Goal: Information Seeking & Learning: Learn about a topic

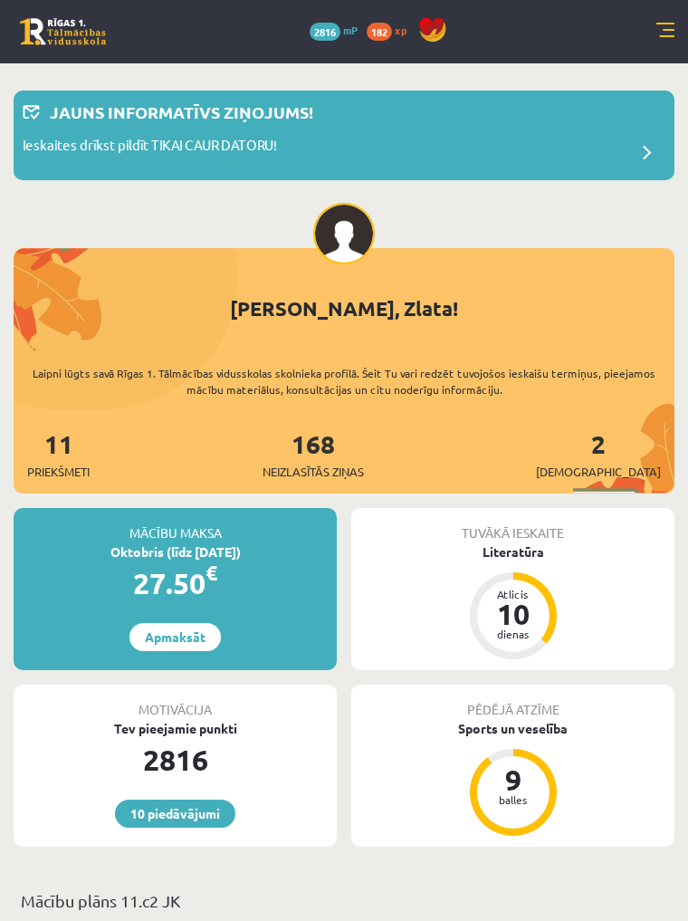
click at [676, 31] on div "10 Dāvanas 2816 mP 182 xp" at bounding box center [344, 31] width 688 height 63
click at [671, 32] on link at bounding box center [665, 32] width 18 height 18
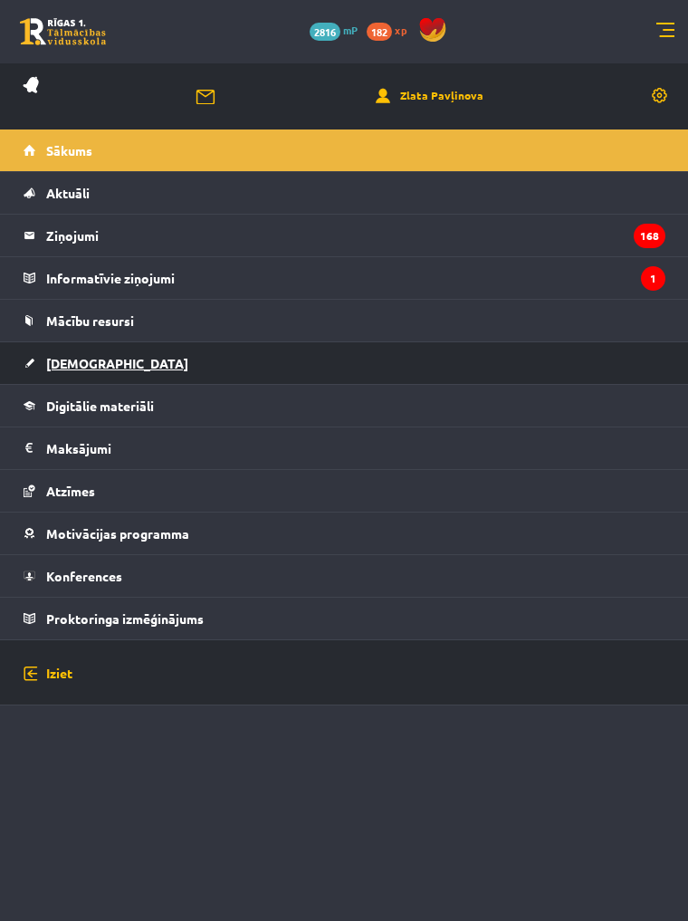
click at [73, 358] on span "[DEMOGRAPHIC_DATA]" at bounding box center [117, 363] width 142 height 16
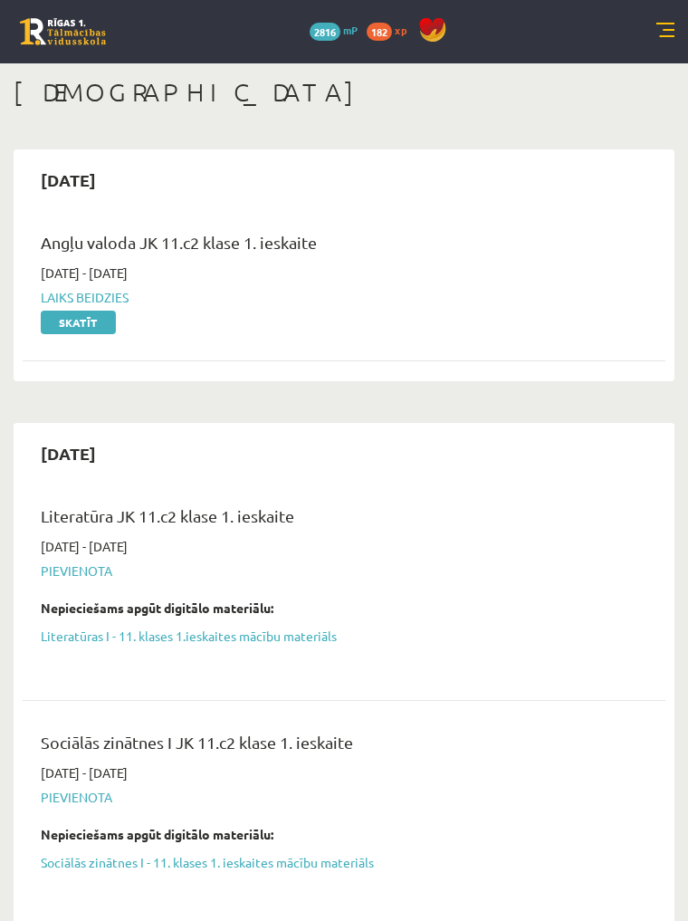
click at [662, 34] on link at bounding box center [665, 32] width 18 height 18
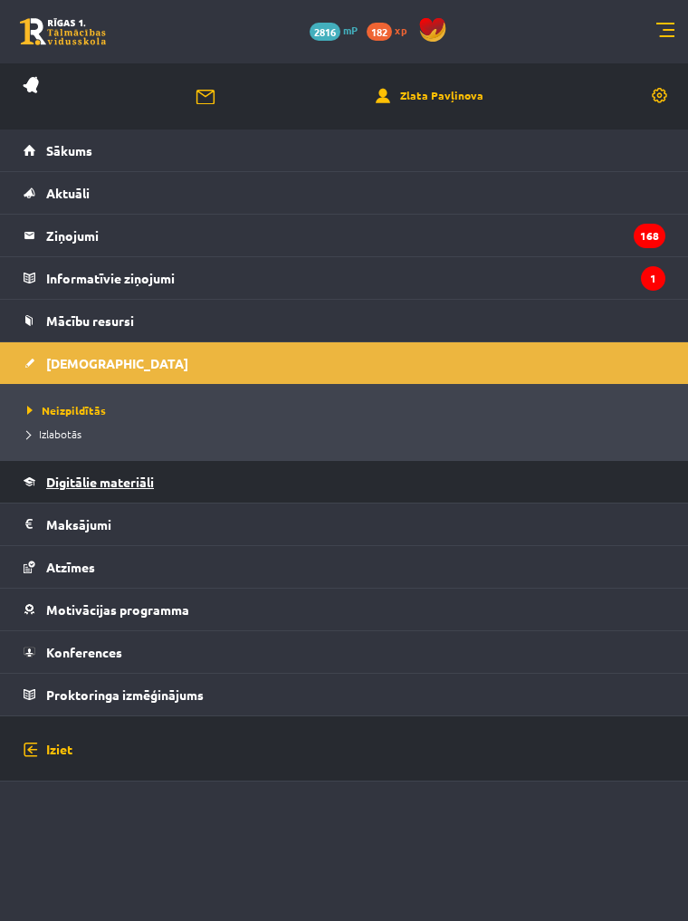
click at [244, 498] on link "Digitālie materiāli" at bounding box center [345, 482] width 642 height 42
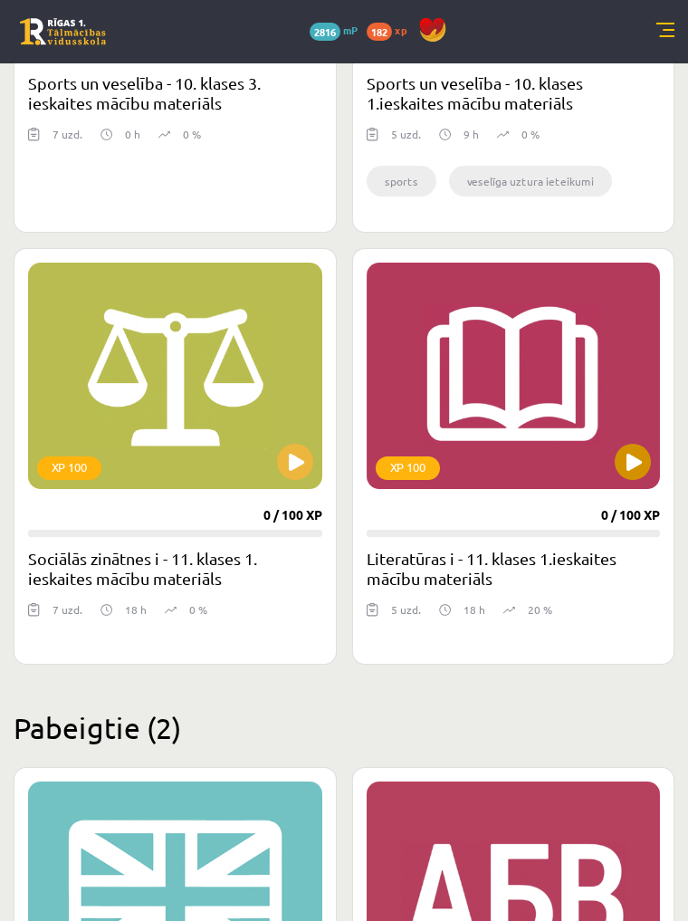
scroll to position [2158, 0]
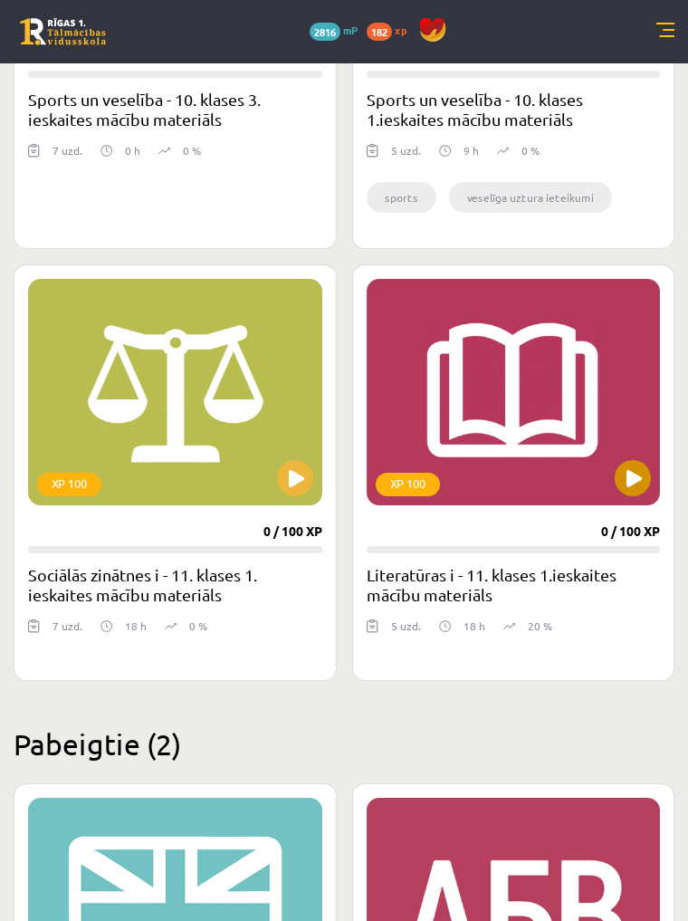
click at [632, 483] on button at bounding box center [633, 478] width 36 height 36
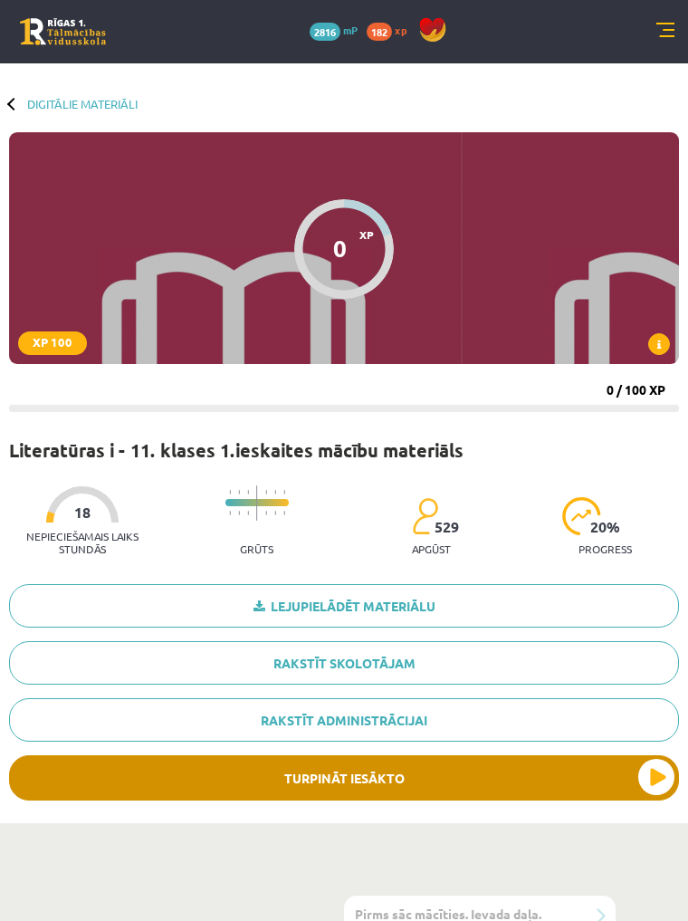
click at [539, 781] on button "Turpināt iesākto" at bounding box center [344, 777] width 670 height 45
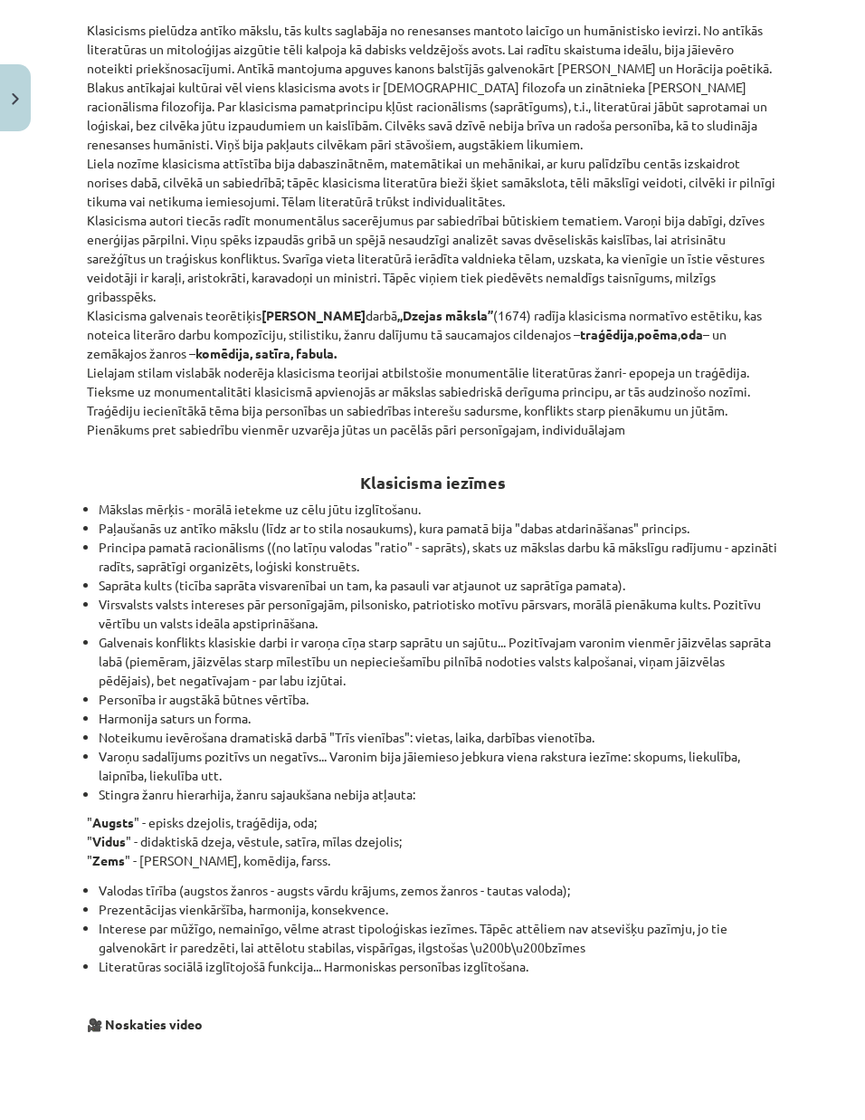
scroll to position [1041, 0]
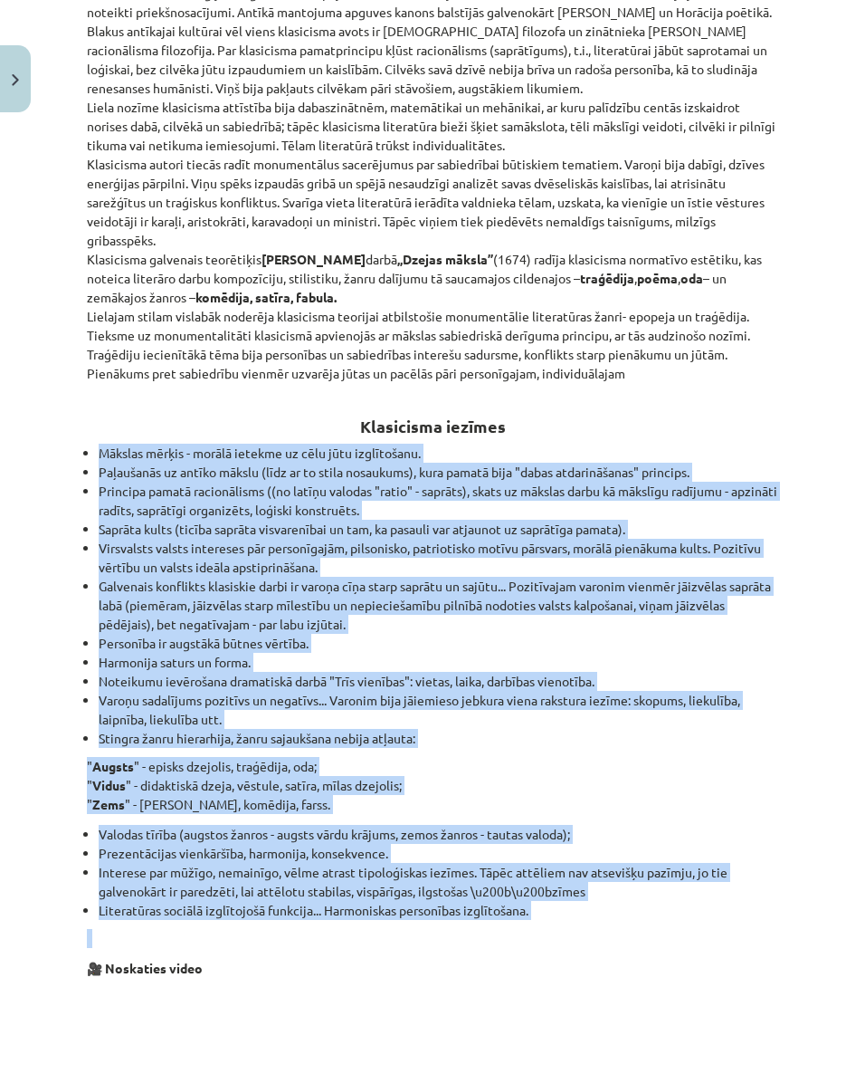
drag, startPoint x: 99, startPoint y: 451, endPoint x: 663, endPoint y: 946, distance: 751.1
copy div "Mākslas mērķis - morālā ietekme uz cēlu jūtu izglītošanu. Paļaušanās uz antīko …"
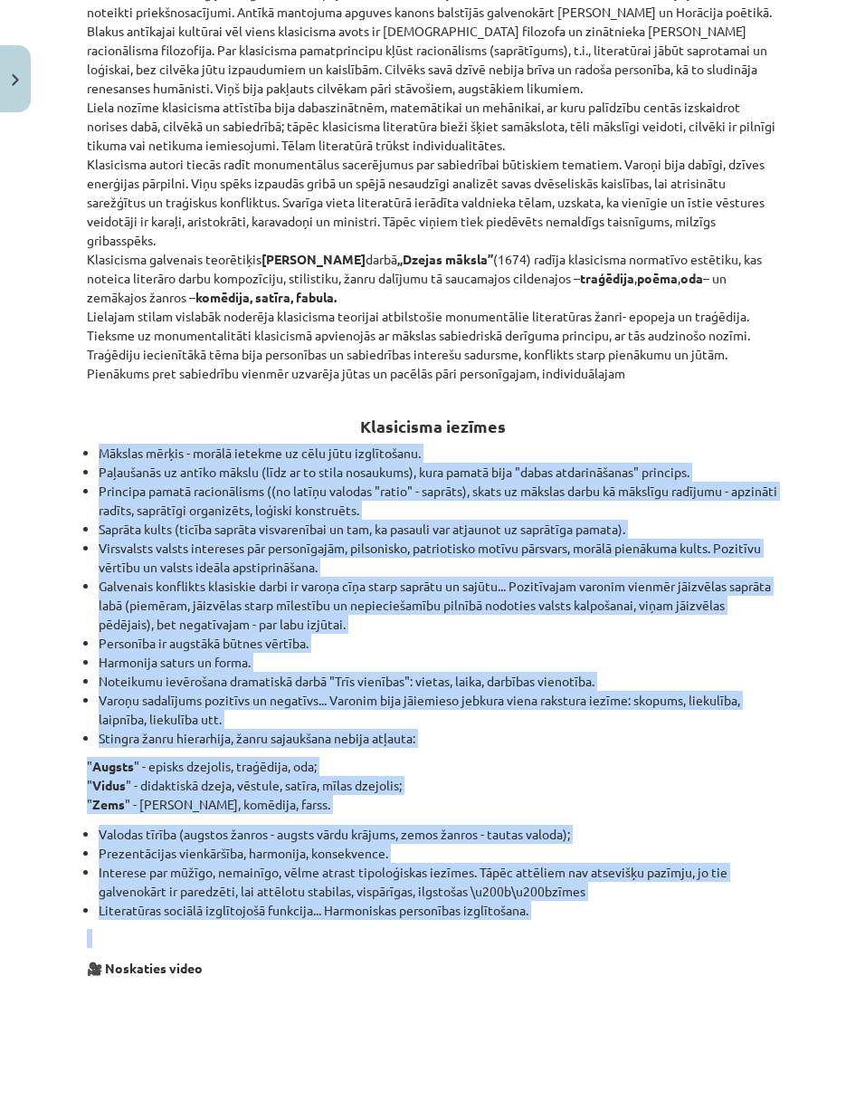
click at [589, 787] on p "" Augsts " - episks dzejolis, traģēdija, oda; " Vidus " - didaktiskā dzeja, vēs…" at bounding box center [433, 785] width 692 height 57
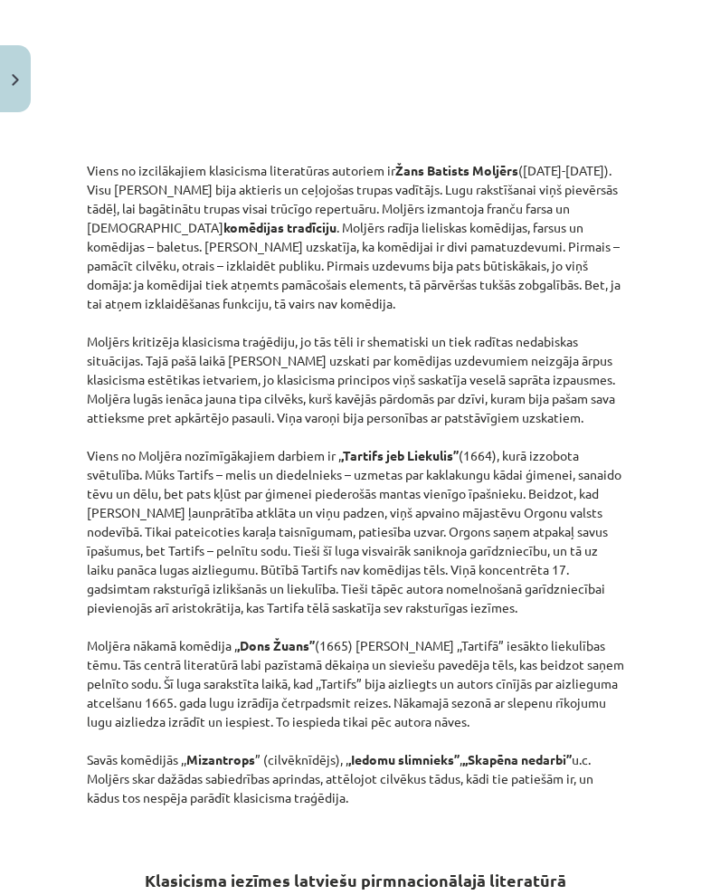
scroll to position [2629, 0]
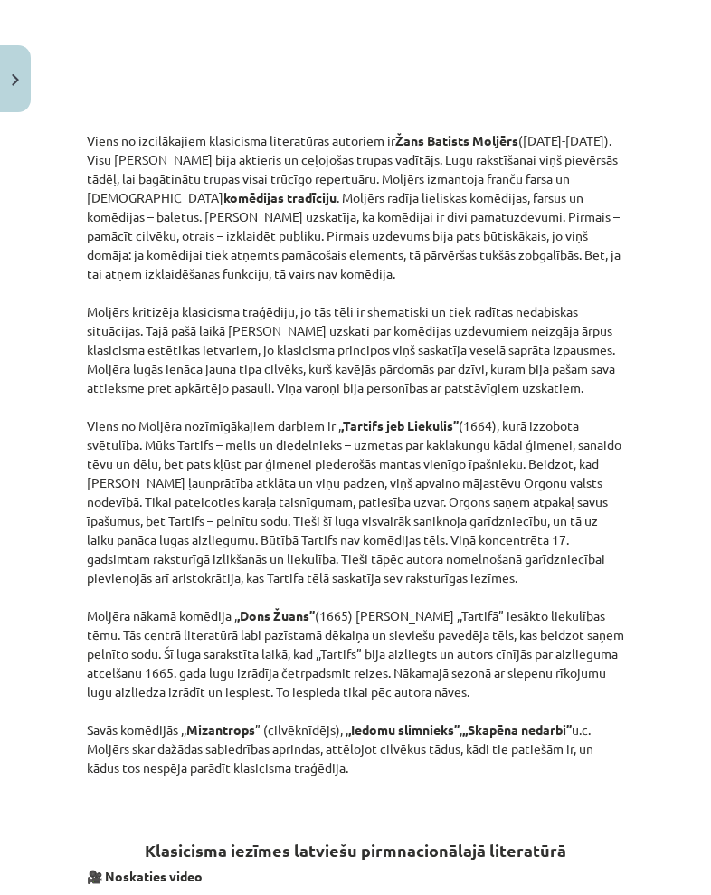
drag, startPoint x: 86, startPoint y: 144, endPoint x: 472, endPoint y: 775, distance: 739.4
click at [472, 775] on div "25 XP Saņemsi Grūts 529 pilda Apraksts Uzdevums Palīdzība Jēdzieni: Apgaismība …" at bounding box center [355, 585] width 559 height 6131
copy p "Viens no izcilākajiem klasicisma literatūras autoriem ir Žans Batists Moljērs (…"
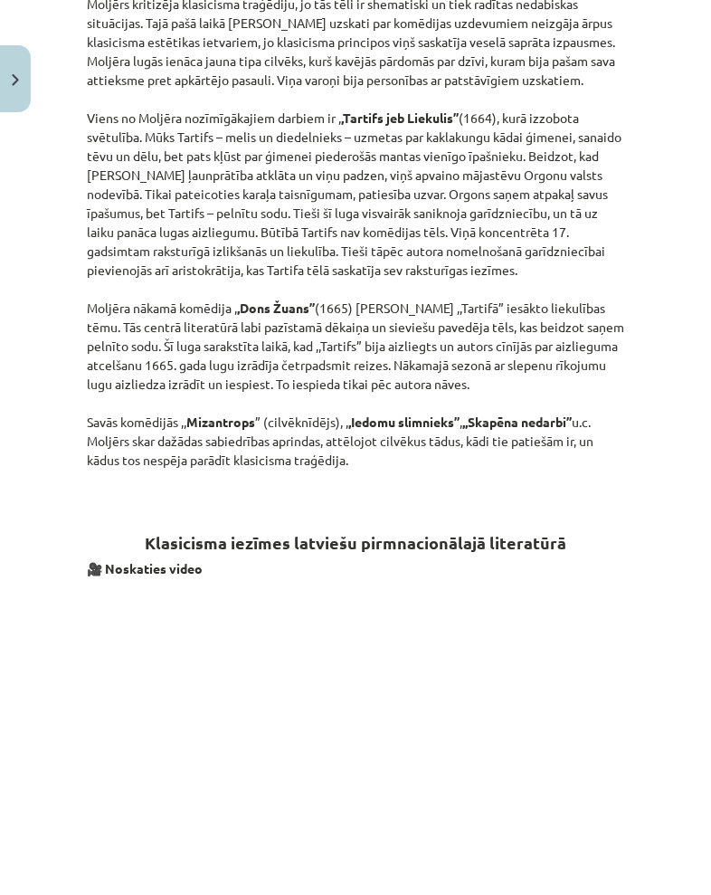
scroll to position [2939, 0]
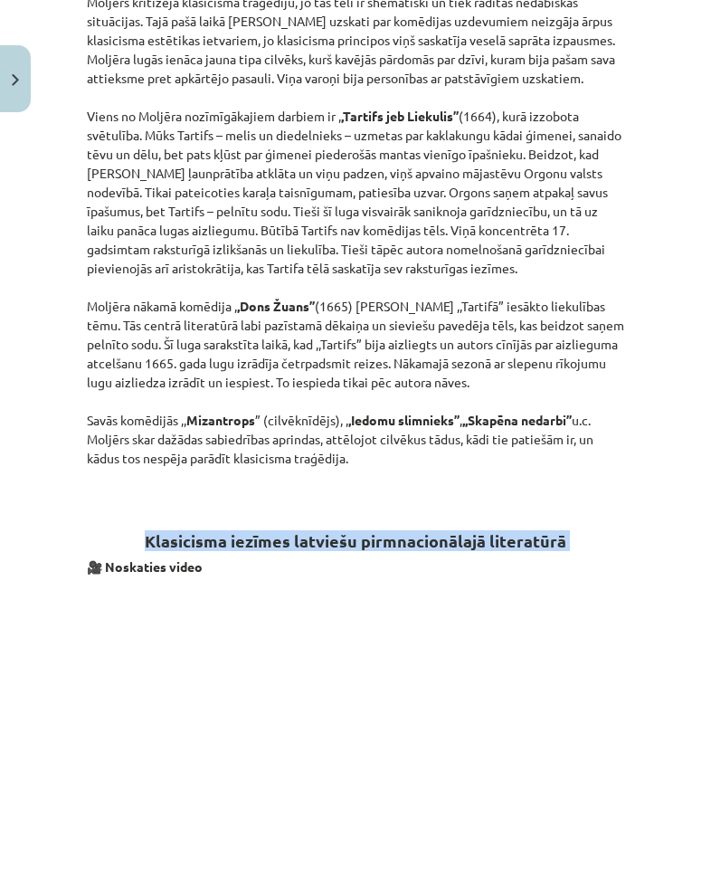
drag, startPoint x: 147, startPoint y: 543, endPoint x: 602, endPoint y: 555, distance: 455.4
click at [602, 555] on div "Jēdzieni: Apgaismība - uzskatu virziens, kura pārstāvji iestājas par tālaika sa…" at bounding box center [356, 295] width 538 height 5763
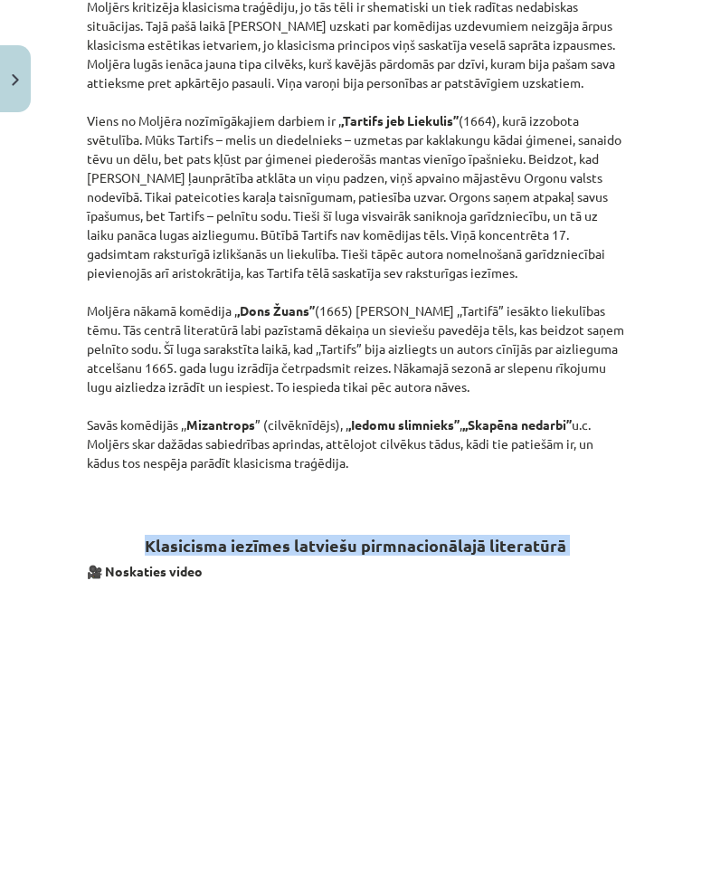
copy div "Klasicisma iezīmes latviešu pirmnacionālajā literatūrā"
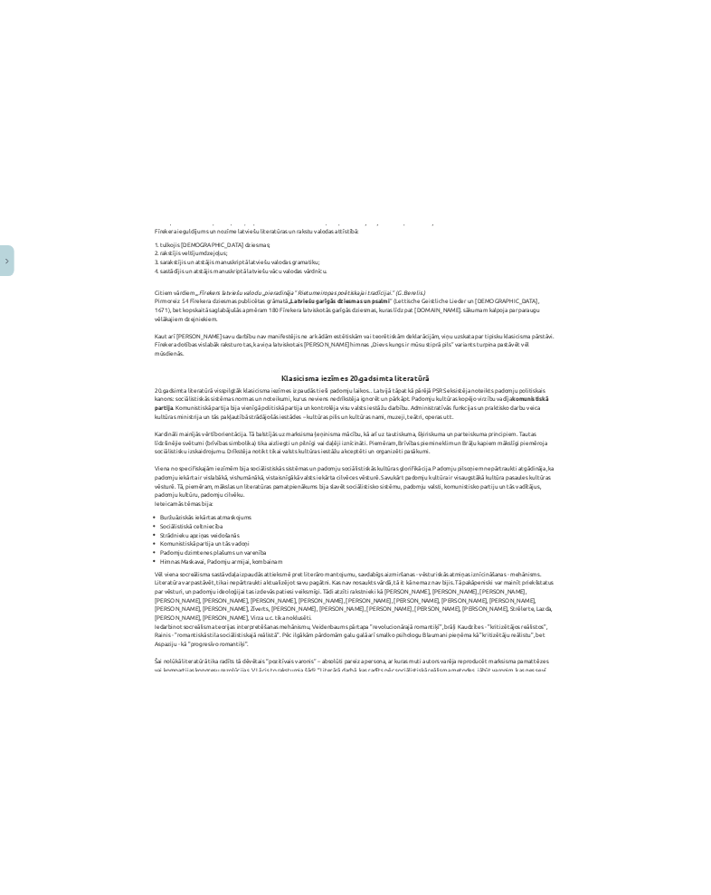
scroll to position [3532, 0]
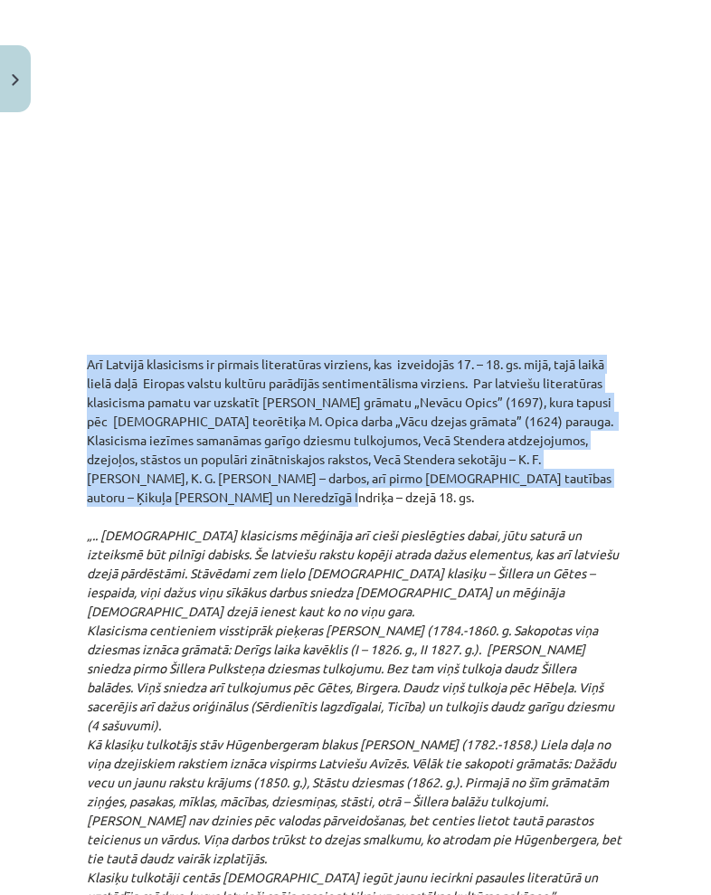
drag, startPoint x: 83, startPoint y: 364, endPoint x: 181, endPoint y: 496, distance: 164.4
copy p "Arī Latvijā klasicisms ir pirmais literatūras virziens, kas izveidojās 17. – 18…"
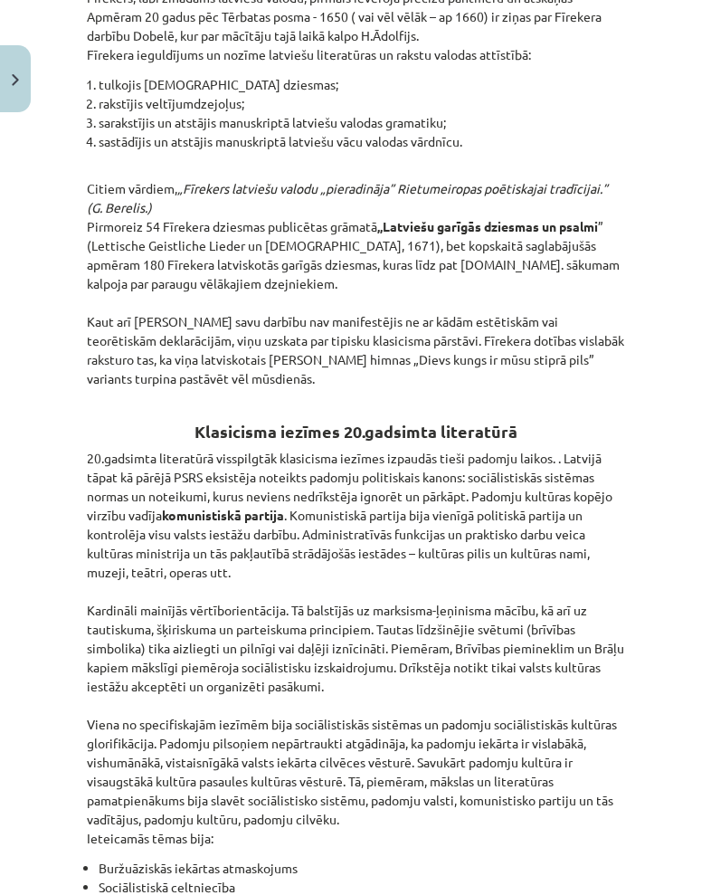
scroll to position [4680, 0]
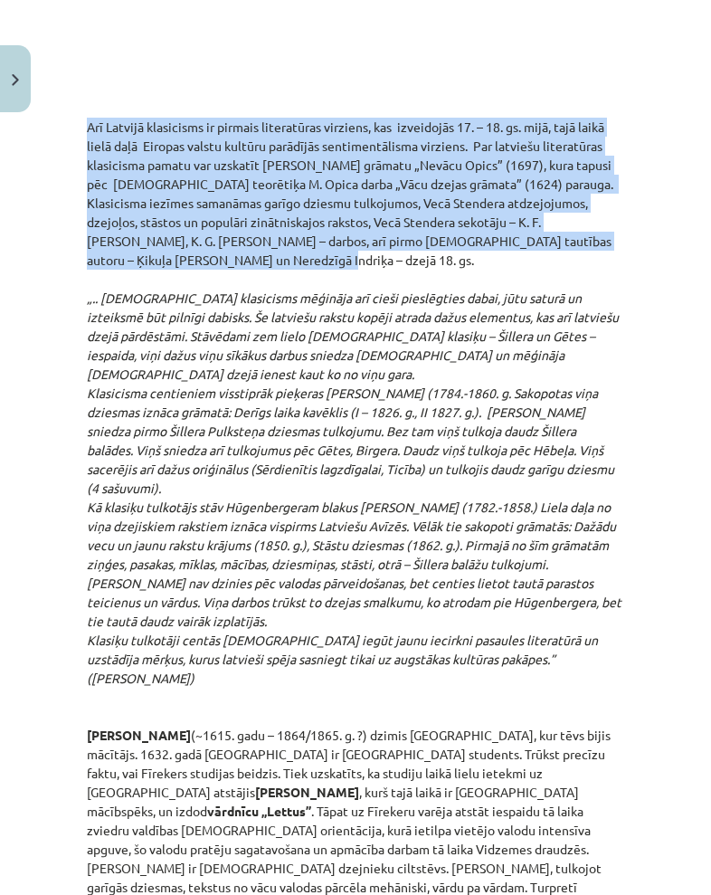
drag, startPoint x: 87, startPoint y: 301, endPoint x: 249, endPoint y: 637, distance: 372.8
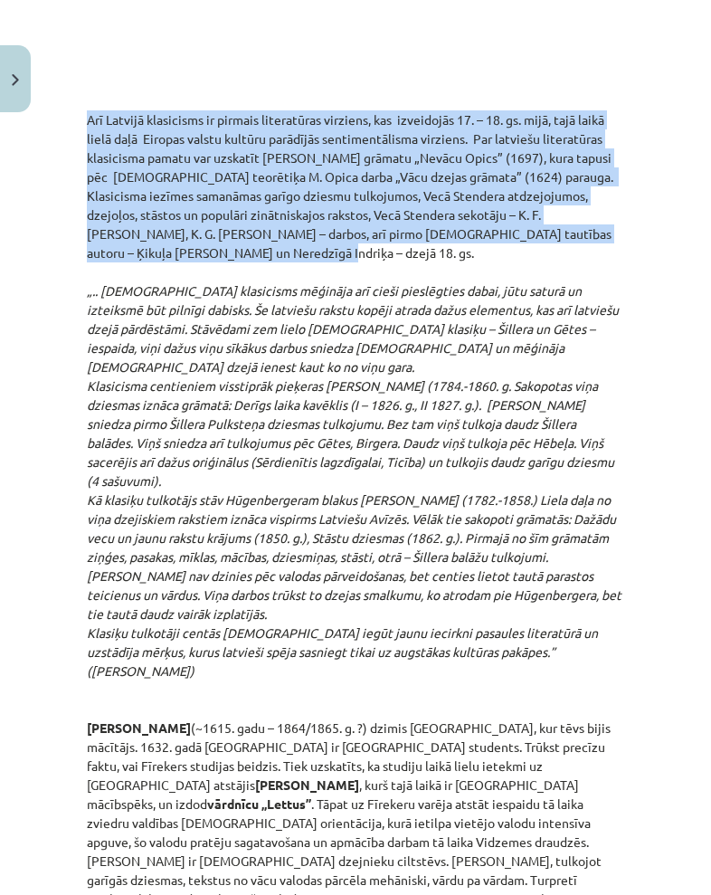
scroll to position [3774, 0]
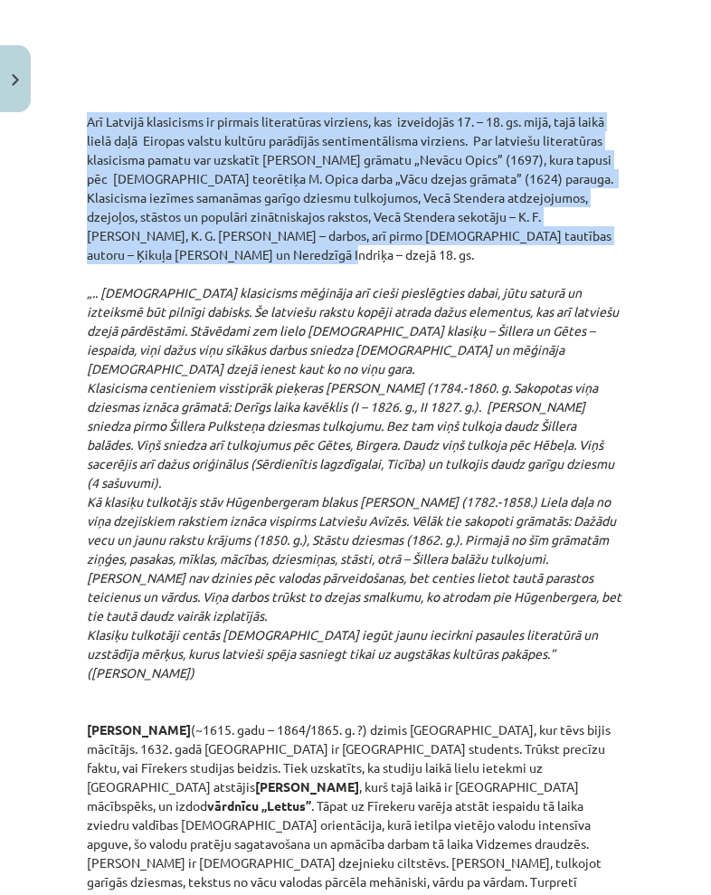
copy em "„.. vācu klasicisms mēģināja arī cieši pieslēgties dabai, jūtu saturā un izteik…"
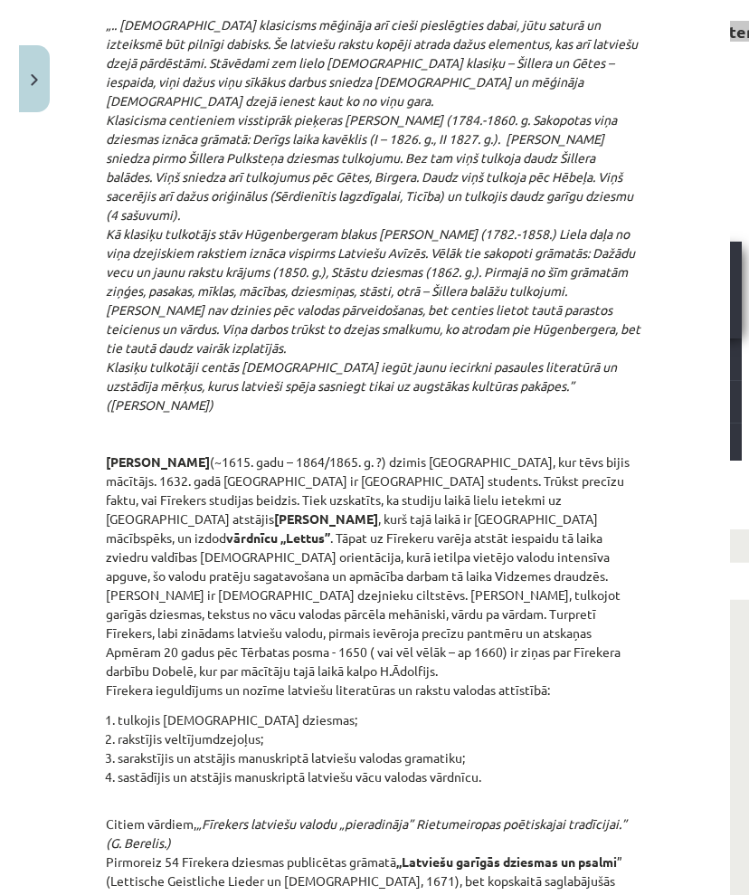
scroll to position [4078, 0]
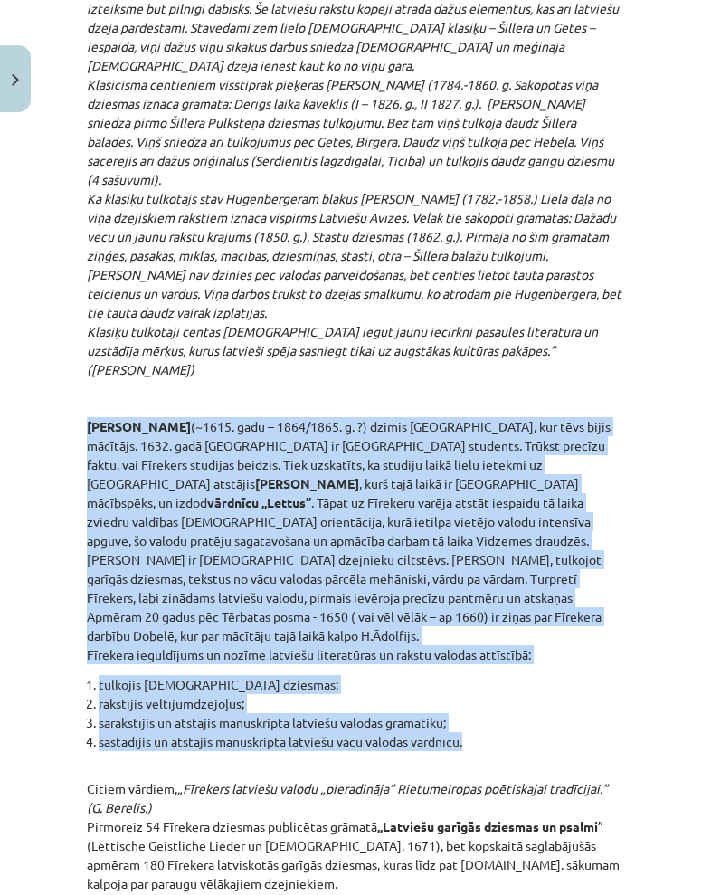
drag, startPoint x: 90, startPoint y: 391, endPoint x: 594, endPoint y: 706, distance: 594.5
copy div "Kristofers Fīrekers (~1615. gadu – 1864/1865. g. ?) dzimis Neretā, kur tēvs bij…"
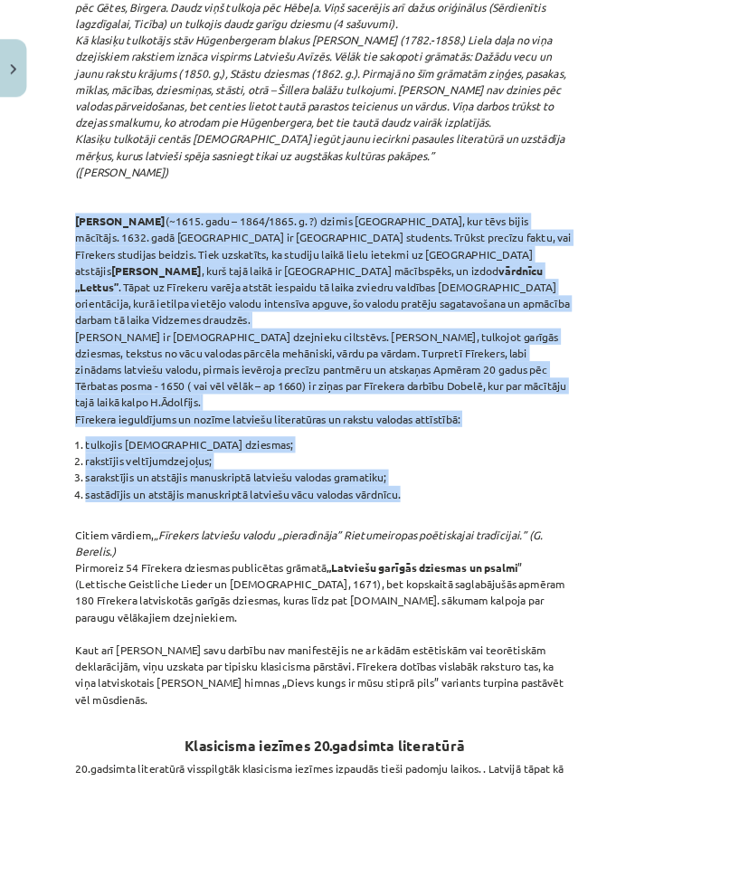
scroll to position [4085, 0]
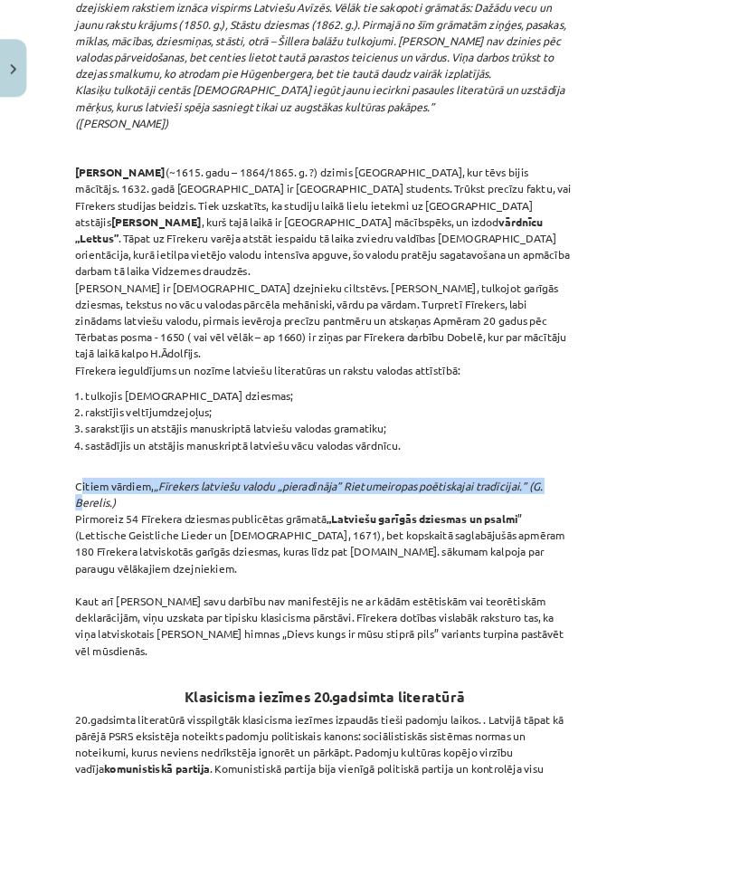
scroll to position [4134, 0]
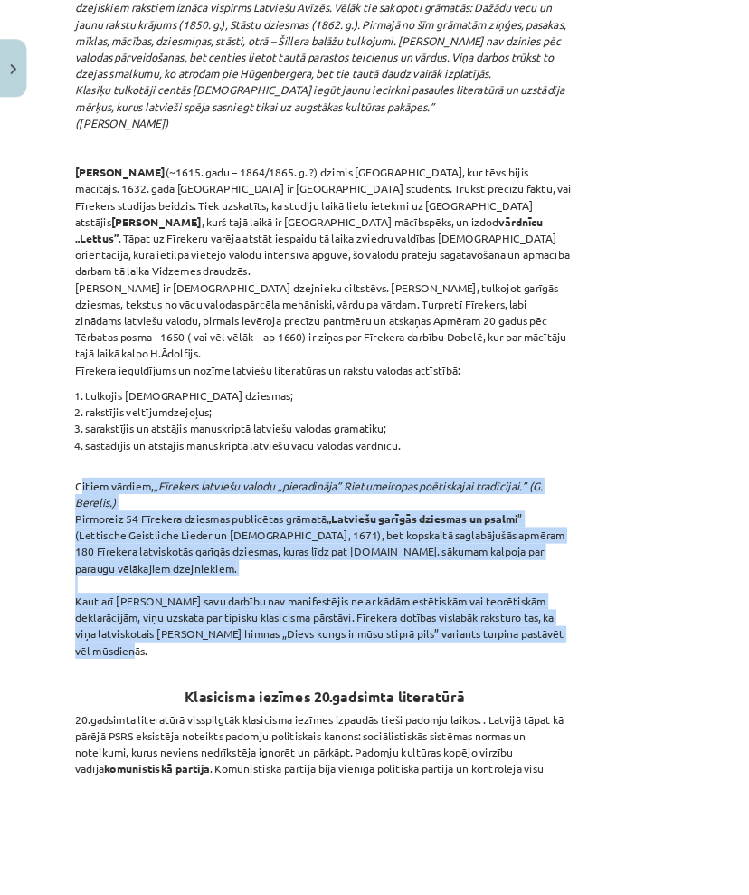
drag, startPoint x: 86, startPoint y: 469, endPoint x: 181, endPoint y: 651, distance: 205.3
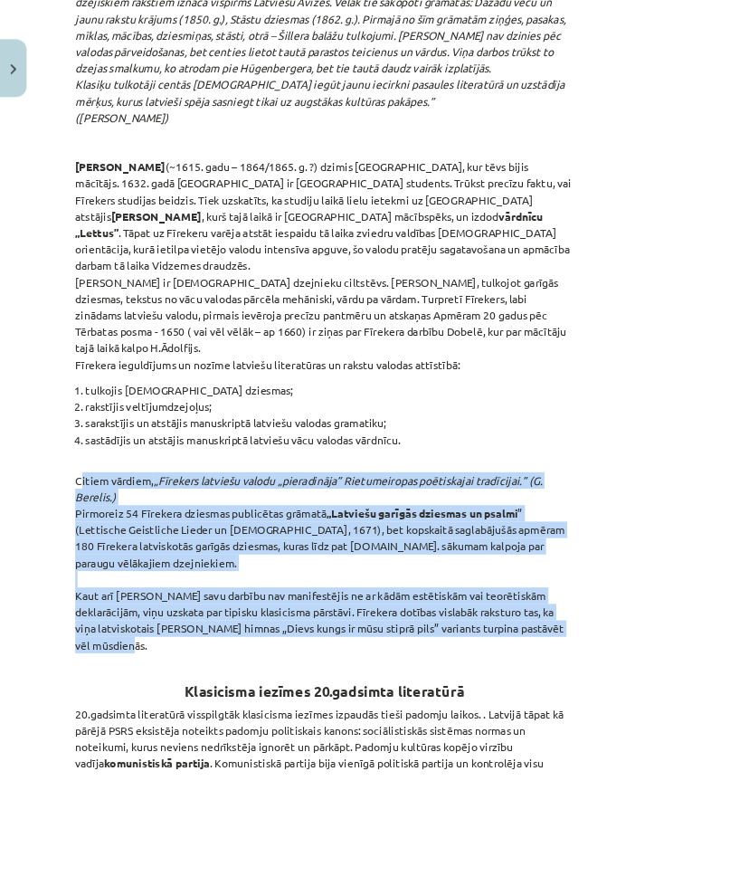
scroll to position [4143, 0]
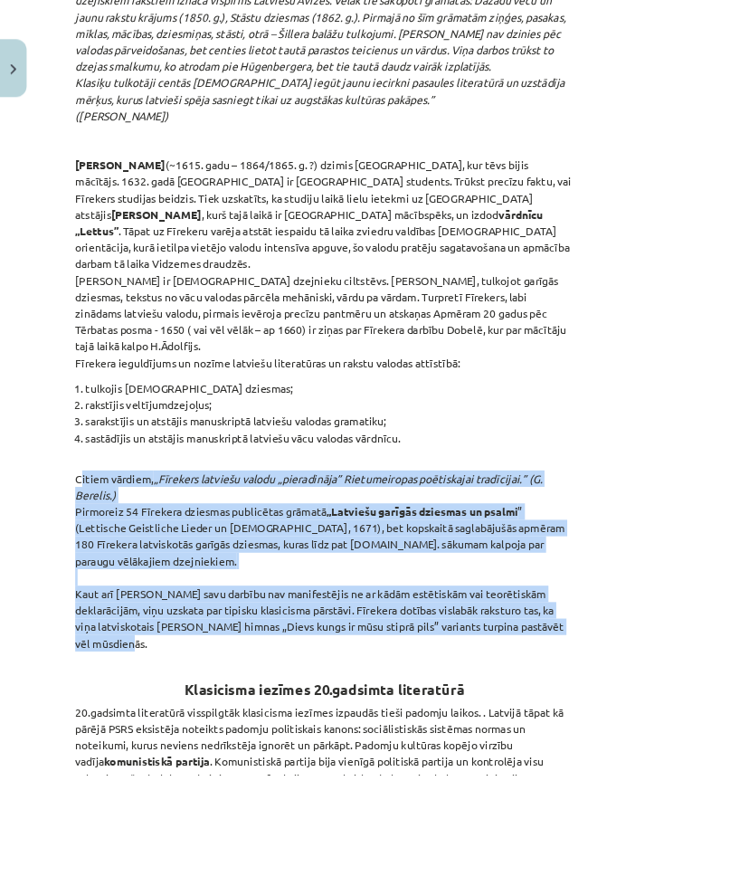
copy p "Citiem vārdiem, „Fīrekers latviešu valodu „pieradināja” Rietumeiropas poētiskaj…"
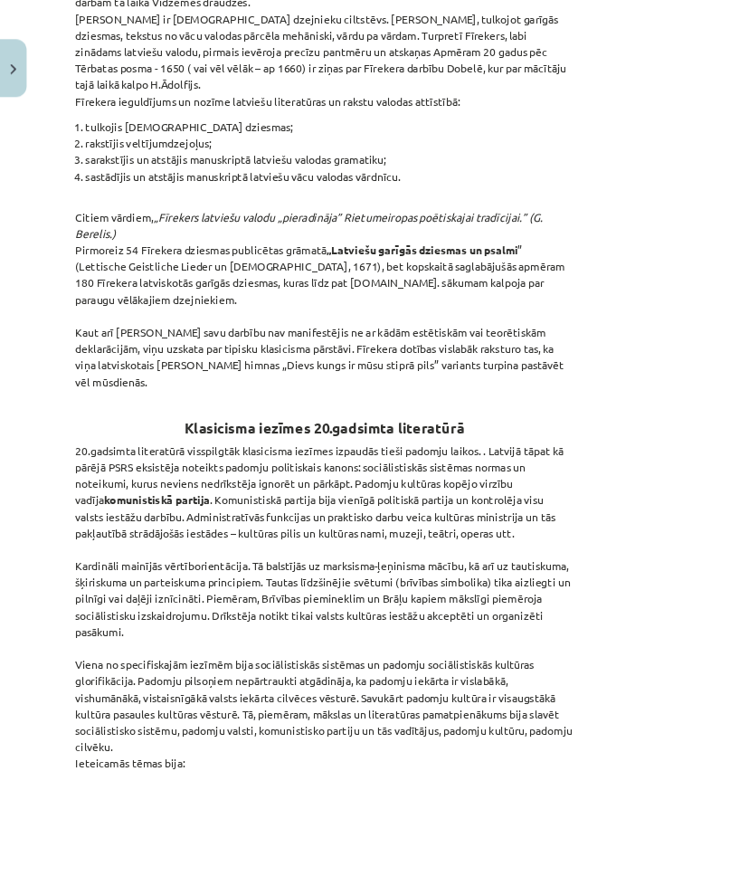
scroll to position [4449, 0]
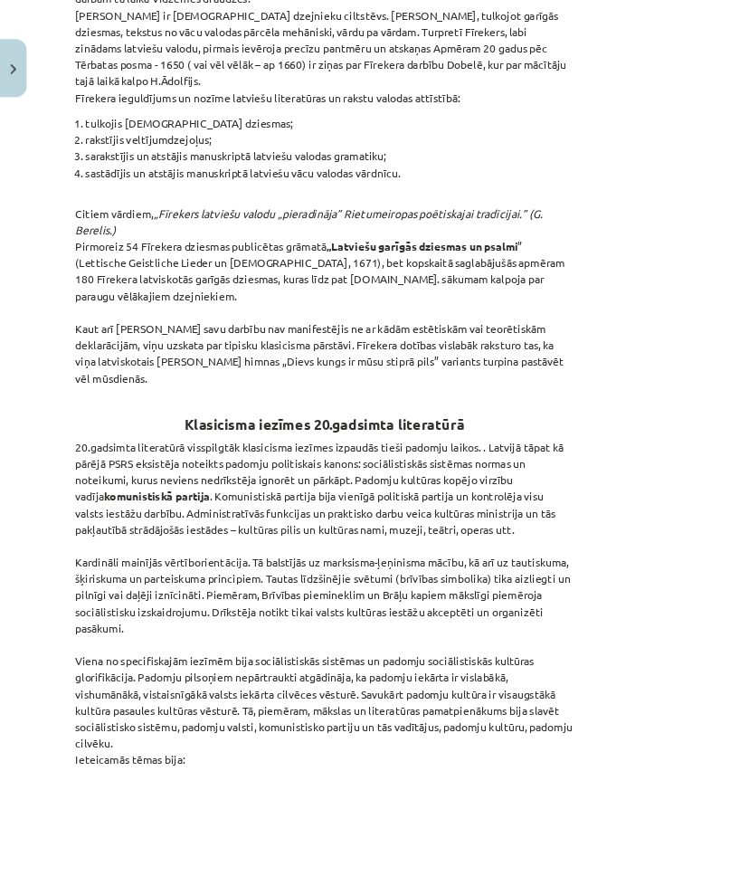
click at [676, 123] on div "Mācību tēma: Literatūras i - 11. klases 1.ieskaites mācību materiāls #2 1.tēma.…" at bounding box center [374, 447] width 749 height 895
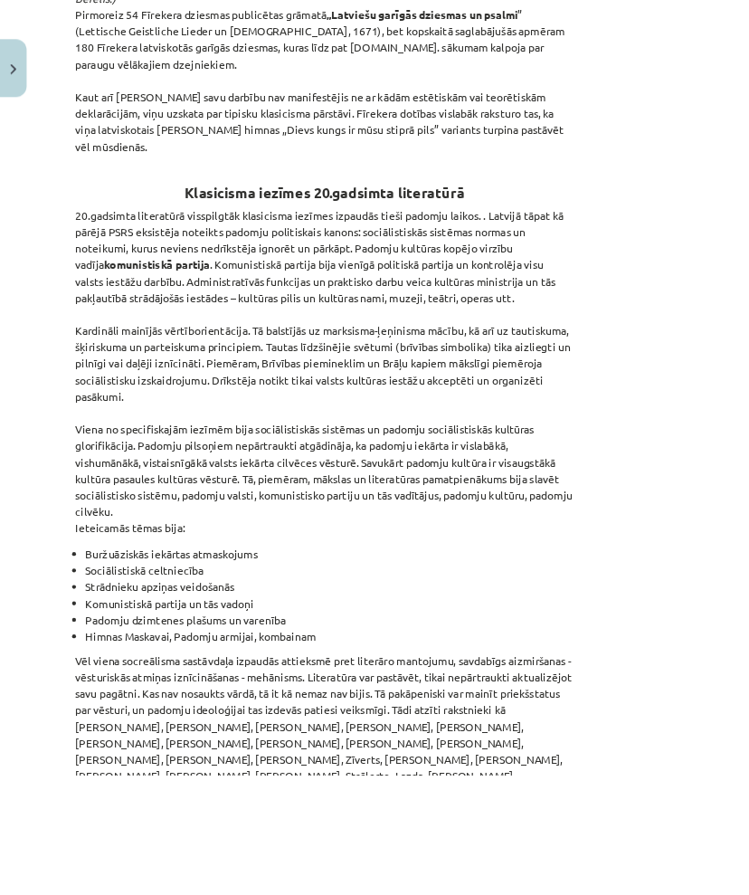
scroll to position [4718, 0]
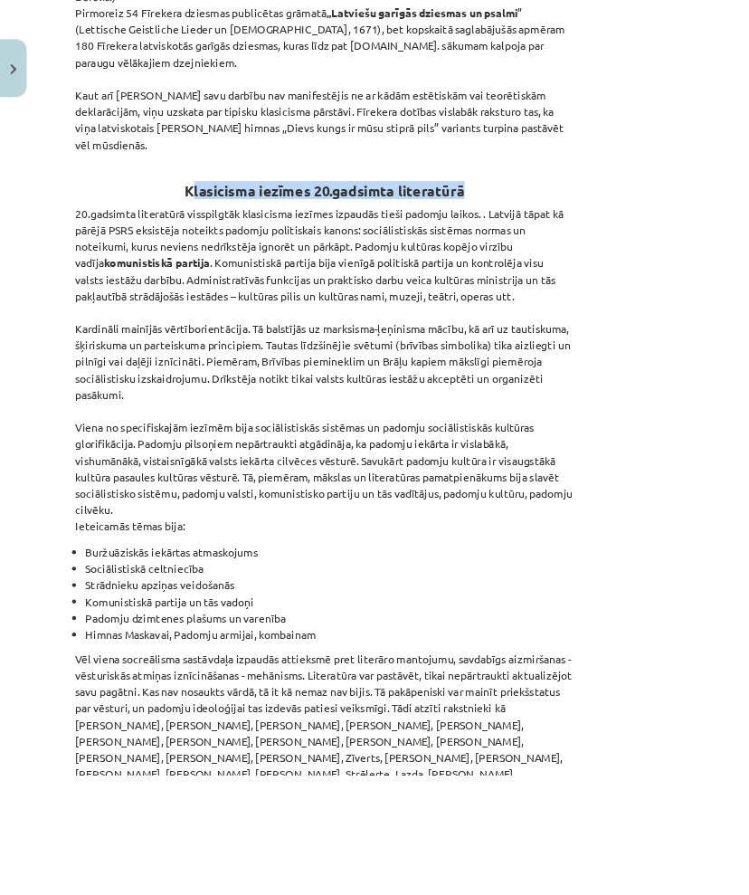
drag, startPoint x: 222, startPoint y: 119, endPoint x: 575, endPoint y: 123, distance: 353.0
click at [575, 187] on h2 "Klasicisma iezīmes 20.gadsimta literatūrā" at bounding box center [375, 209] width 576 height 44
click at [299, 237] on p "20.gadsimta literatūrā visspilgtāk klasicisma iezīmes izpaudās tieši padomju la…" at bounding box center [375, 427] width 576 height 380
drag, startPoint x: 211, startPoint y: 120, endPoint x: 615, endPoint y: 129, distance: 404.7
click at [615, 187] on h2 "Klasicisma iezīmes 20.gadsimta literatūrā" at bounding box center [375, 209] width 576 height 44
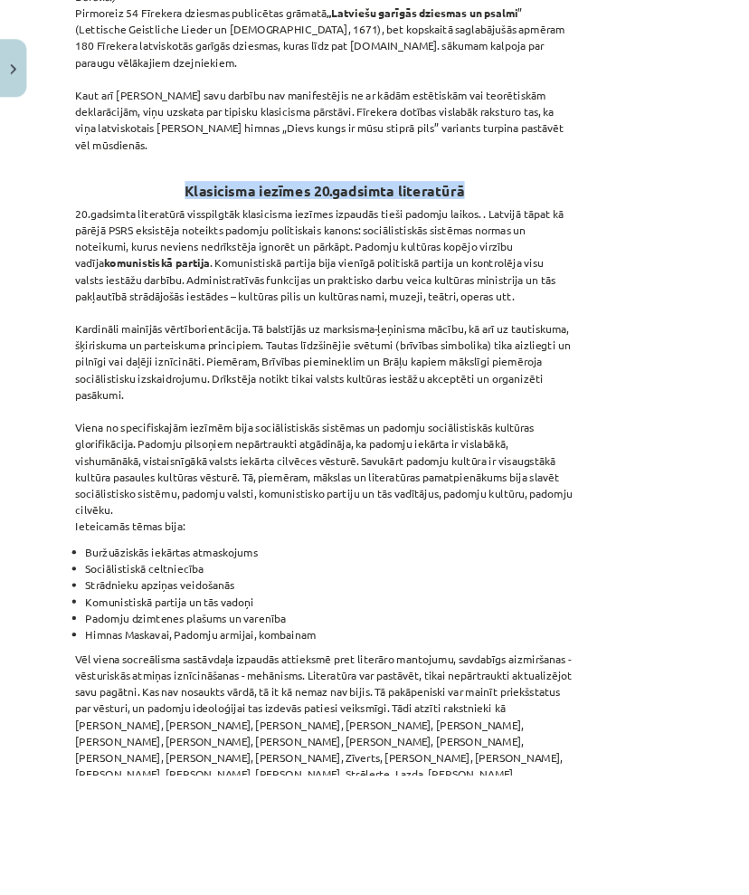
copy strong "Klasicisma iezīmes 20.gadsimta literatūrā"
drag, startPoint x: 84, startPoint y: 148, endPoint x: 329, endPoint y: 492, distance: 423.2
copy p "20.gadsimta literatūrā visspilgtāk klasicisma iezīmes izpaudās tieši padomju la…"
click at [23, 83] on button "Close" at bounding box center [15, 78] width 31 height 67
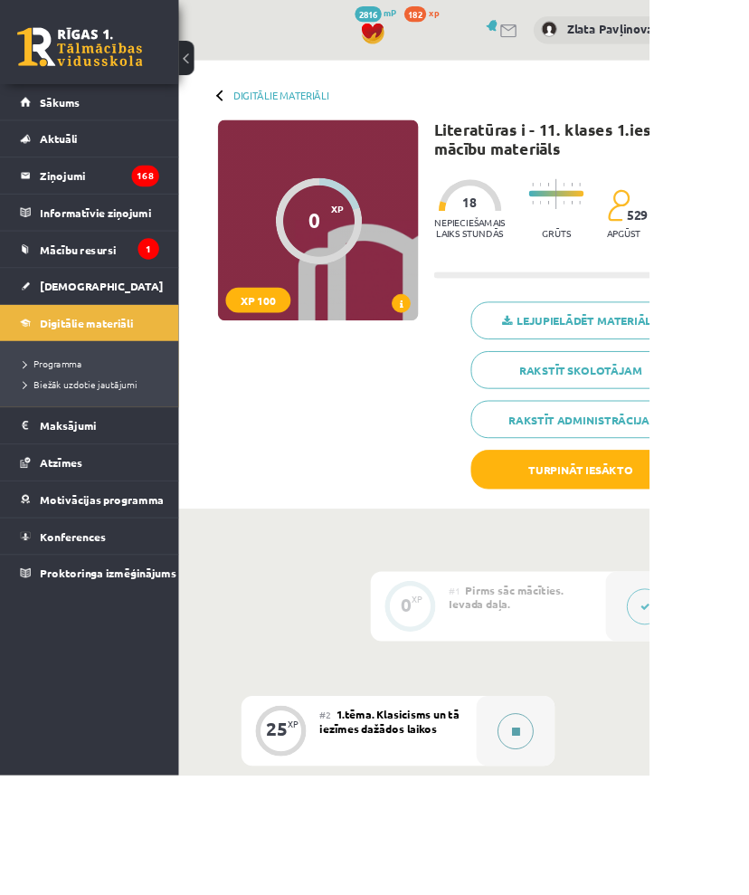
click at [611, 867] on div at bounding box center [595, 844] width 91 height 81
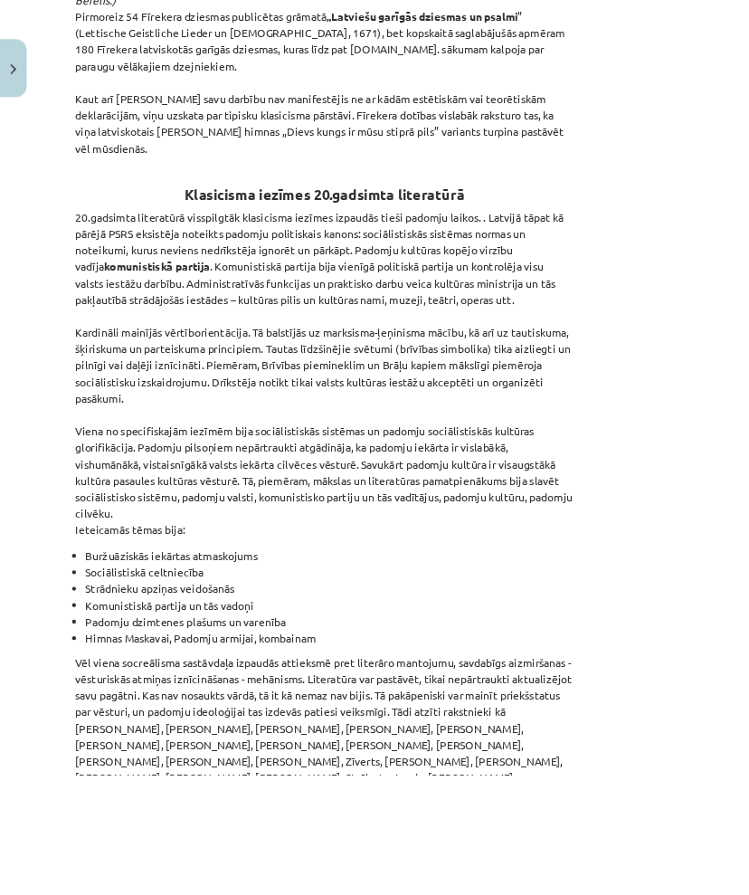
scroll to position [4718, 0]
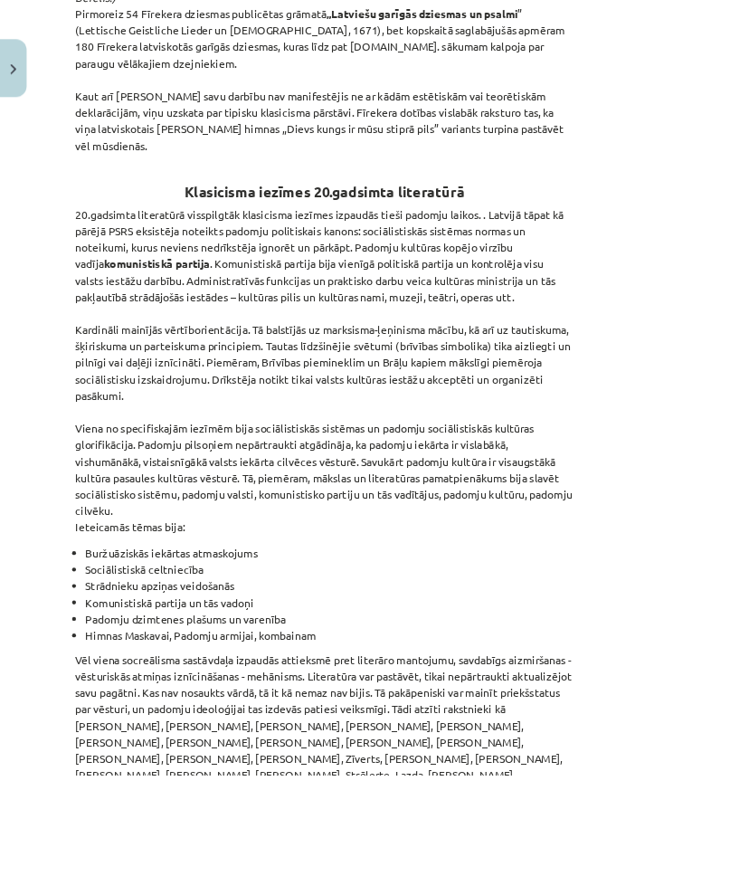
drag, startPoint x: 91, startPoint y: 407, endPoint x: 210, endPoint y: 491, distance: 145.6
click at [208, 491] on p "20.gadsimta literatūrā visspilgtāk klasicisma iezīmes izpaudās tieši padomju la…" at bounding box center [375, 428] width 576 height 380
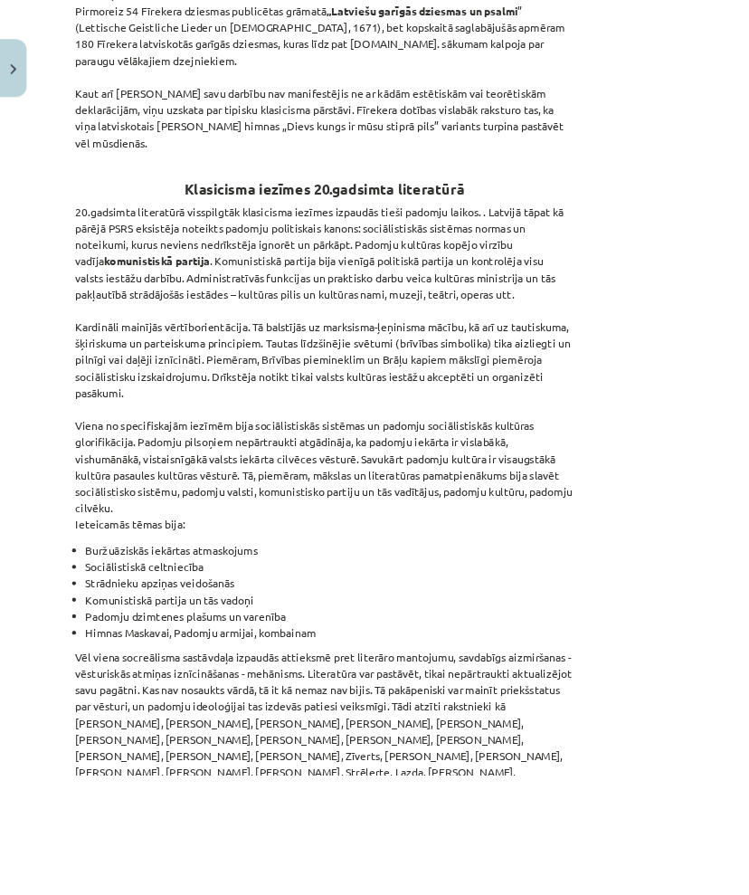
copy p "Viena no specifiskajām iezīmēm bija sociālistiskās sistēmas un padomju sociālis…"
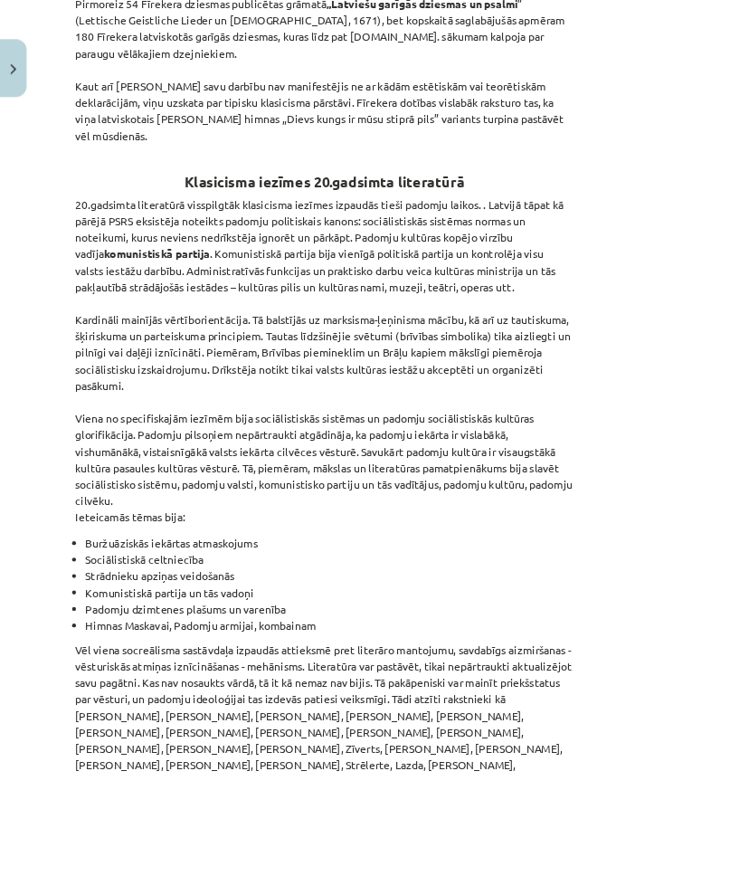
click at [95, 618] on ul "Buržuāziskās iekārtas atmaskojums Sociālistiskā celtniecība Strādnieku apziņas …" at bounding box center [375, 675] width 576 height 114
click at [100, 616] on li "Buržuāziskās iekārtas atmaskojums" at bounding box center [381, 625] width 564 height 19
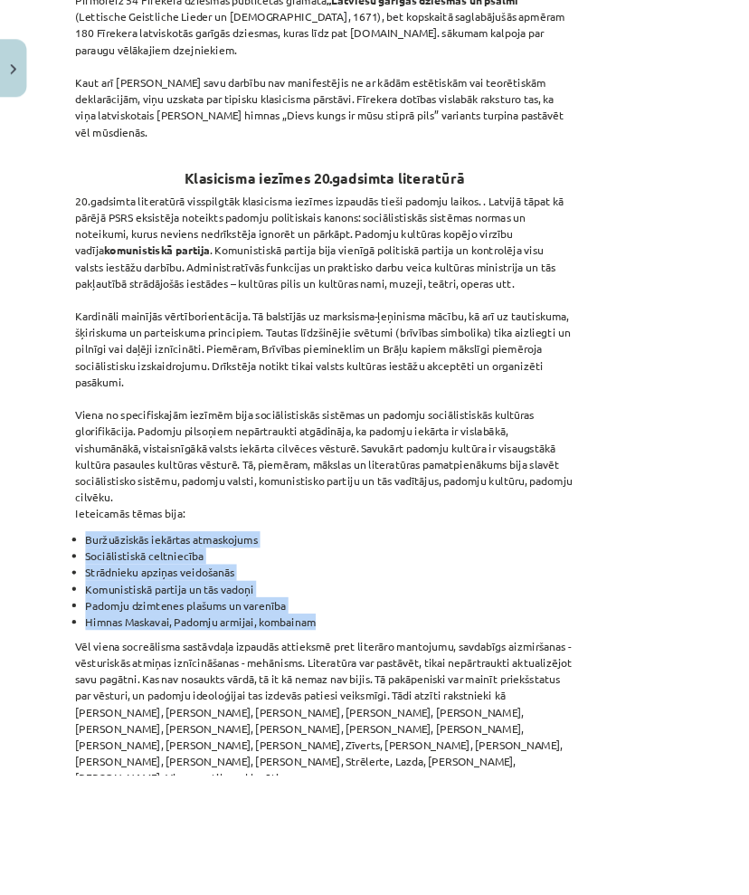
drag, startPoint x: 100, startPoint y: 529, endPoint x: 441, endPoint y: 621, distance: 353.5
click at [438, 623] on ul "Buržuāziskās iekārtas atmaskojums Sociālistiskā celtniecība Strādnieku apziņas …" at bounding box center [375, 671] width 576 height 114
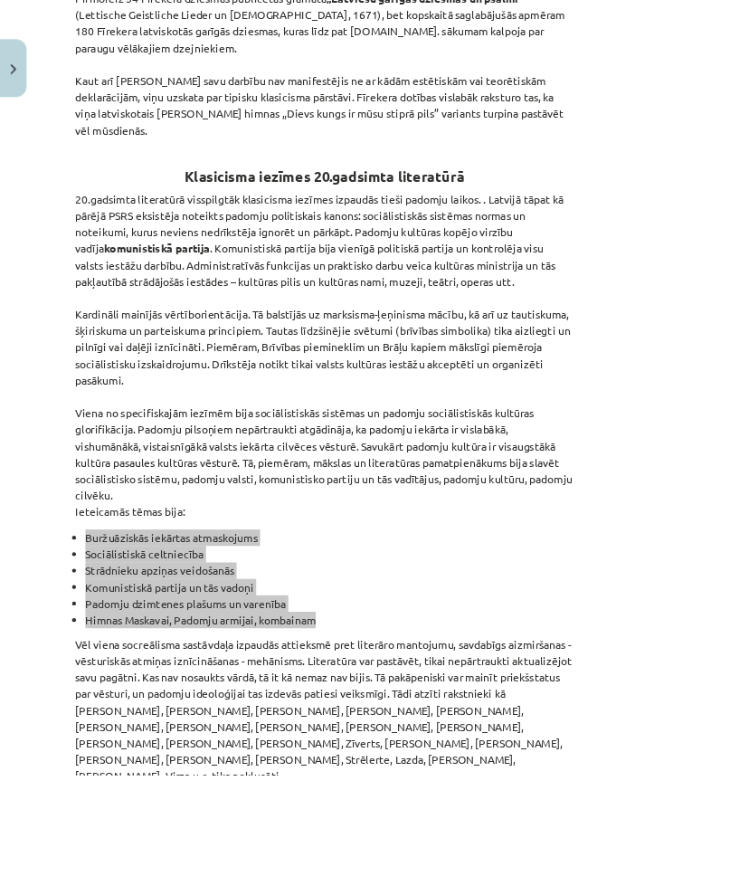
scroll to position [4738, 0]
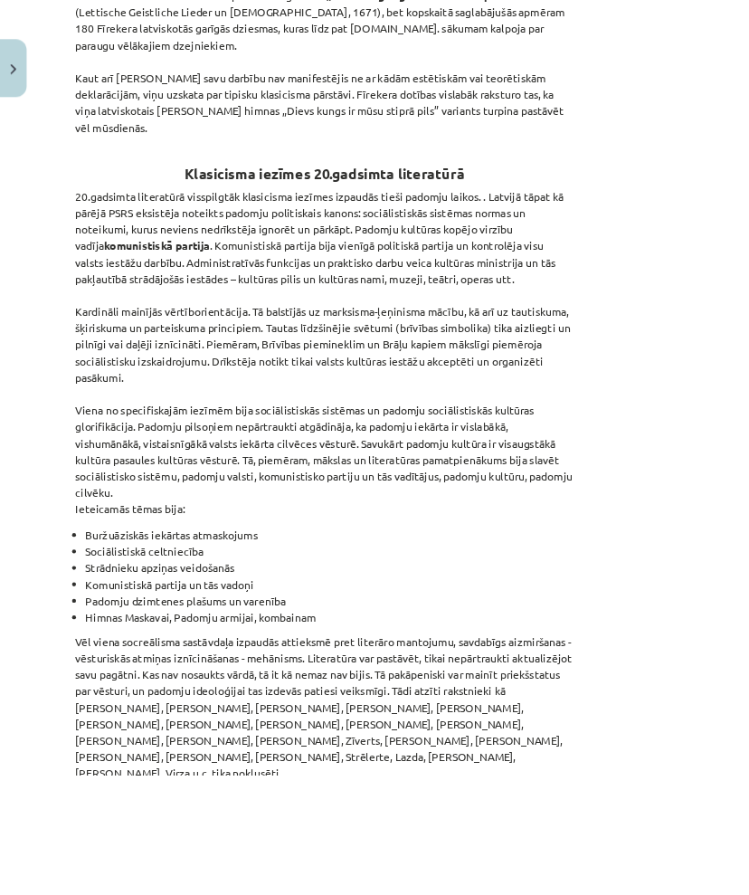
click at [91, 491] on p "20.gadsimta literatūrā visspilgtāk klasicisma iezīmes izpaudās tieši padomju la…" at bounding box center [375, 407] width 576 height 380
drag, startPoint x: 90, startPoint y: 491, endPoint x: 222, endPoint y: 503, distance: 132.8
drag, startPoint x: 85, startPoint y: 492, endPoint x: 308, endPoint y: 505, distance: 223.0
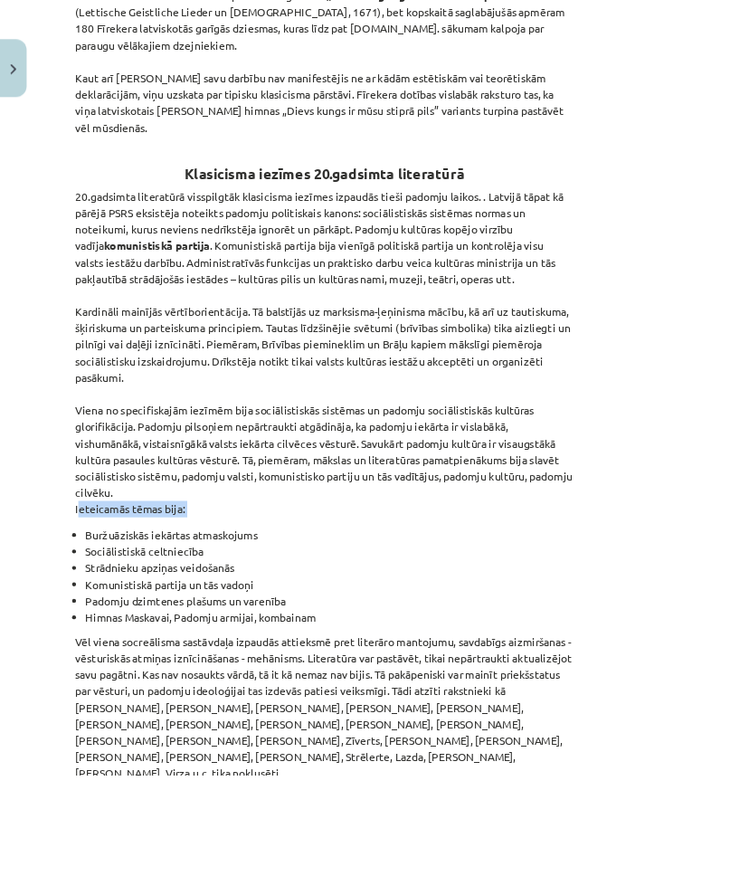
click at [71, 127] on div "Mācību tēma: Literatūras i - 11. klases 1.ieskaites mācību materiāls #2 1.tēma.…" at bounding box center [374, 447] width 749 height 895
drag, startPoint x: 93, startPoint y: 131, endPoint x: 360, endPoint y: 485, distance: 443.3
click at [360, 485] on p "20.gadsimta literatūrā visspilgtāk klasicisma iezīmes izpaudās tieši padomju la…" at bounding box center [375, 407] width 576 height 380
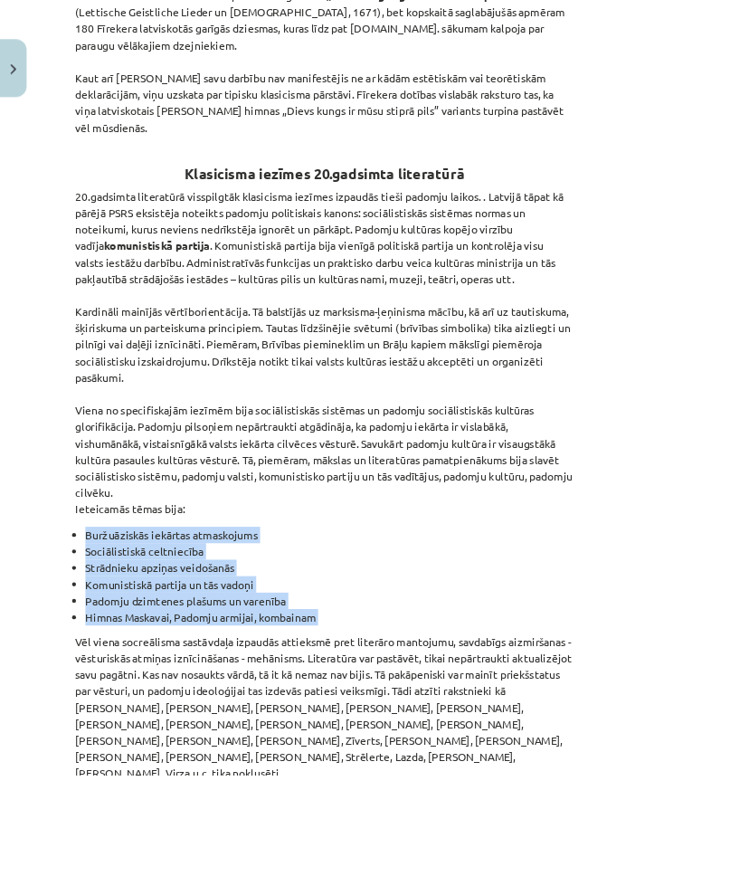
drag, startPoint x: 100, startPoint y: 528, endPoint x: 441, endPoint y: 629, distance: 355.1
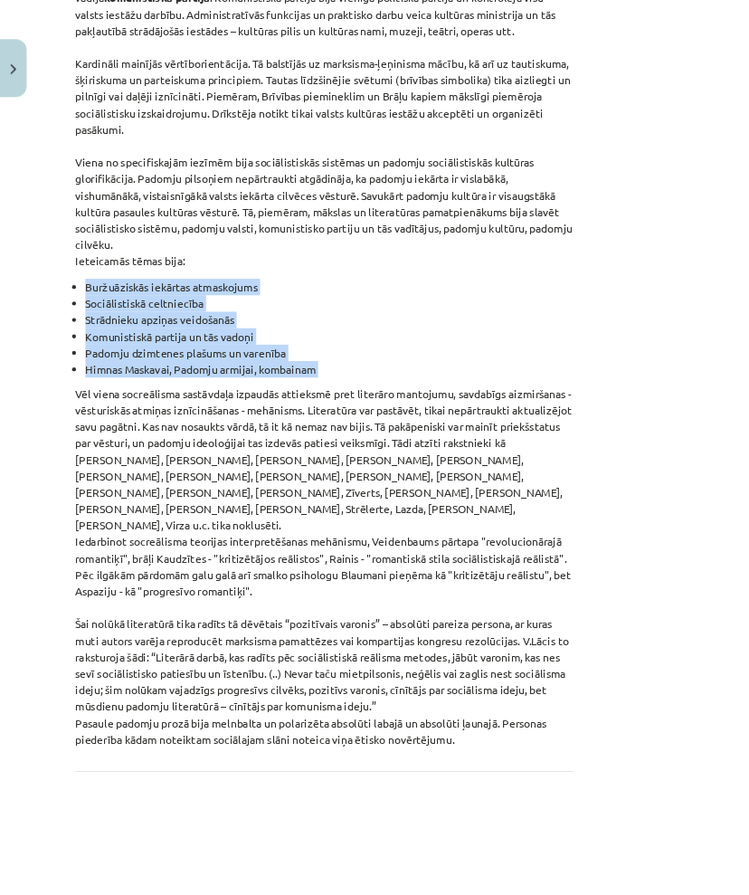
scroll to position [5032, 0]
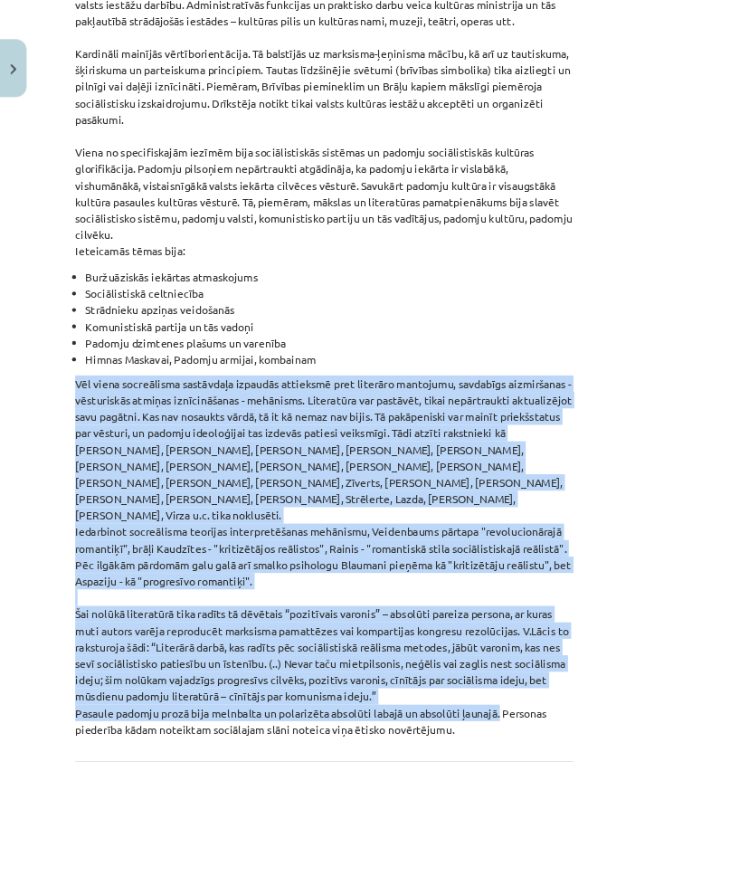
drag, startPoint x: 90, startPoint y: 354, endPoint x: 579, endPoint y: 691, distance: 594.3
click at [579, 691] on p "Vēl viena socreālisma sastāvdaļa izpaudās attieksmē pret literāro mantojumu, sa…" at bounding box center [375, 643] width 576 height 418
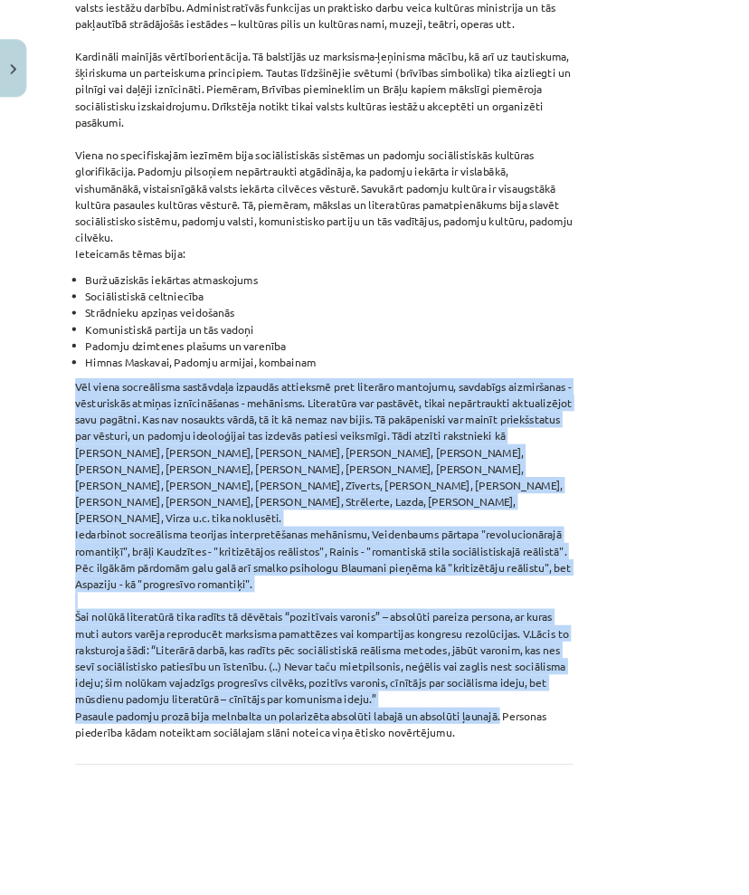
scroll to position [5036, 0]
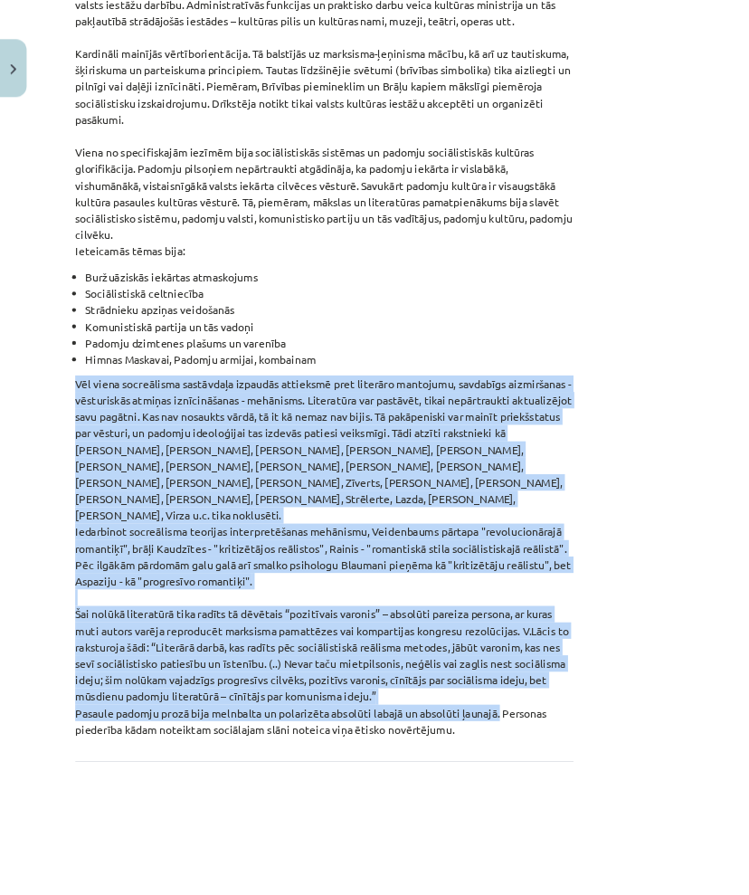
drag, startPoint x: 301, startPoint y: 577, endPoint x: 232, endPoint y: 494, distance: 108.6
click at [301, 577] on p "Vēl viena socreālisma sastāvdaļa izpaudās attieksmē pret literāro mantojumu, sa…" at bounding box center [375, 643] width 576 height 418
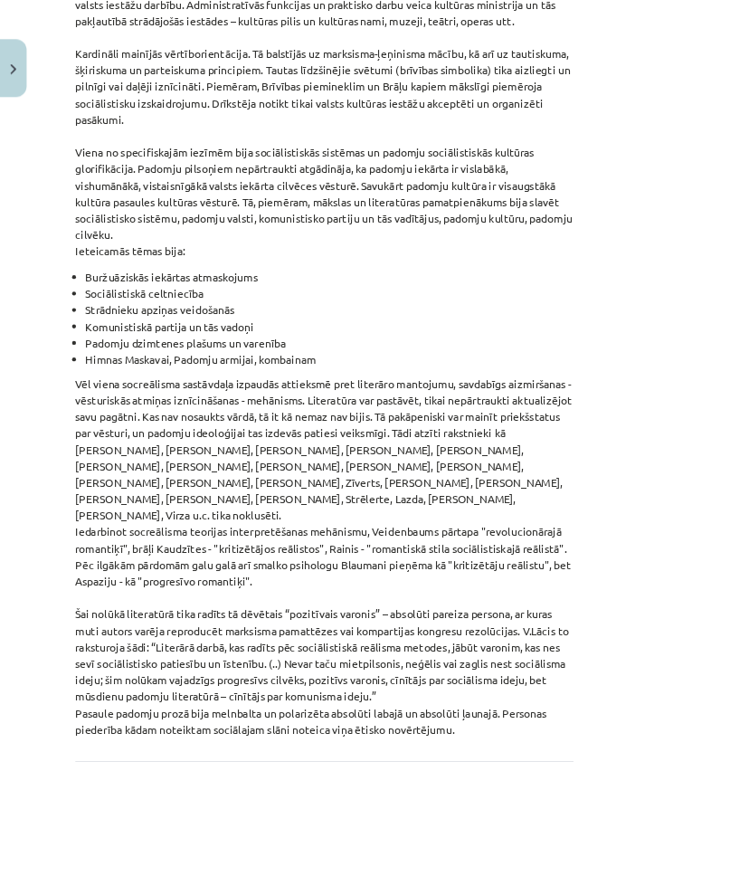
drag, startPoint x: 89, startPoint y: 347, endPoint x: 658, endPoint y: 736, distance: 689.6
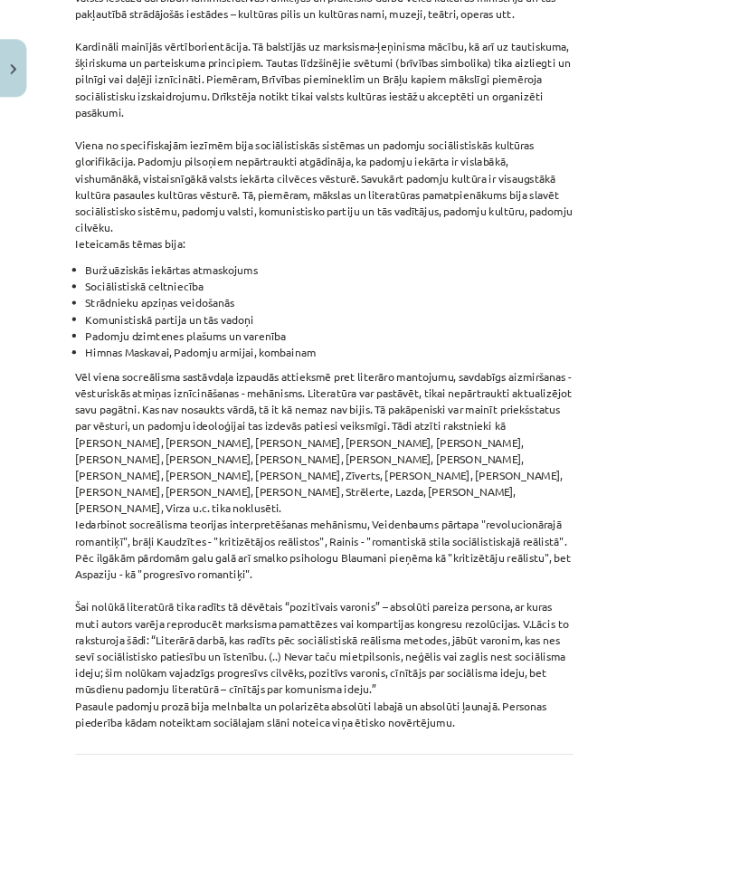
scroll to position [5047, 0]
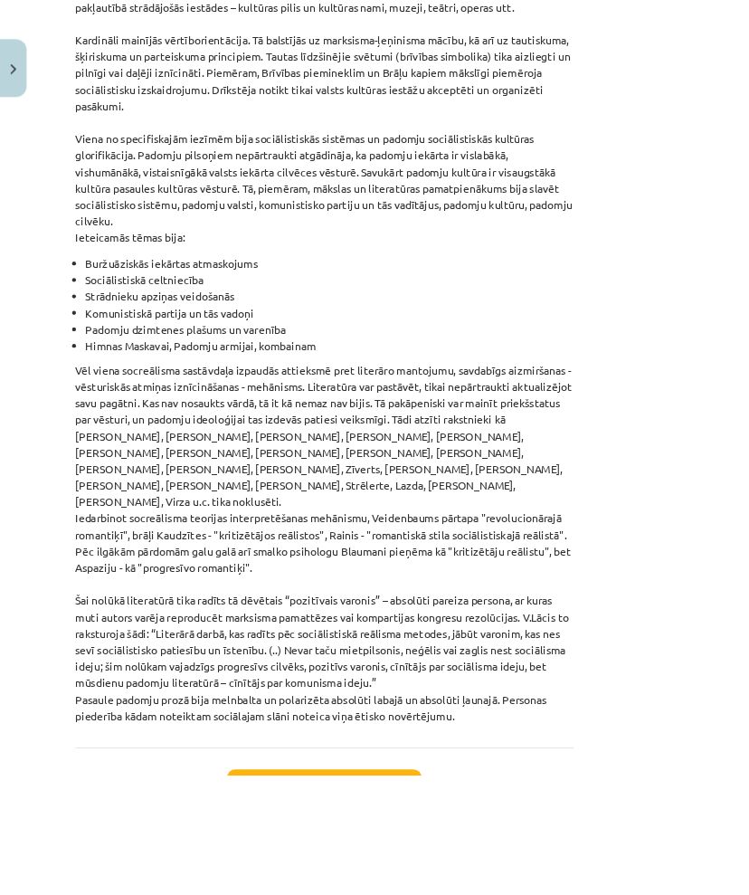
click at [442, 889] on button "Sākt uzdevumu" at bounding box center [374, 909] width 224 height 40
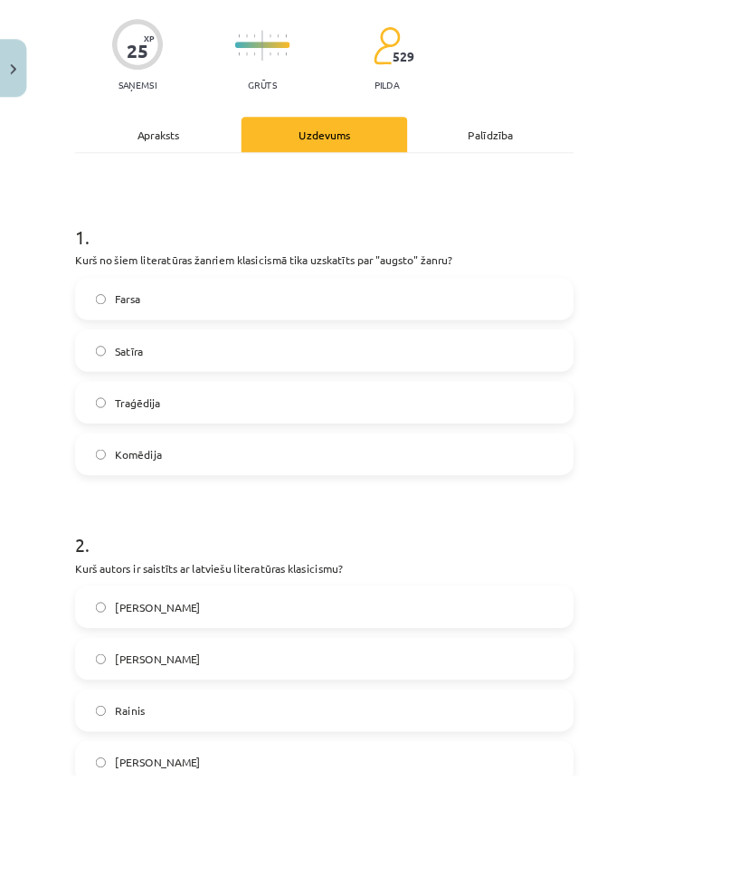
scroll to position [157, 0]
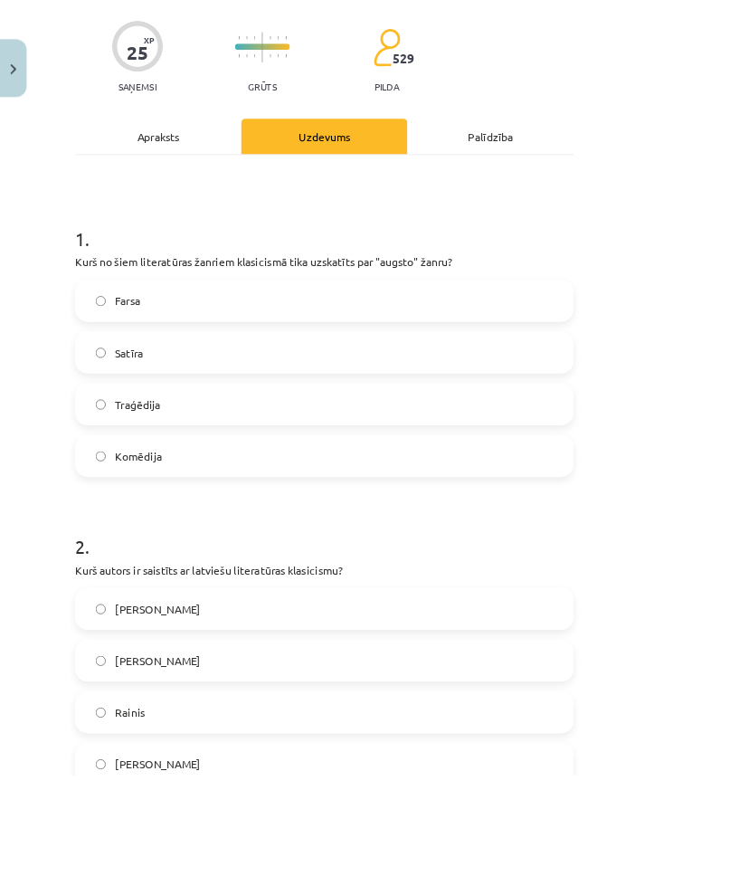
click at [238, 474] on label "Traģēdija" at bounding box center [375, 466] width 572 height 45
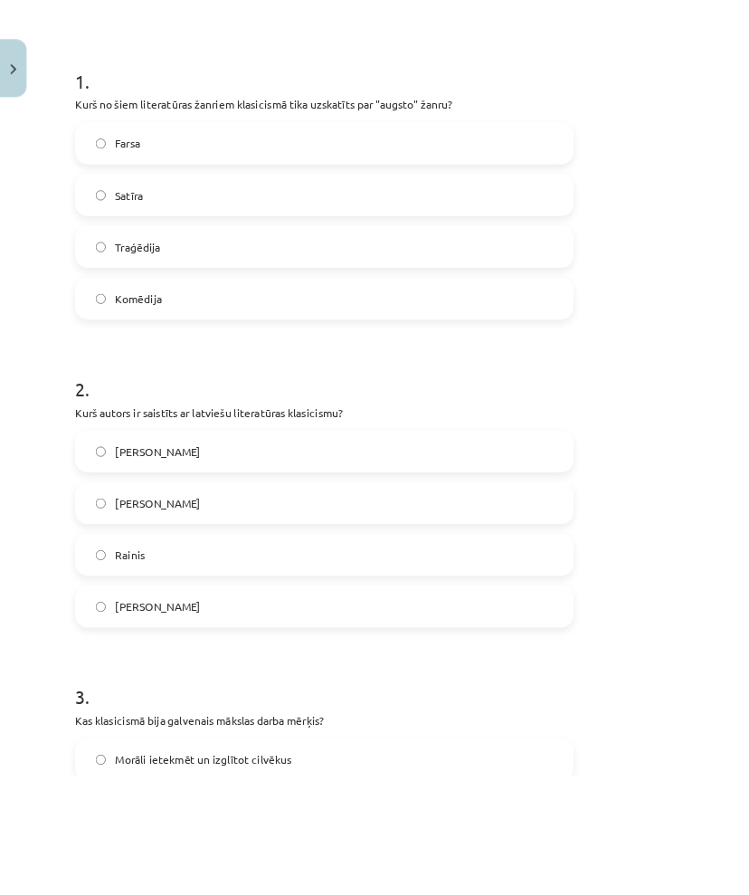
scroll to position [339, 0]
click at [253, 525] on label "[PERSON_NAME]" at bounding box center [375, 521] width 572 height 45
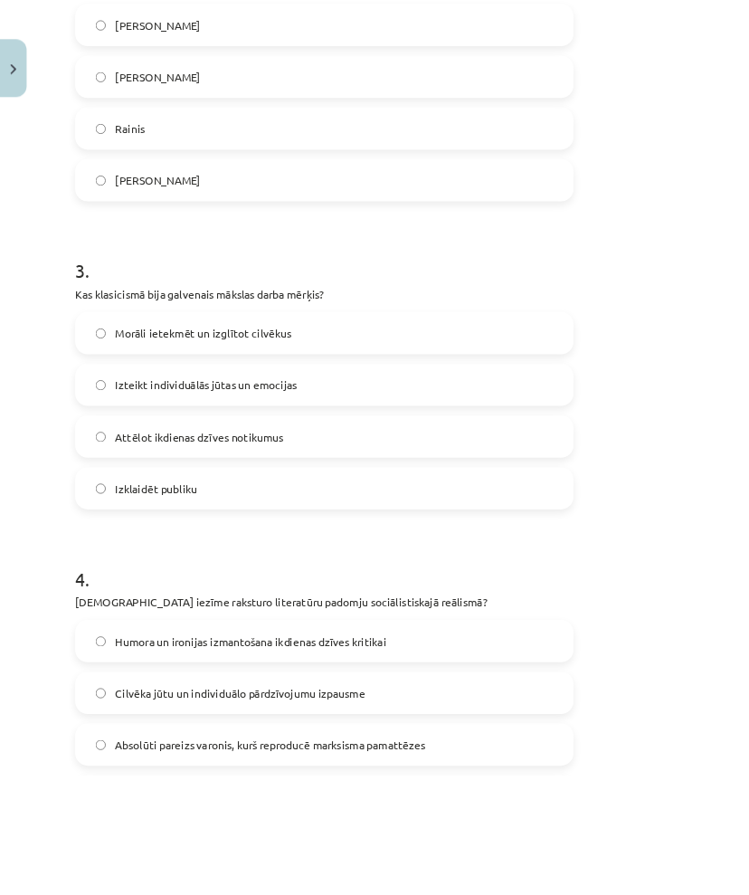
scroll to position [831, 0]
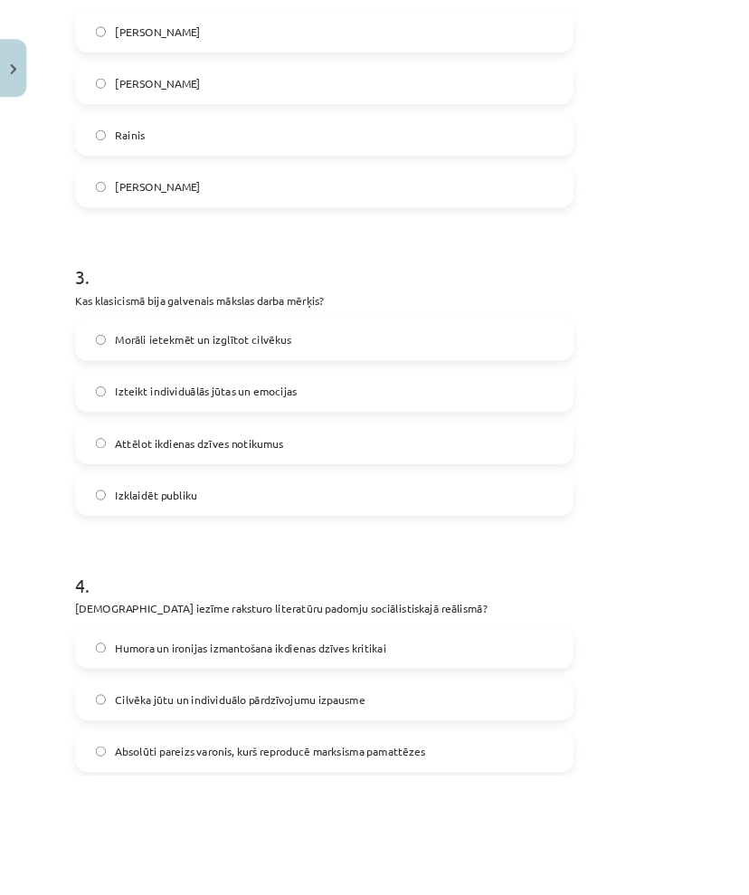
click at [258, 396] on span "Morāli ietekmēt un izglītot cilvēkus" at bounding box center [235, 392] width 204 height 19
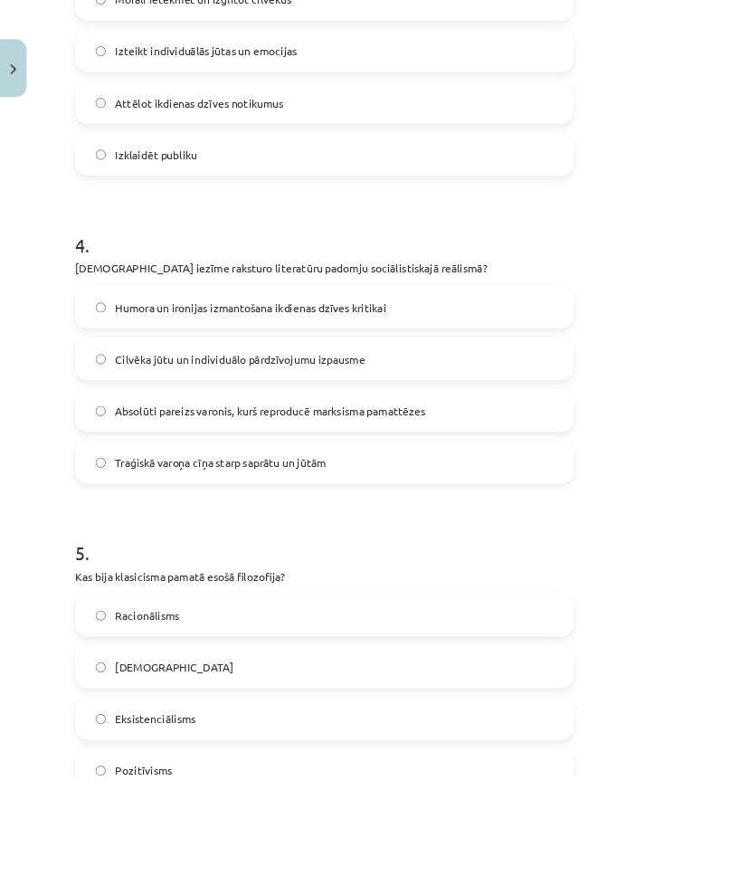
scroll to position [1222, 0]
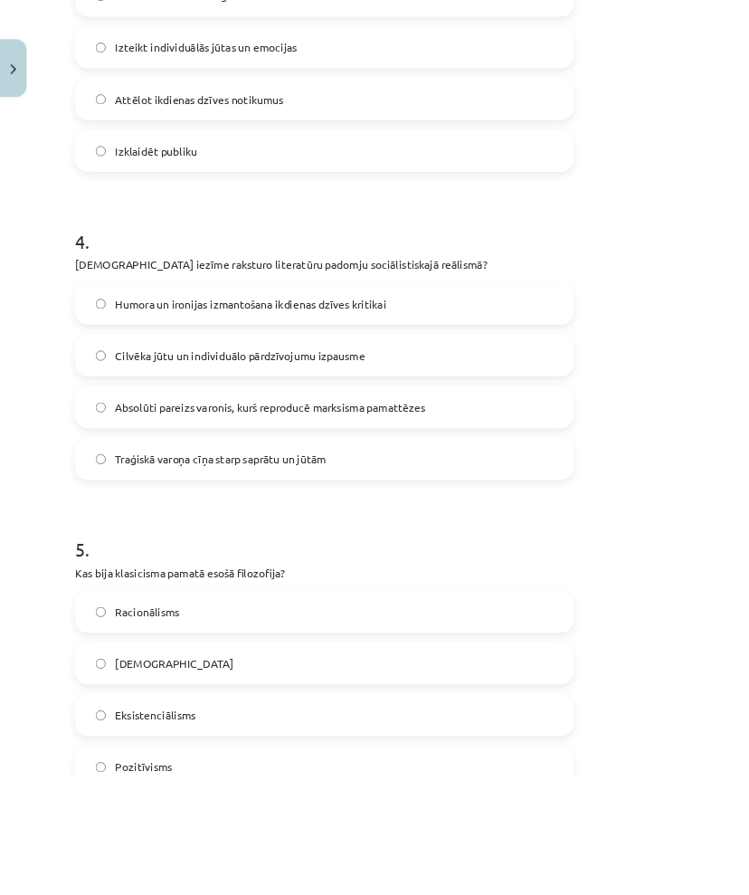
click at [496, 483] on label "Absolūti pareizs varonis, kurš reproducē marksisma pamattēzes" at bounding box center [375, 469] width 572 height 45
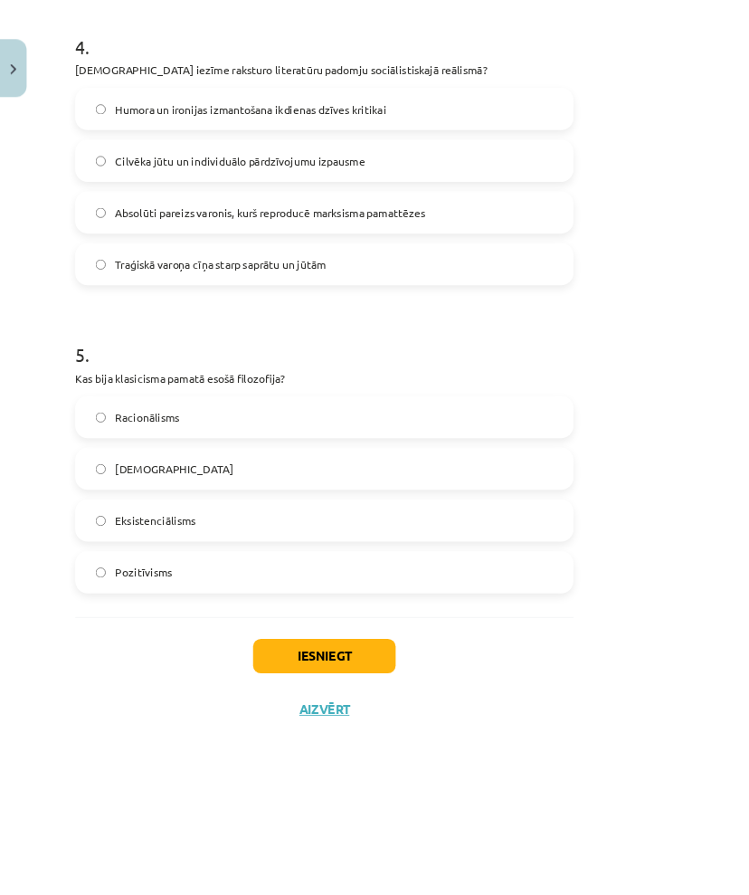
scroll to position [1449, 0]
click at [251, 476] on label "Racionālisms" at bounding box center [375, 481] width 572 height 45
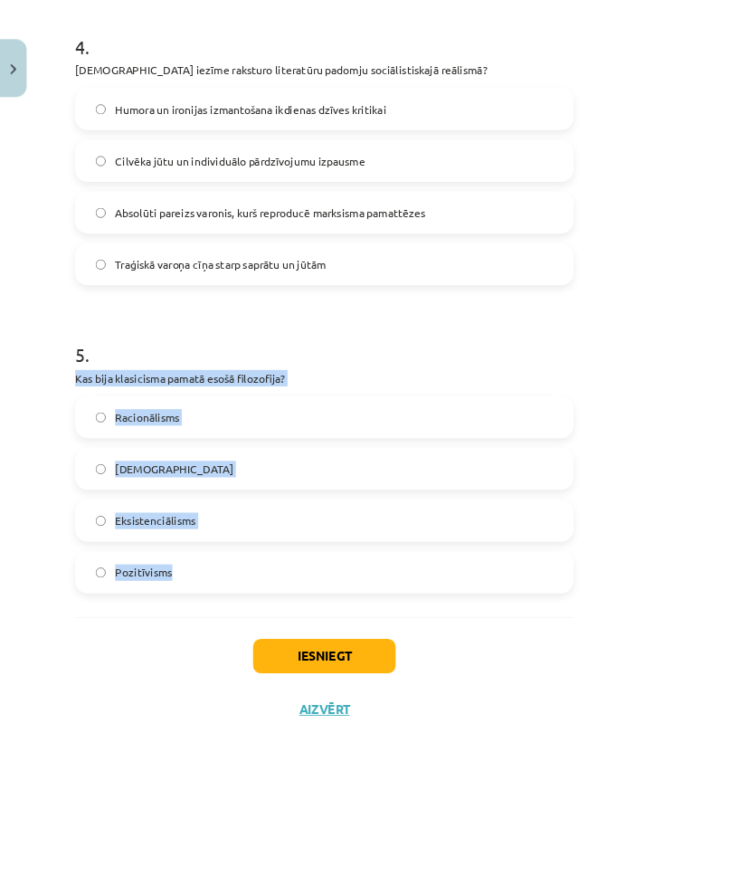
drag, startPoint x: 84, startPoint y: 435, endPoint x: 276, endPoint y: 659, distance: 294.6
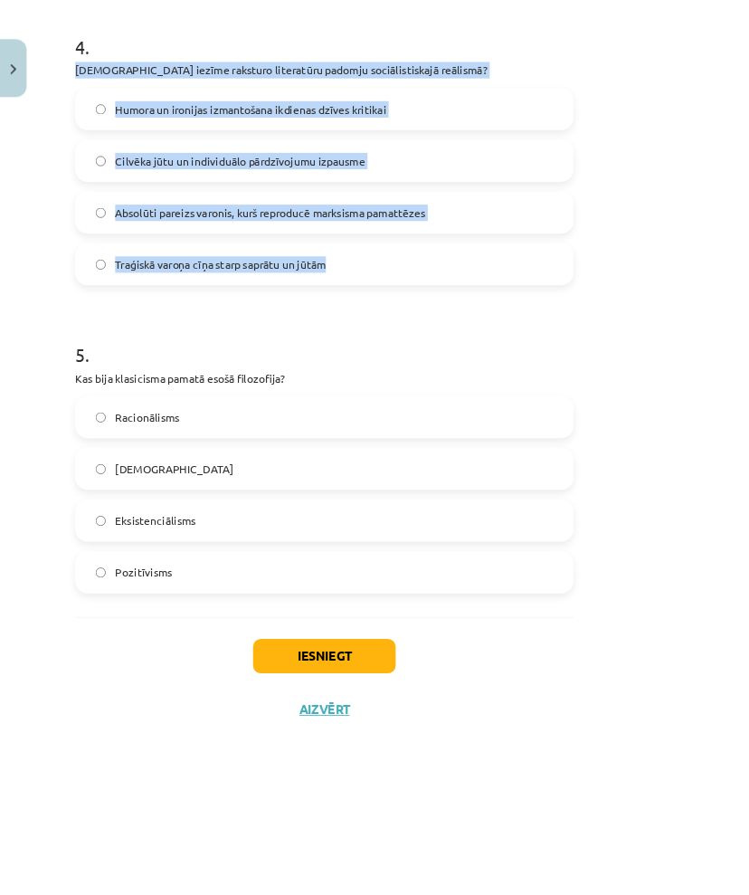
drag, startPoint x: 102, startPoint y: 82, endPoint x: 454, endPoint y: 305, distance: 416.6
click at [454, 305] on div "4 . Kura iezīme raksturo literatūru padomju sociālistiskajā reālismā? Humora un…" at bounding box center [375, 170] width 576 height 320
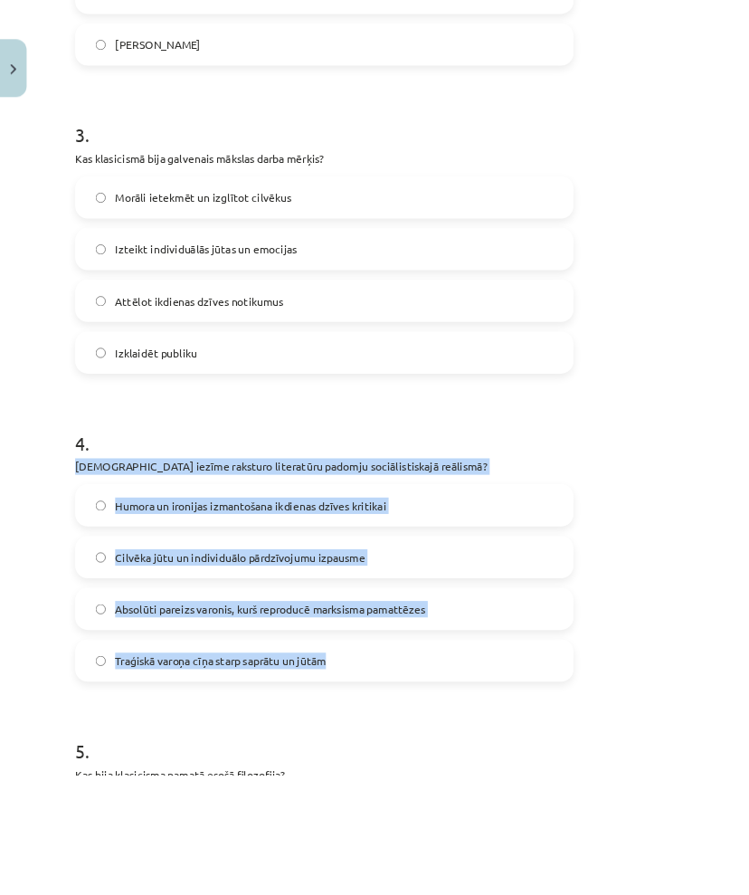
scroll to position [980, 0]
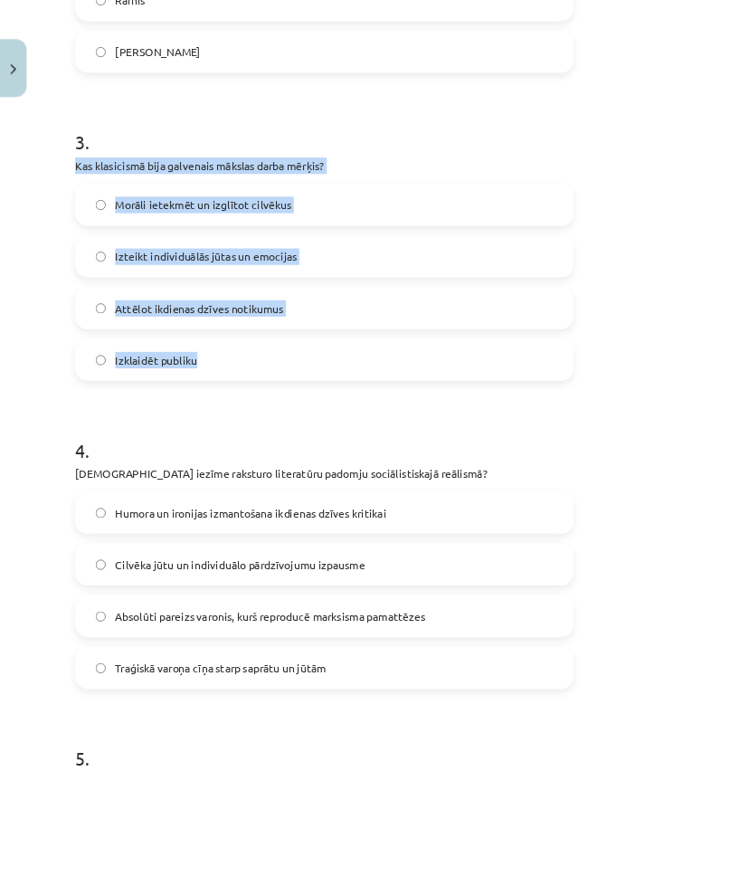
drag, startPoint x: 85, startPoint y: 191, endPoint x: 309, endPoint y: 414, distance: 315.5
click at [309, 414] on div "25 XP Saņemsi Grūts 529 pilda Apraksts Uzdevums Palīdzība 1 . Kurš no šiem lite…" at bounding box center [374, 242] width 597 height 2147
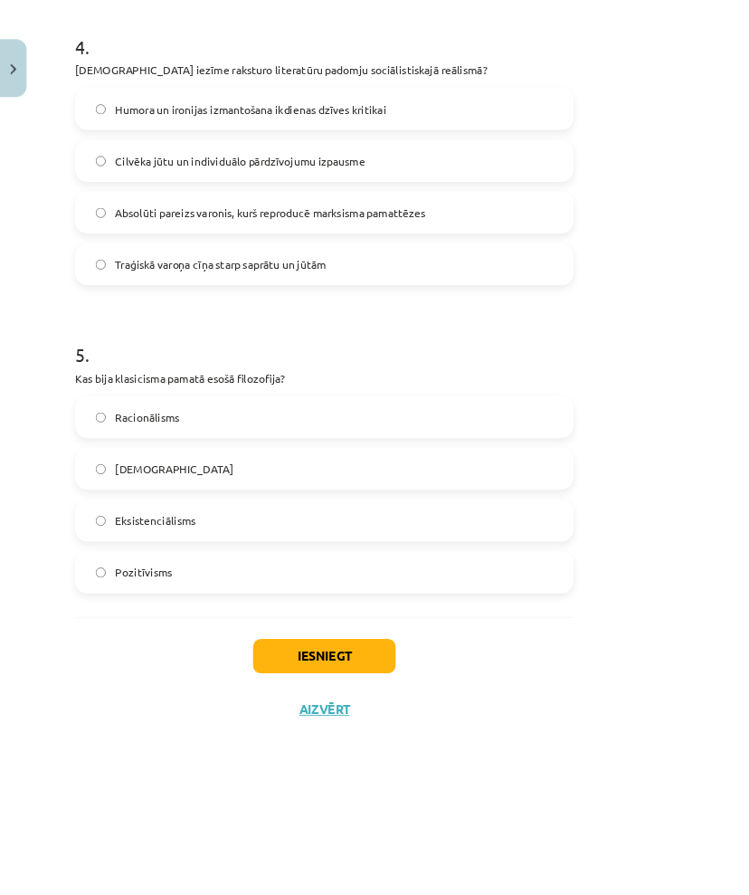
scroll to position [1449, 0]
click at [420, 767] on button "Iesniegt" at bounding box center [374, 758] width 165 height 40
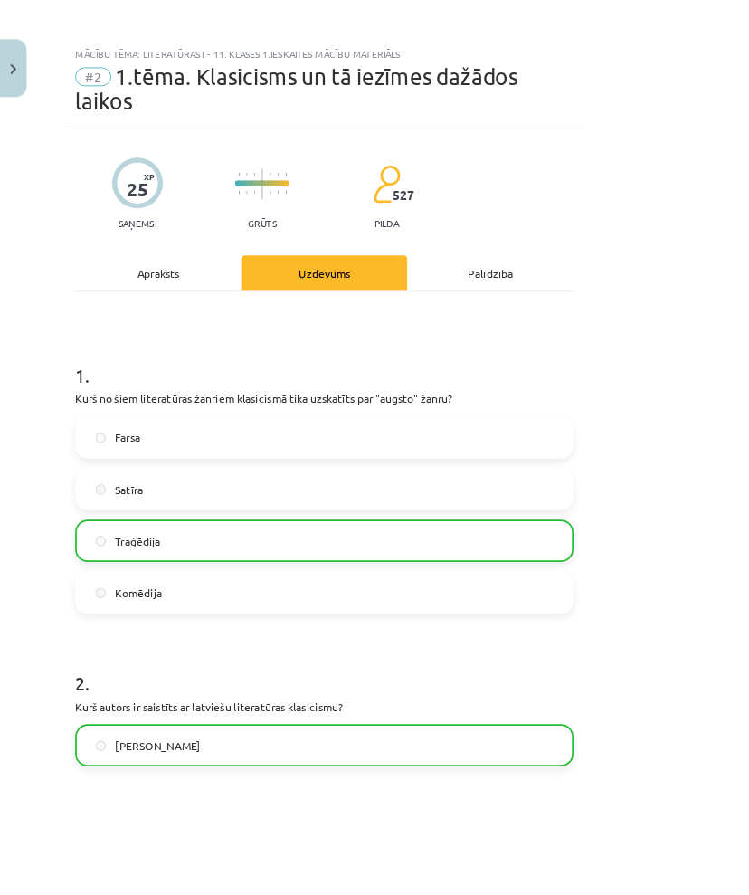
scroll to position [0, 0]
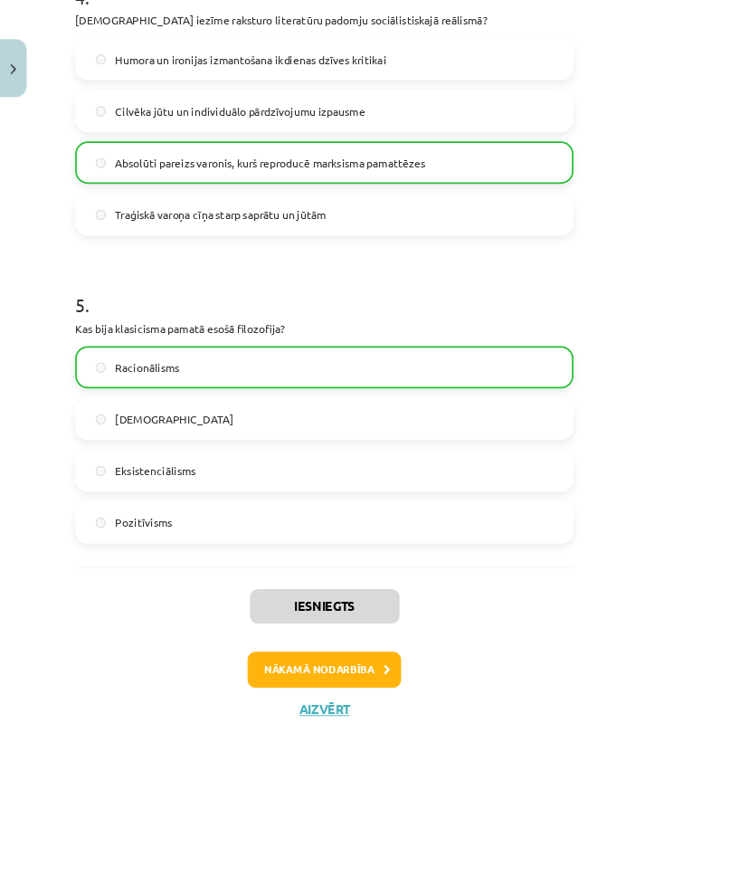
click at [355, 766] on button "Nākamā nodarbība" at bounding box center [374, 773] width 177 height 42
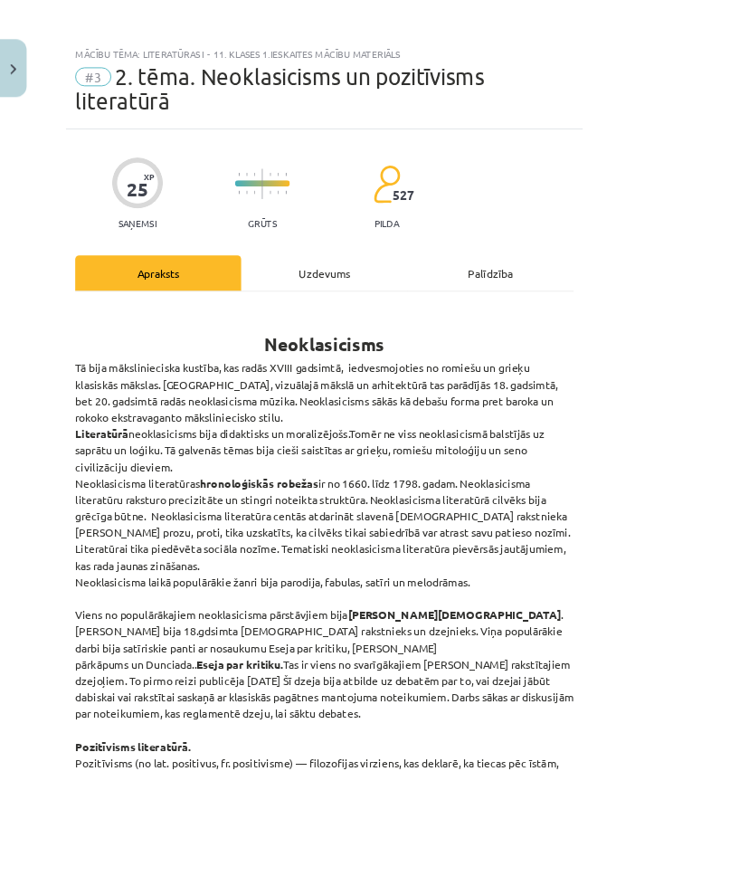
click at [0, 78] on button "Close" at bounding box center [15, 78] width 31 height 67
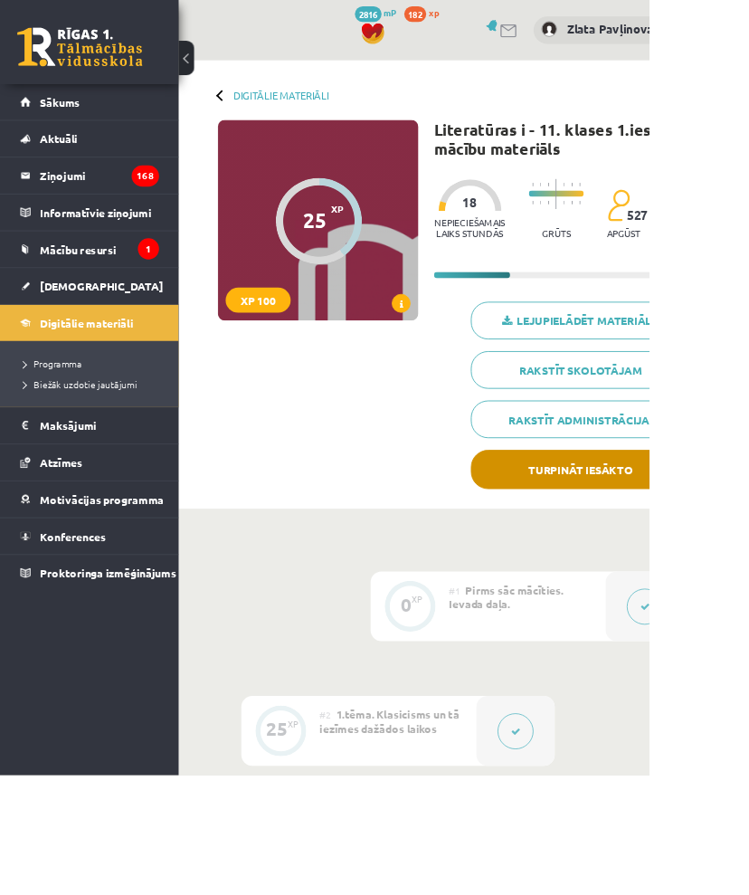
click at [649, 544] on button "Turpināt iesākto" at bounding box center [670, 542] width 253 height 45
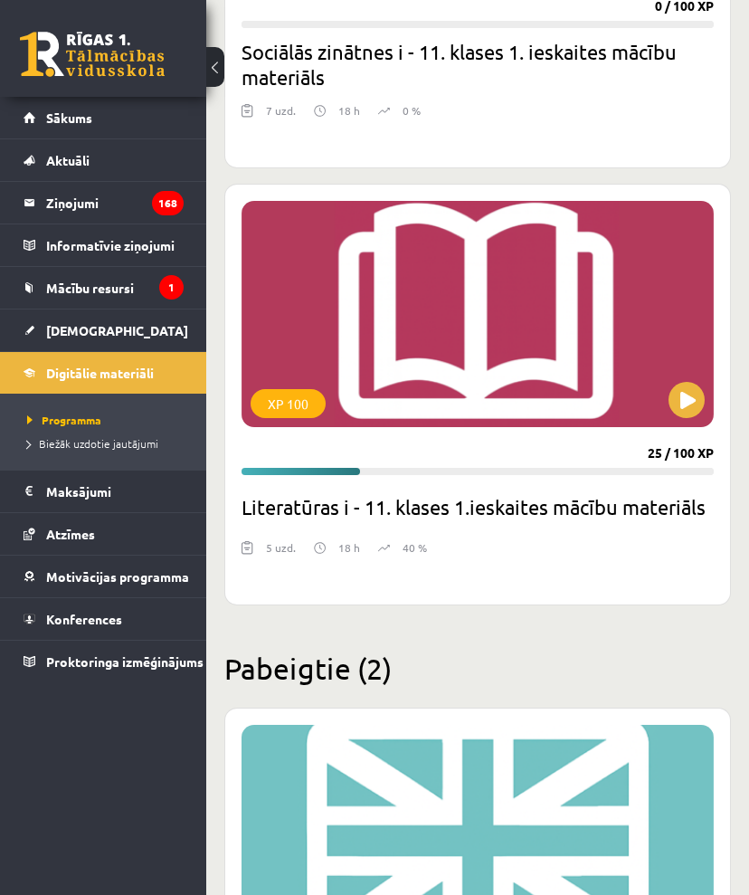
scroll to position [4823, 0]
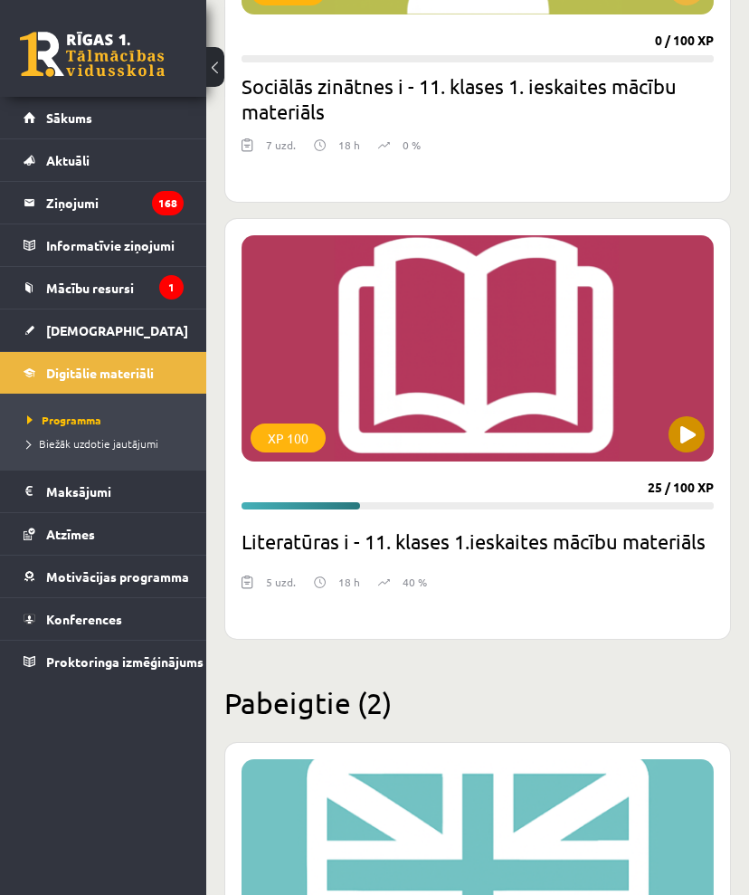
click at [678, 438] on button at bounding box center [687, 434] width 36 height 36
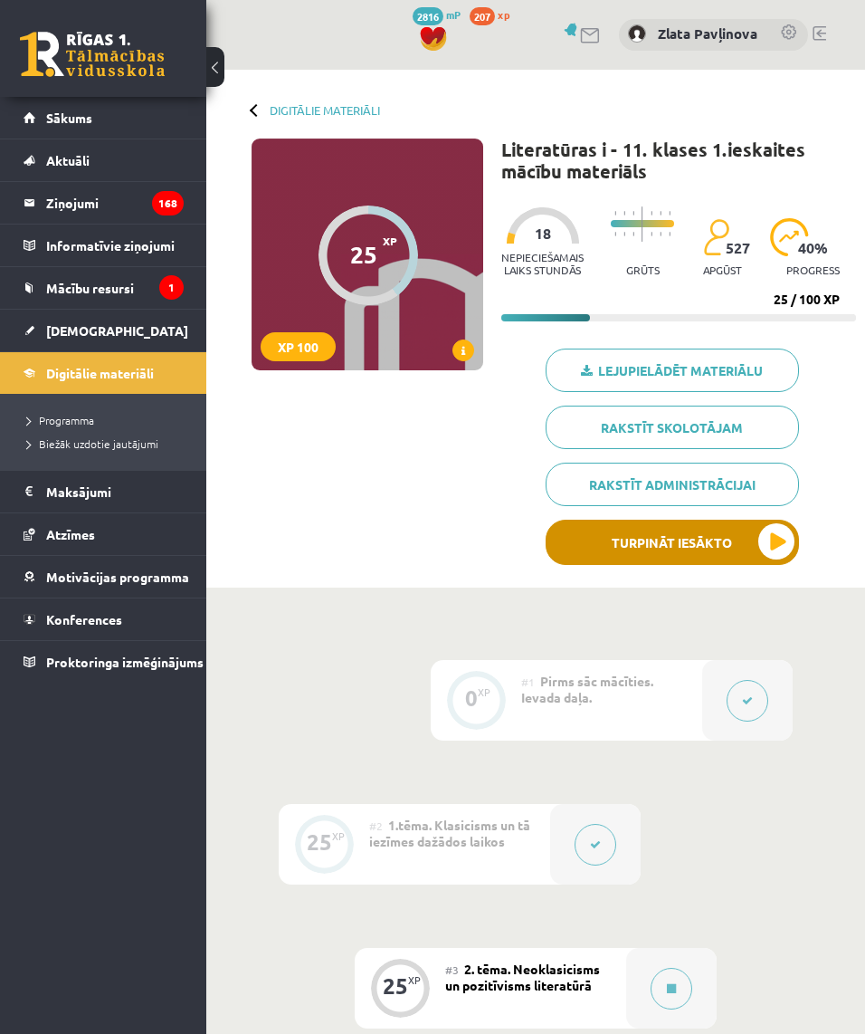
click at [740, 548] on button "Turpināt iesākto" at bounding box center [672, 542] width 253 height 45
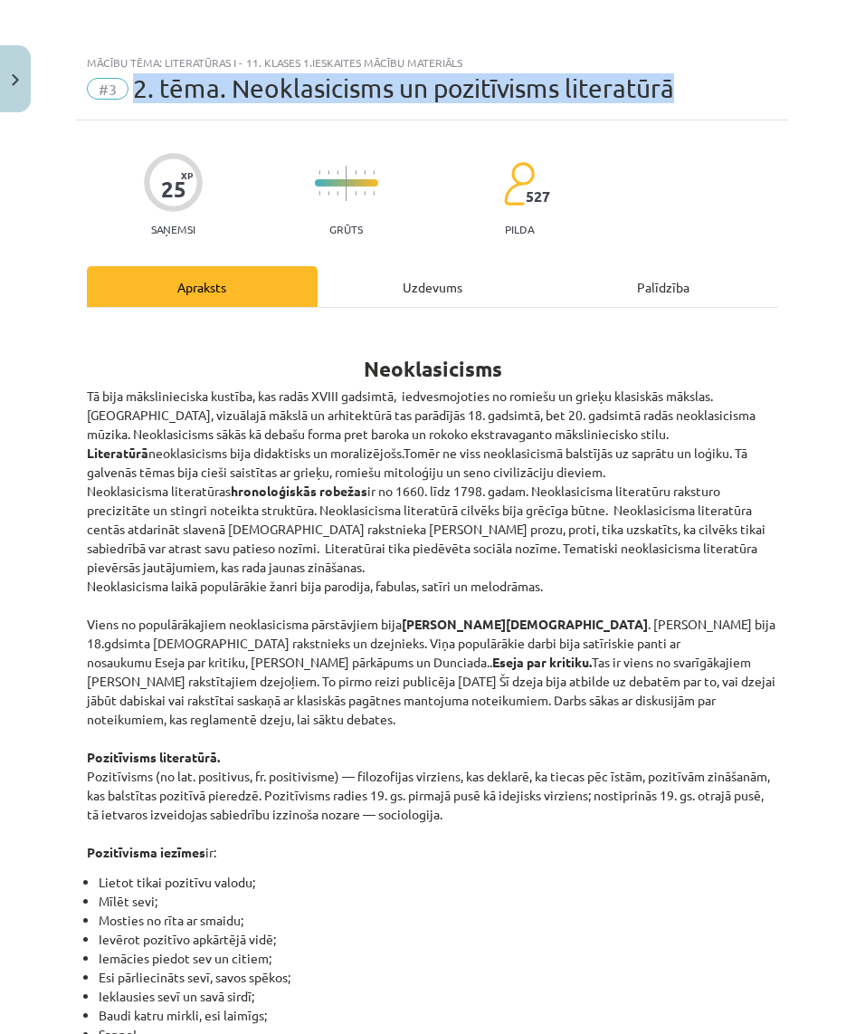
drag, startPoint x: 132, startPoint y: 91, endPoint x: 674, endPoint y: 112, distance: 542.6
click at [673, 112] on div "Mācību tēma: Literatūras i - 11. klases 1.ieskaites mācību materiāls #3 2. tēma…" at bounding box center [432, 82] width 713 height 75
copy div "2. tēma. Neoklasicisms un pozitīvisms literatūrā"
drag, startPoint x: 87, startPoint y: 390, endPoint x: 596, endPoint y: 588, distance: 545.9
click at [596, 588] on p "Tā bija mākslinieciska kustība, kas radās XVIII gadsimtā, iedvesmojoties no rom…" at bounding box center [433, 623] width 692 height 475
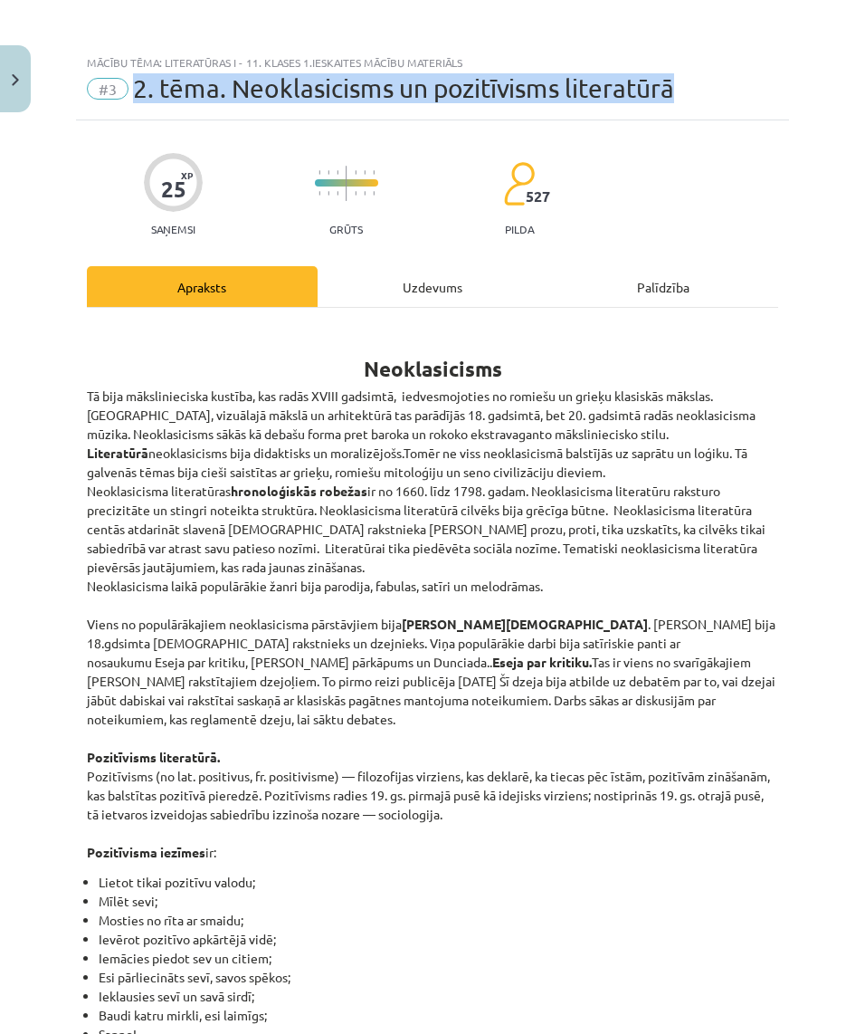
copy p "Lo ipsu dolorsitametco adipisc, eli seddo EIUSM temporin, utlaboreetdolo ma ali…"
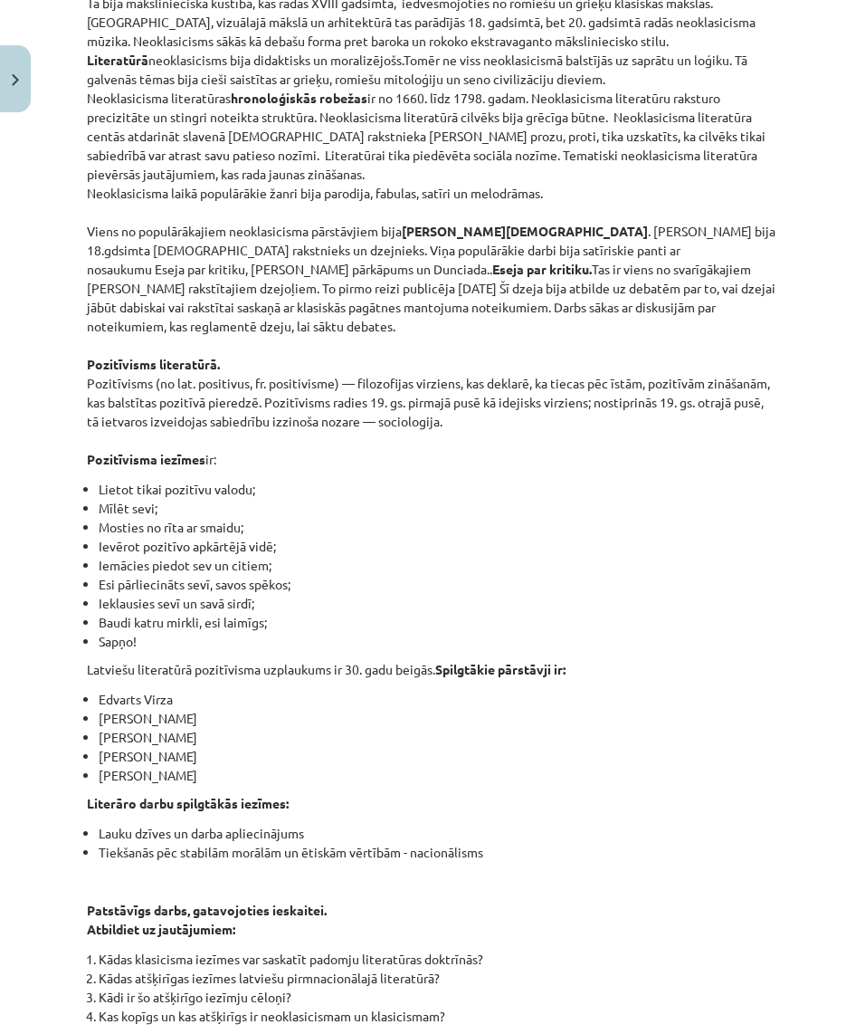
scroll to position [398, 0]
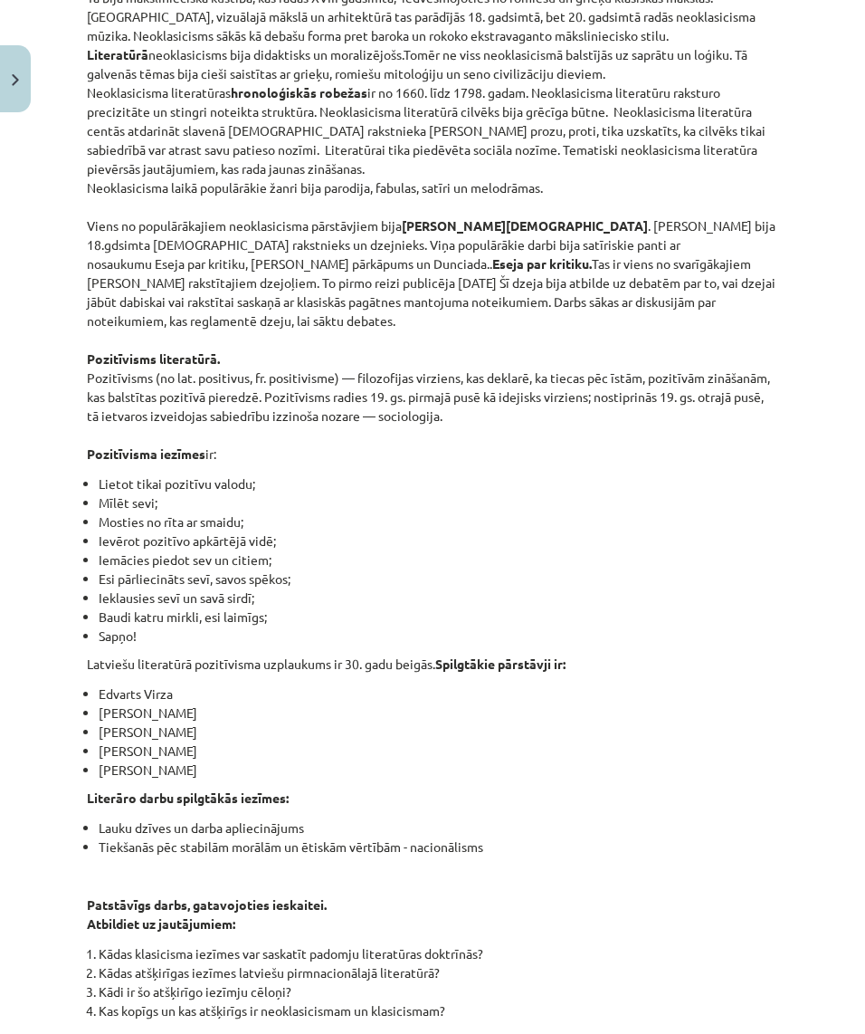
drag, startPoint x: 89, startPoint y: 233, endPoint x: 470, endPoint y: 414, distance: 421.9
click at [470, 414] on p "Tā bija mākslinieciska kustība, kas radās XVIII gadsimtā, iedvesmojoties no rom…" at bounding box center [433, 225] width 692 height 475
click at [110, 224] on p "Tā bija mākslinieciska kustība, kas radās XVIII gadsimtā, iedvesmojoties no rom…" at bounding box center [433, 225] width 692 height 475
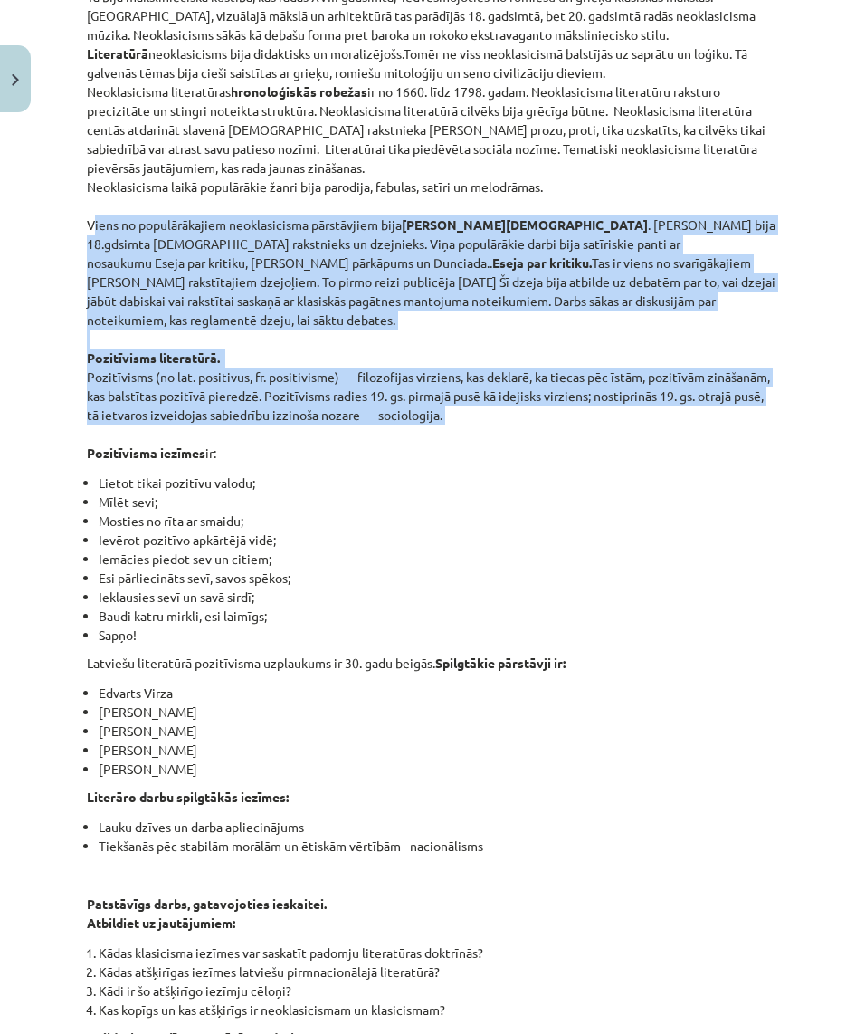
drag, startPoint x: 86, startPoint y: 222, endPoint x: 492, endPoint y: 425, distance: 454.2
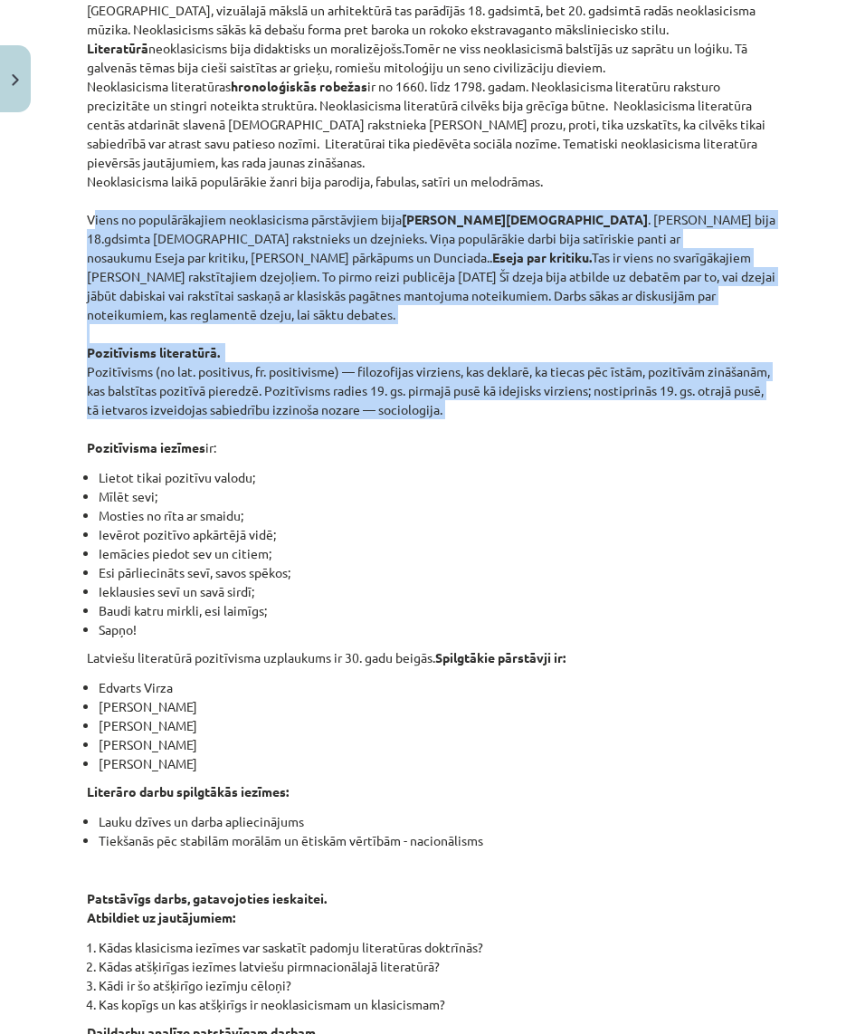
scroll to position [408, 0]
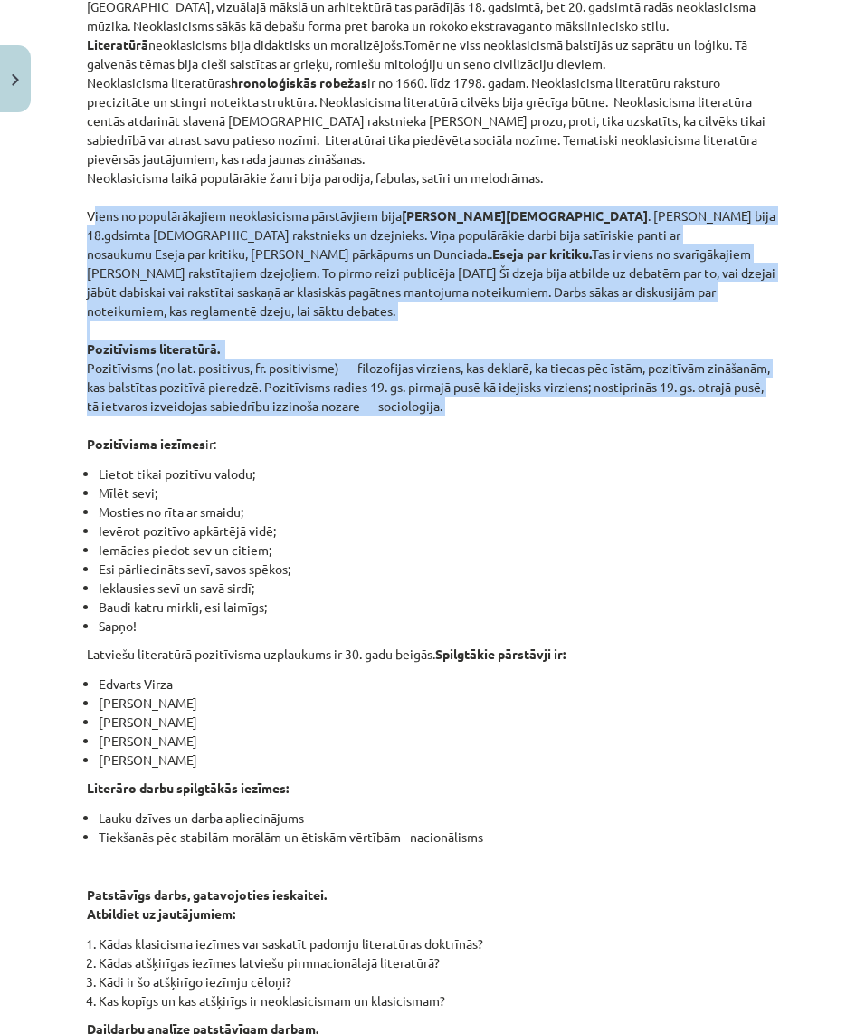
copy p "Lorem ip dolorsitametco adipiscingeli seddoeiusmo temp Incididunt Utlabor . Etd…"
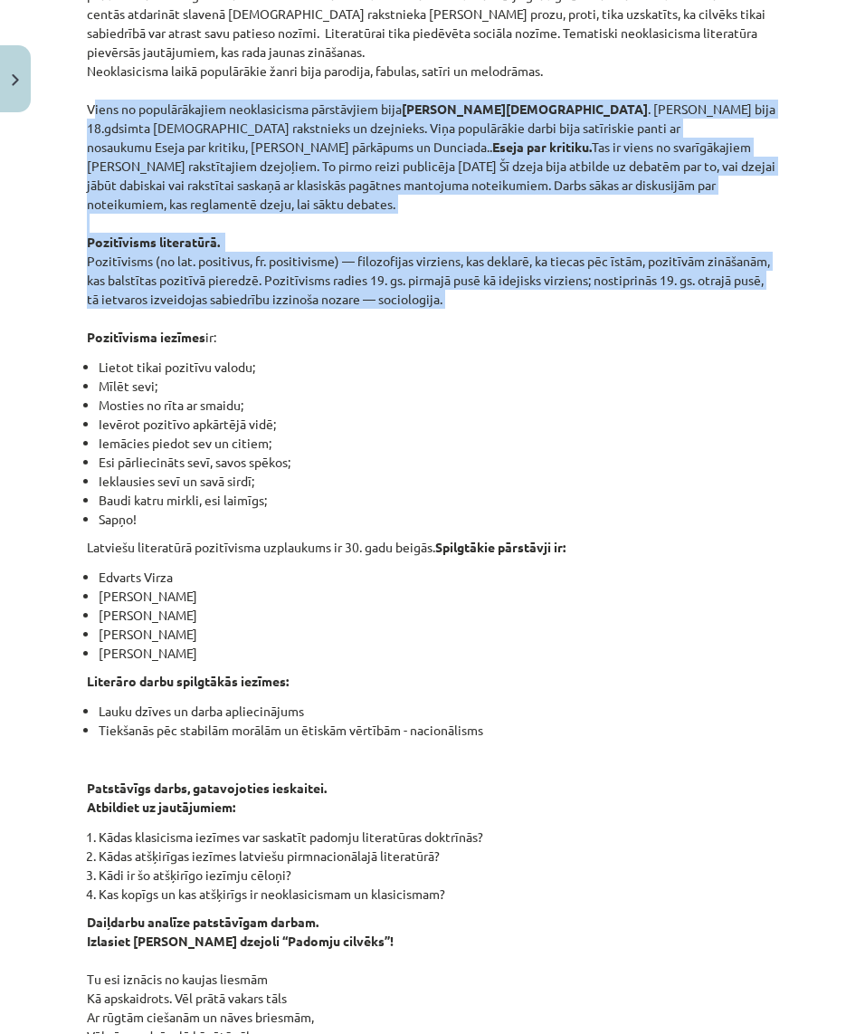
scroll to position [519, 0]
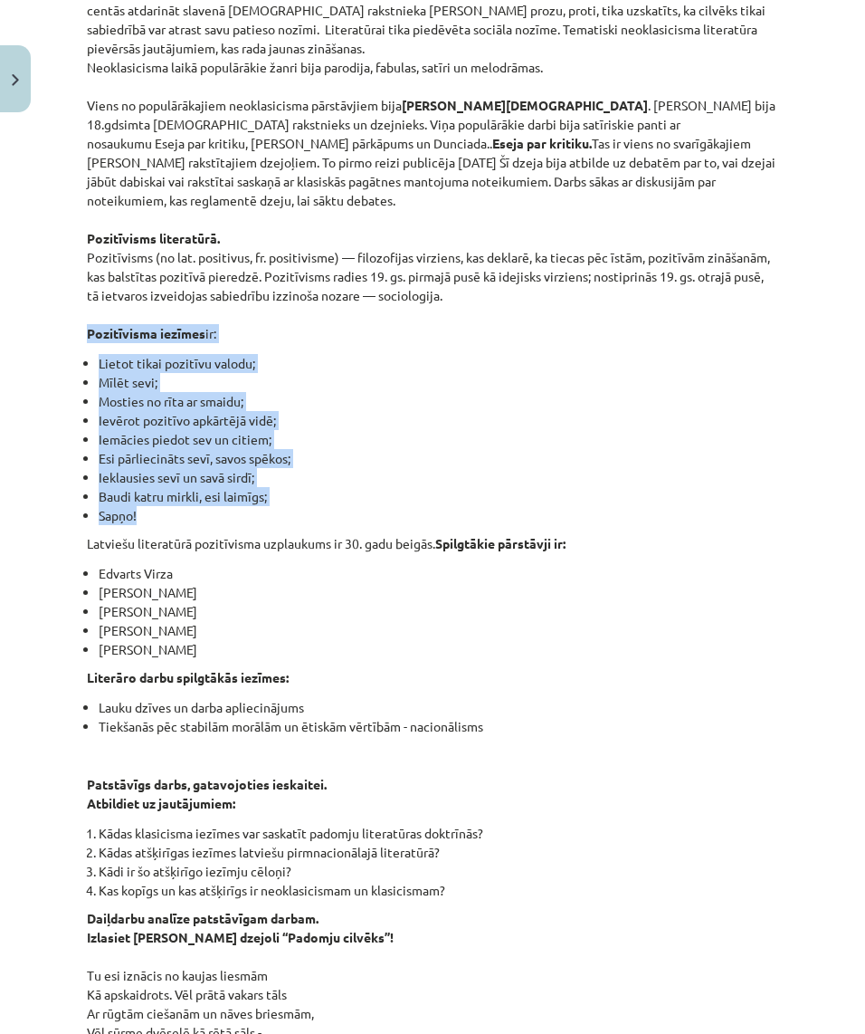
drag, startPoint x: 87, startPoint y: 329, endPoint x: 219, endPoint y: 510, distance: 224.1
copy div "Pozitīvisma iezīmes ir: Lietot tikai pozitīvu valodu; Mīlēt sevi; Mosties no rī…"
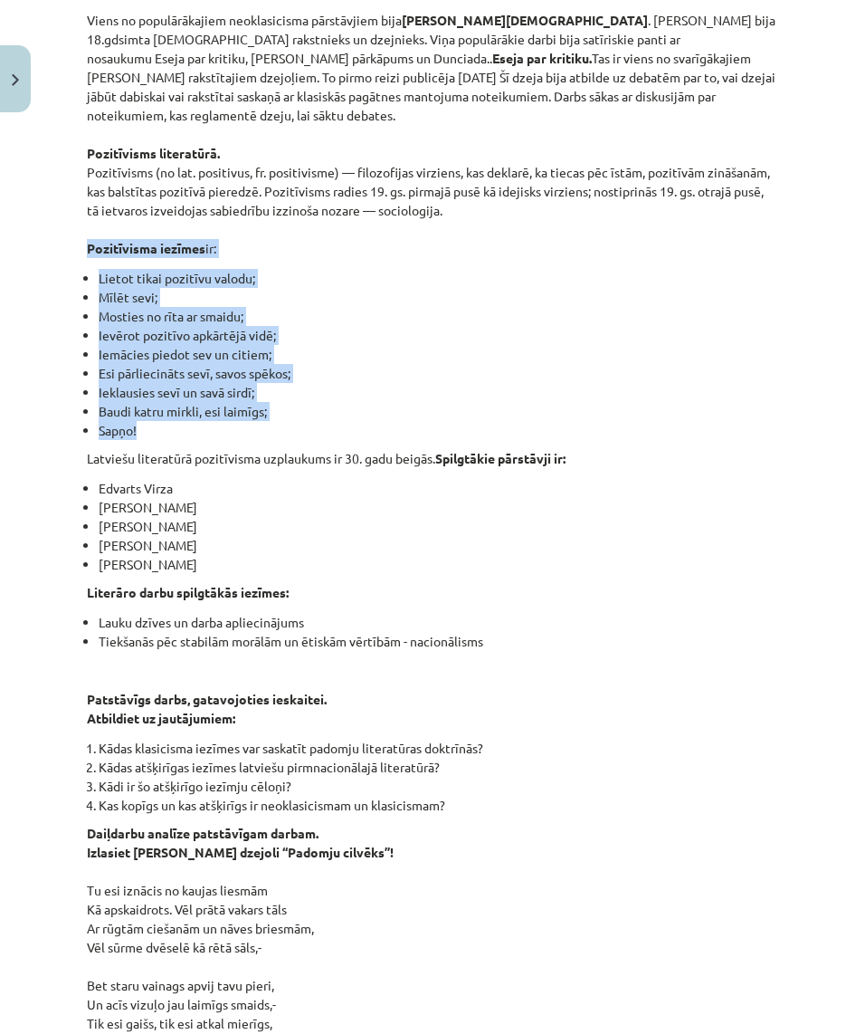
scroll to position [612, 0]
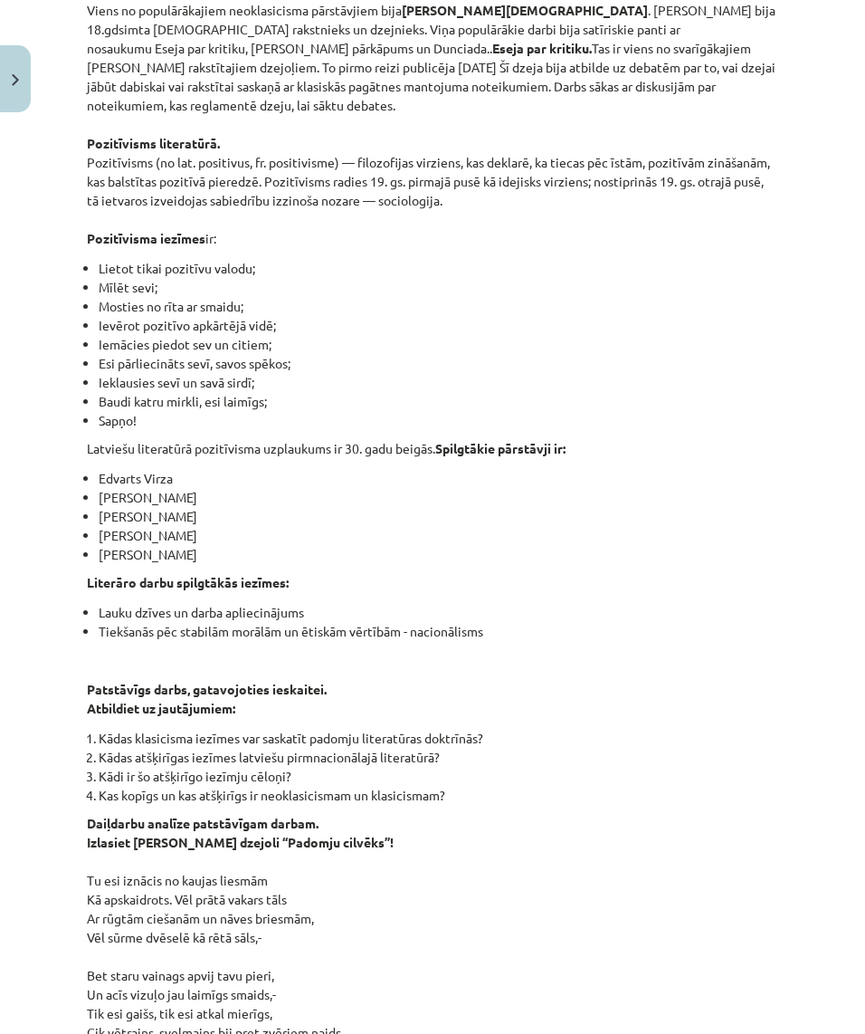
drag, startPoint x: 89, startPoint y: 452, endPoint x: 489, endPoint y: 591, distance: 423.7
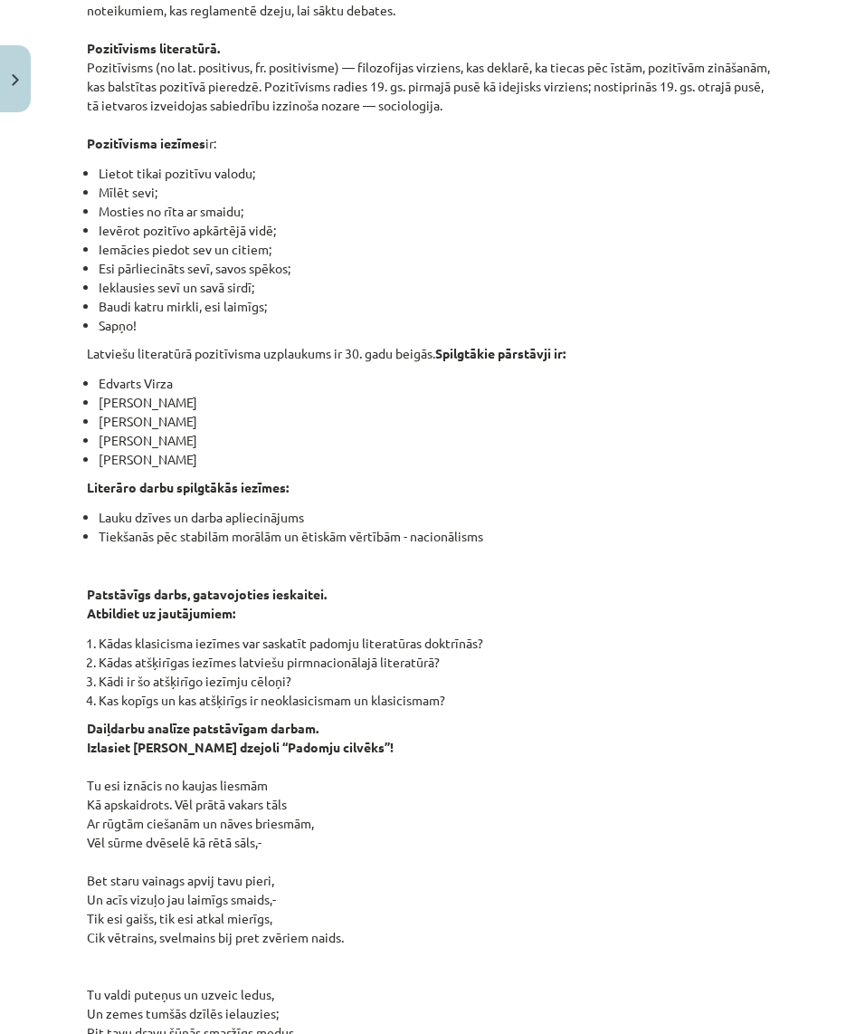
scroll to position [733, 0]
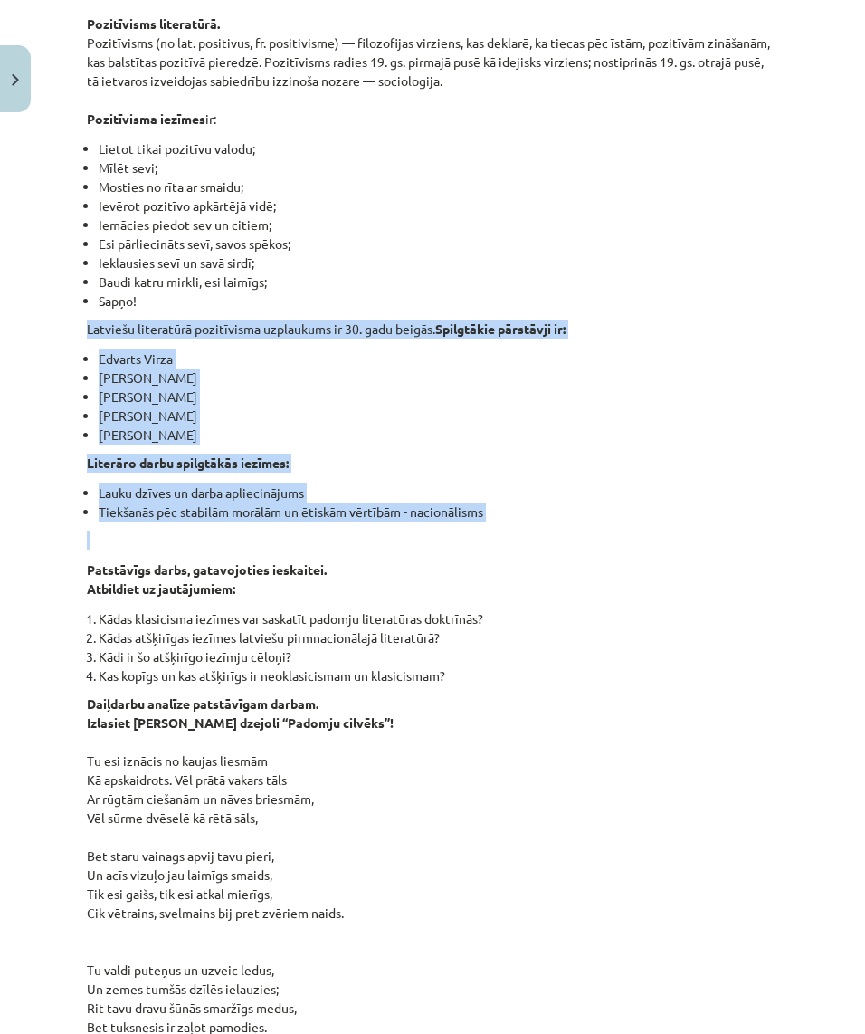
drag, startPoint x: 89, startPoint y: 331, endPoint x: 491, endPoint y: 539, distance: 452.6
click at [491, 539] on div "Neoklasicisms Tā bija mākslinieciska kustība, kas radās XVIII gadsimtā, iedvesm…" at bounding box center [433, 979] width 692 height 2777
copy div "Latviešu literatūrā pozitīvisma uzplaukums ir 30. gadu beigās. Spilgtākie pārst…"
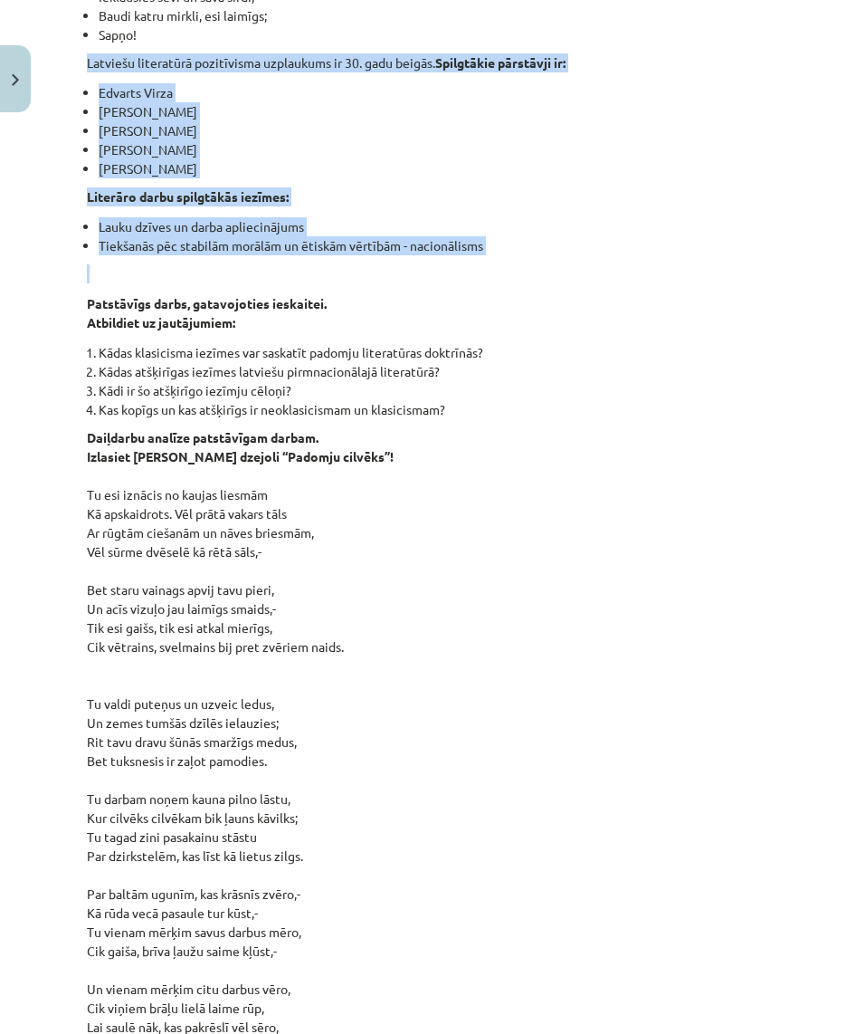
scroll to position [1001, 0]
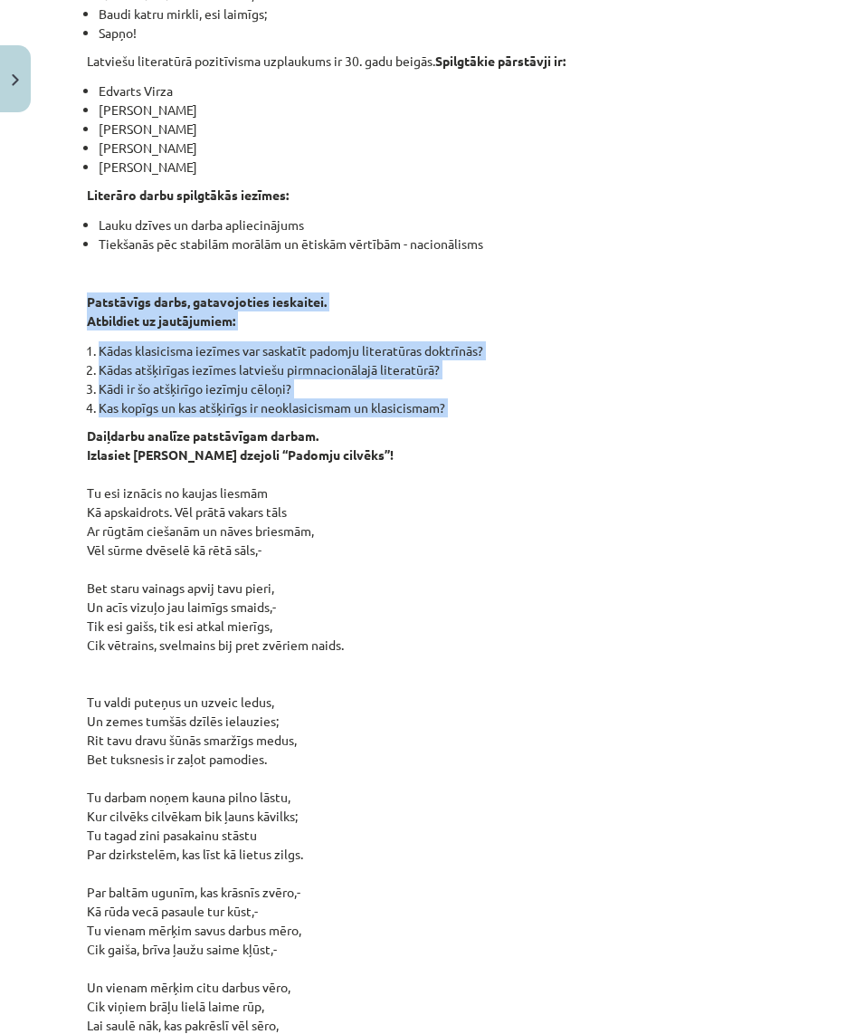
drag, startPoint x: 89, startPoint y: 307, endPoint x: 472, endPoint y: 416, distance: 398.2
click at [465, 416] on div "Neoklasicisms Tā bija mākslinieciska kustība, kas radās XVIII gadsimtā, iedvesm…" at bounding box center [433, 711] width 692 height 2777
copy div "Patstāvīgs darbs, gatavojoties ieskaitei. Atbildiet uz jautājumiem: Kādas klasi…"
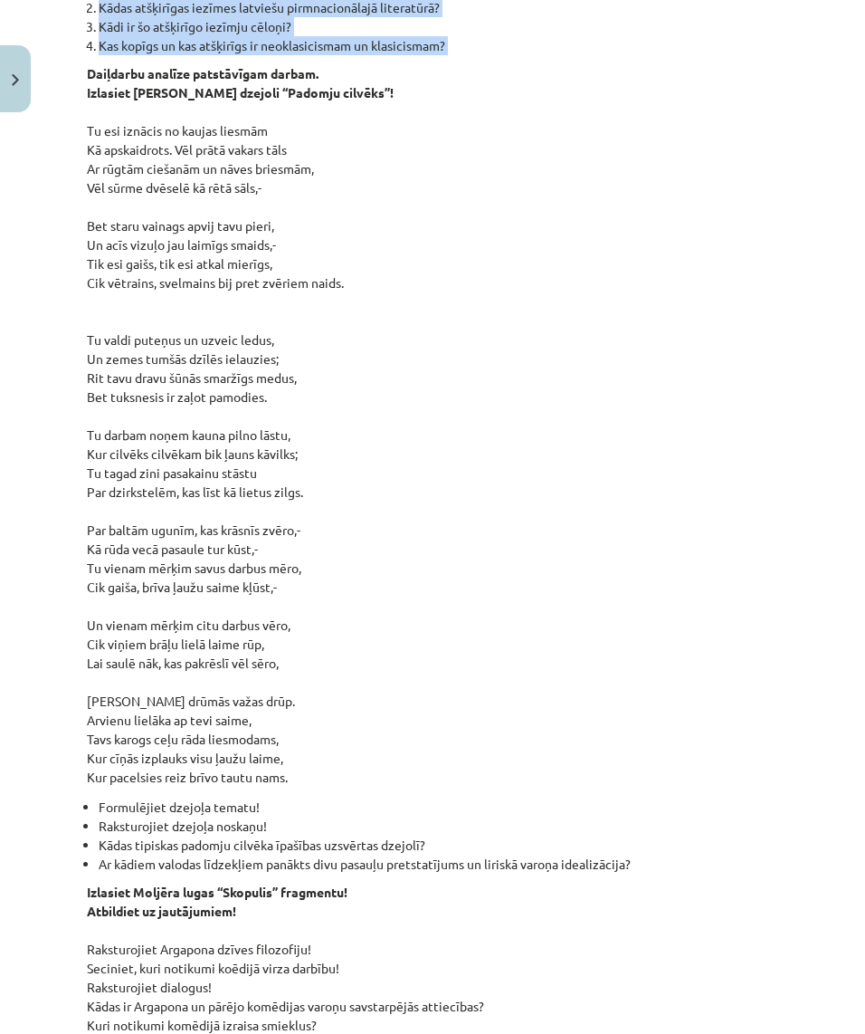
scroll to position [1371, 0]
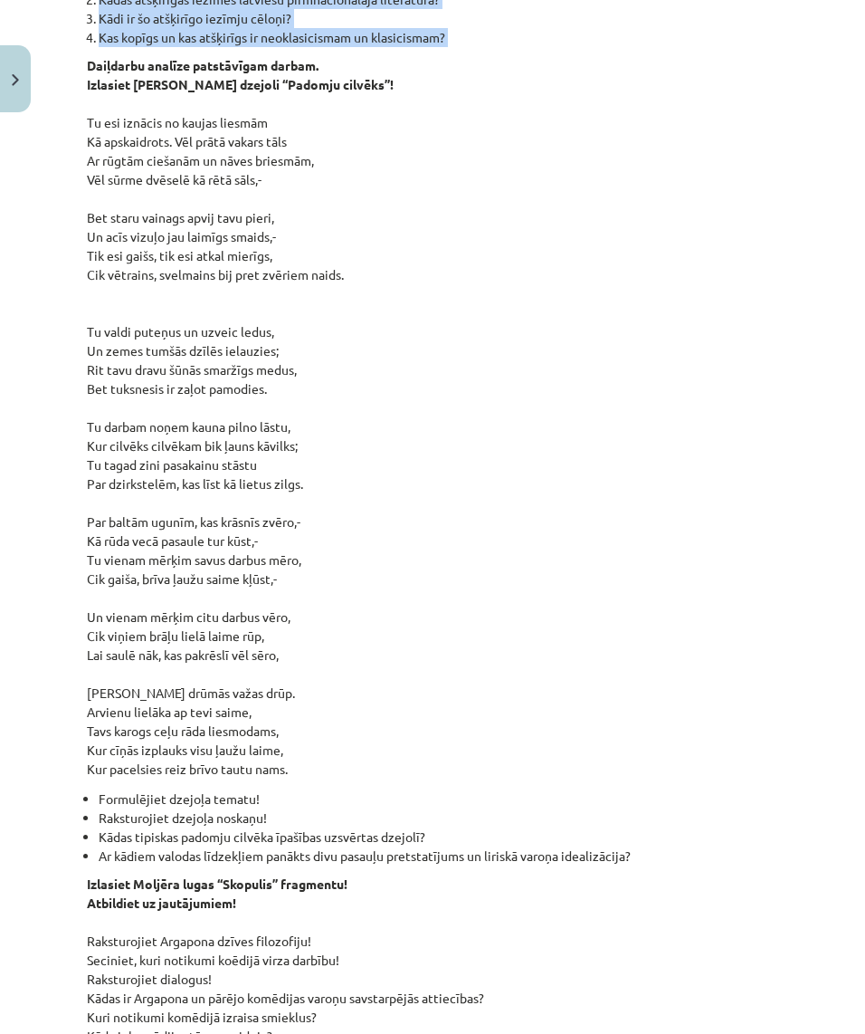
drag, startPoint x: 89, startPoint y: 287, endPoint x: 404, endPoint y: 895, distance: 685.0
click at [404, 894] on div "Neoklasicisms Tā bija mākslinieciska kustība, kas radās XVIII gadsimtā, iedvesm…" at bounding box center [433, 341] width 692 height 2777
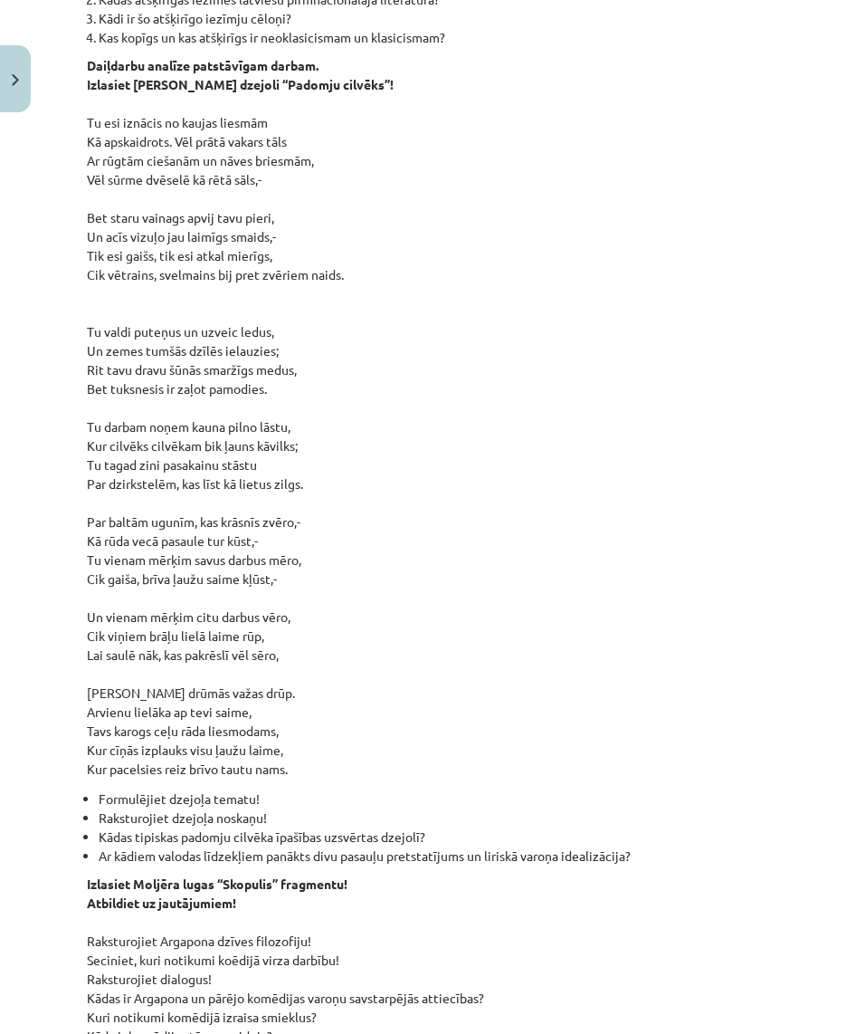
drag, startPoint x: 402, startPoint y: 881, endPoint x: 404, endPoint y: 822, distance: 58.9
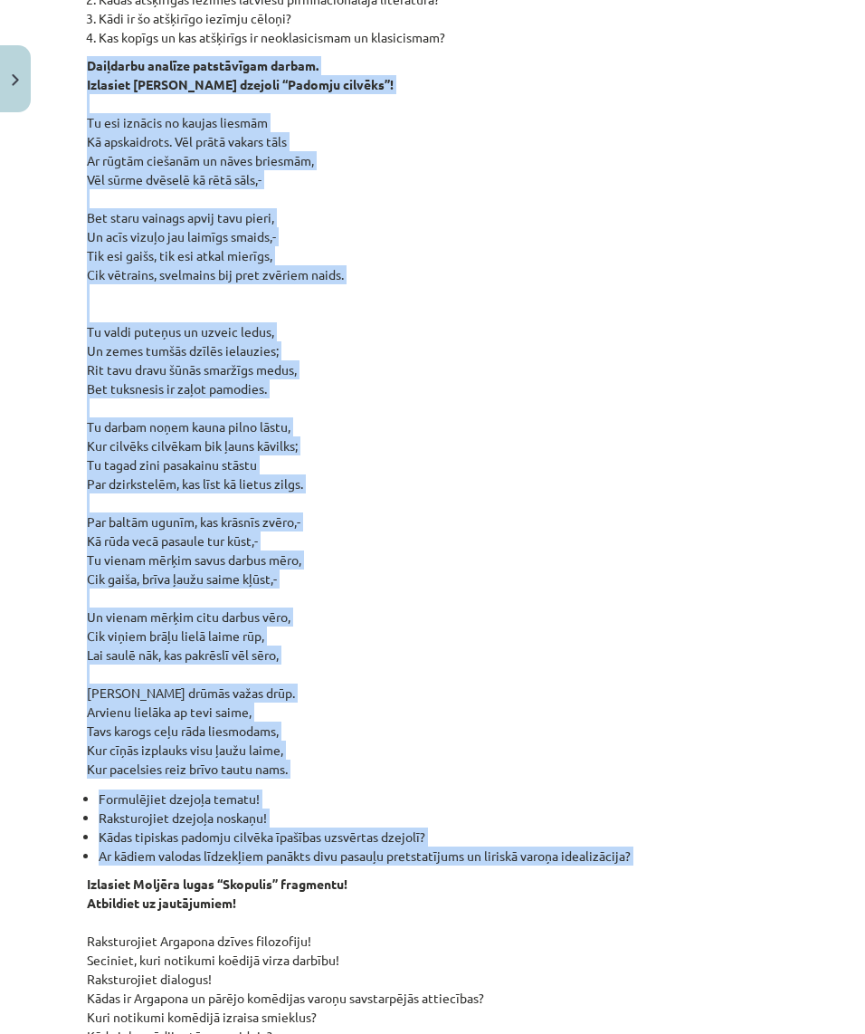
drag, startPoint x: 90, startPoint y: 65, endPoint x: 652, endPoint y: 870, distance: 981.5
click at [652, 870] on div "Neoklasicisms Tā bija mākslinieciska kustība, kas radās XVIII gadsimtā, iedvesm…" at bounding box center [433, 341] width 692 height 2777
copy div "Loremipsu dolorsi ametconsect adipis. Elitsedd Eius Temporincid utlabor “Etdolo…"
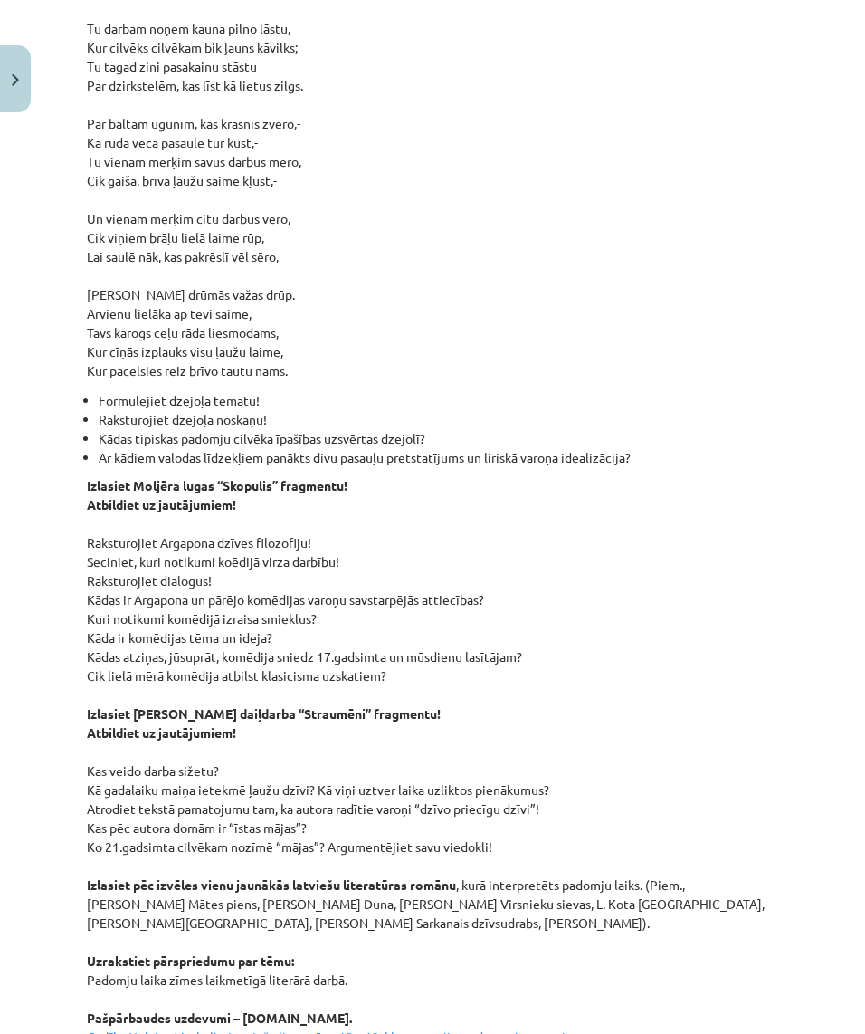
click at [429, 523] on p "Izlasiet Moljēra lugas “Skopulis” fragmentu! Atbildiet uz jautājumiem! Raksturo…" at bounding box center [433, 903] width 692 height 855
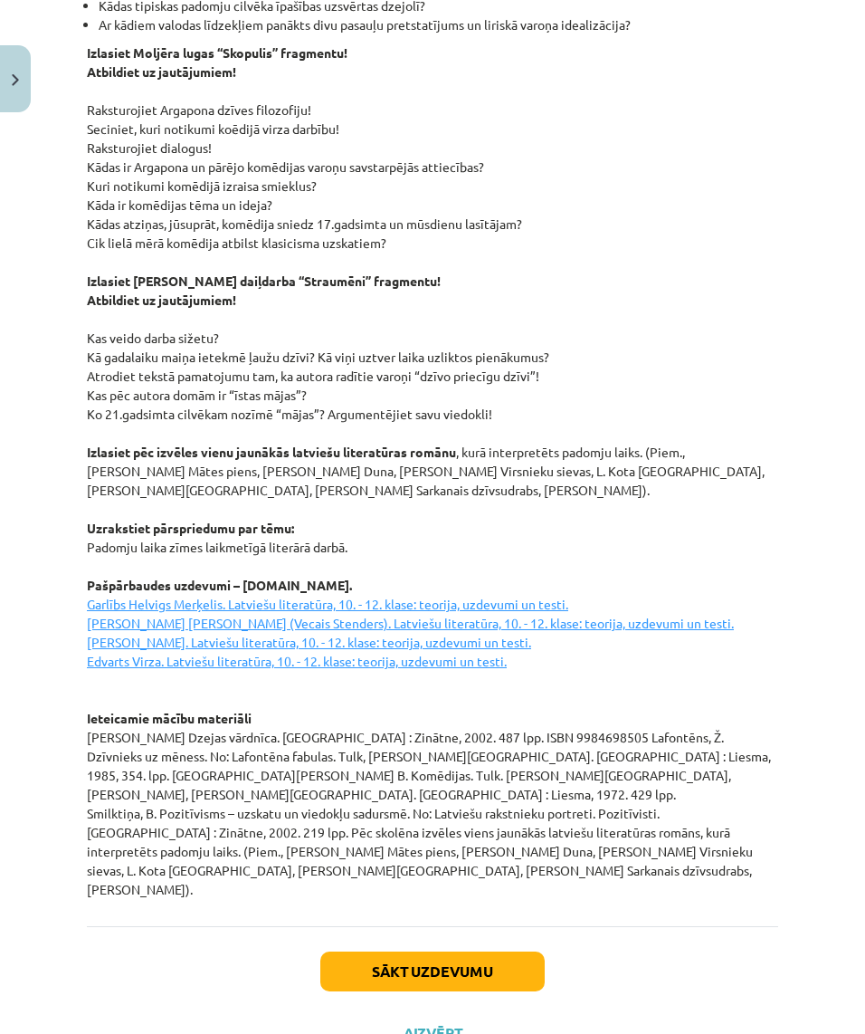
scroll to position [2205, 0]
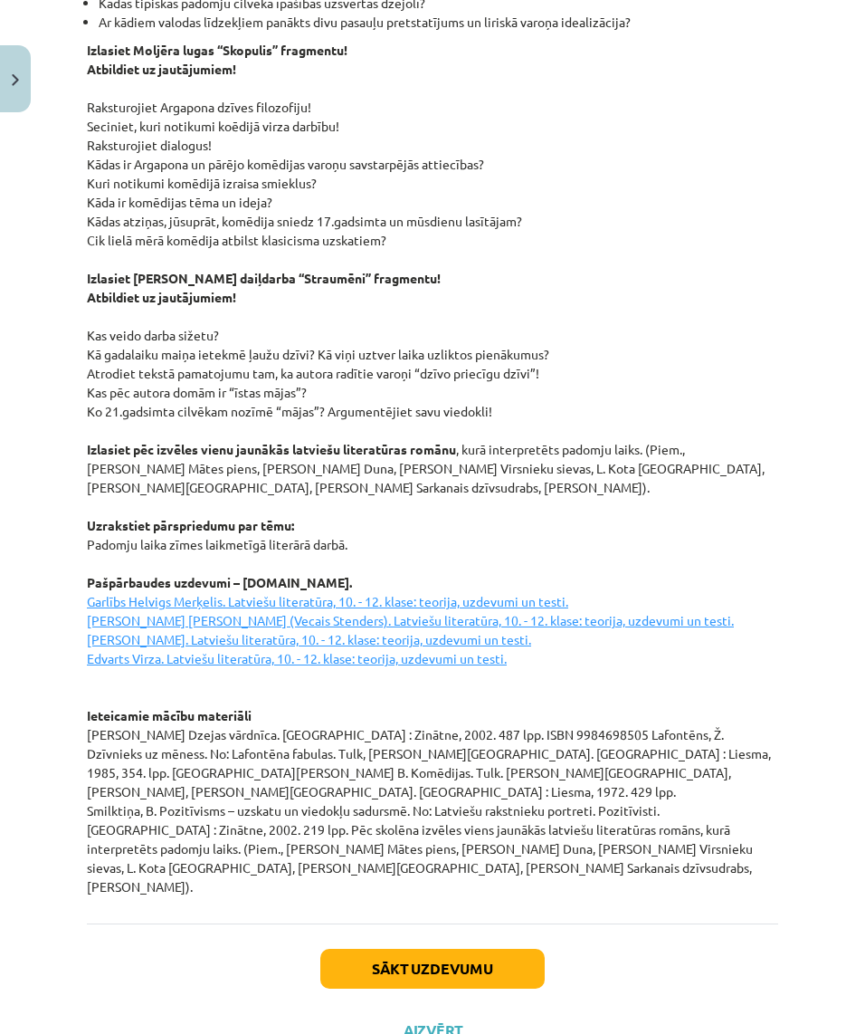
click at [451, 894] on button "Sākt uzdevumu" at bounding box center [432, 969] width 224 height 40
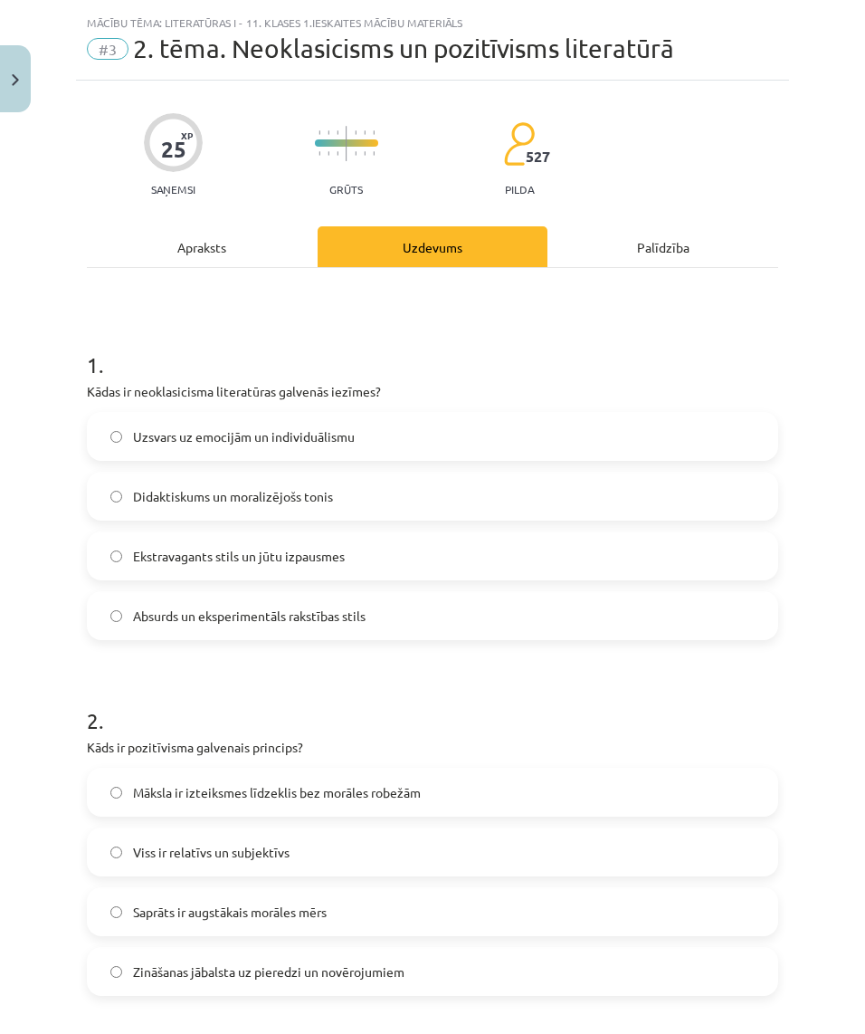
scroll to position [0, 0]
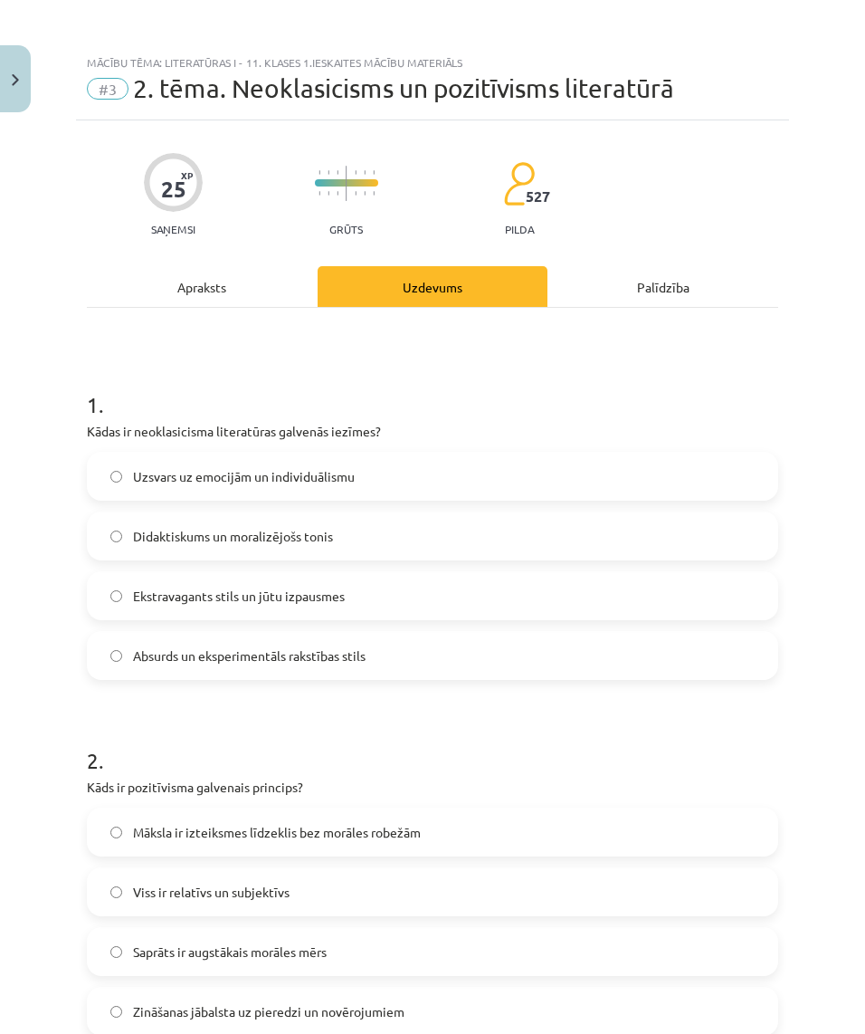
click at [308, 542] on span "Didaktiskums un moralizējošs tonis" at bounding box center [233, 536] width 200 height 19
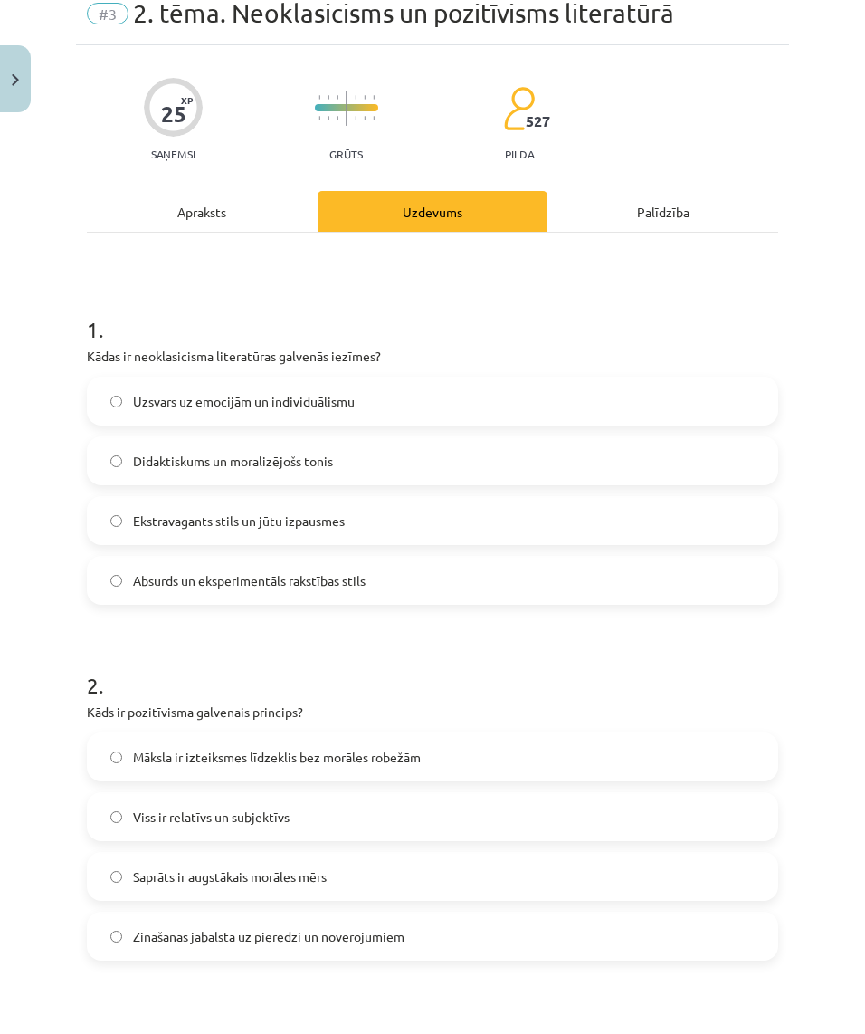
scroll to position [76, 0]
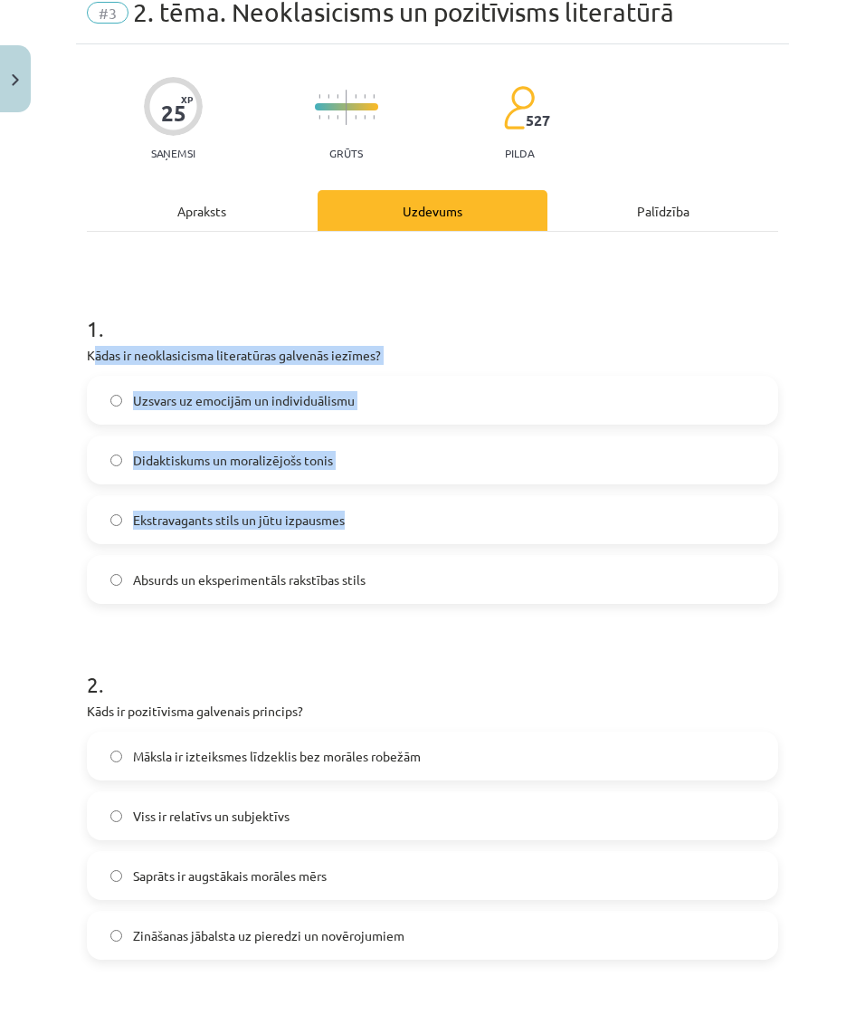
drag, startPoint x: 96, startPoint y: 360, endPoint x: 390, endPoint y: 529, distance: 338.9
click at [405, 541] on div "1 . Kādas ir neoklasicisma literatūras galvenās iezīmes? Uzsvars uz emocijām un…" at bounding box center [433, 444] width 692 height 320
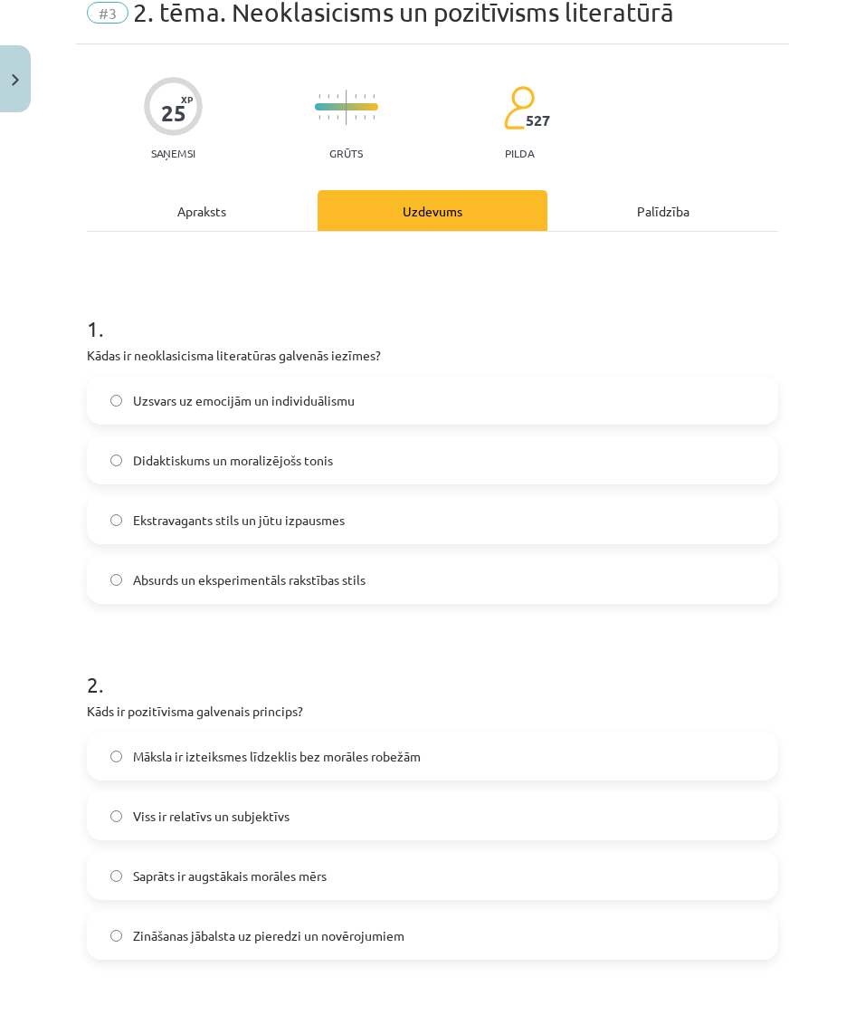
click at [48, 342] on div "Mācību tēma: Literatūras i - 11. klases 1.ieskaites mācību materiāls #3 2. tēma…" at bounding box center [432, 517] width 865 height 1034
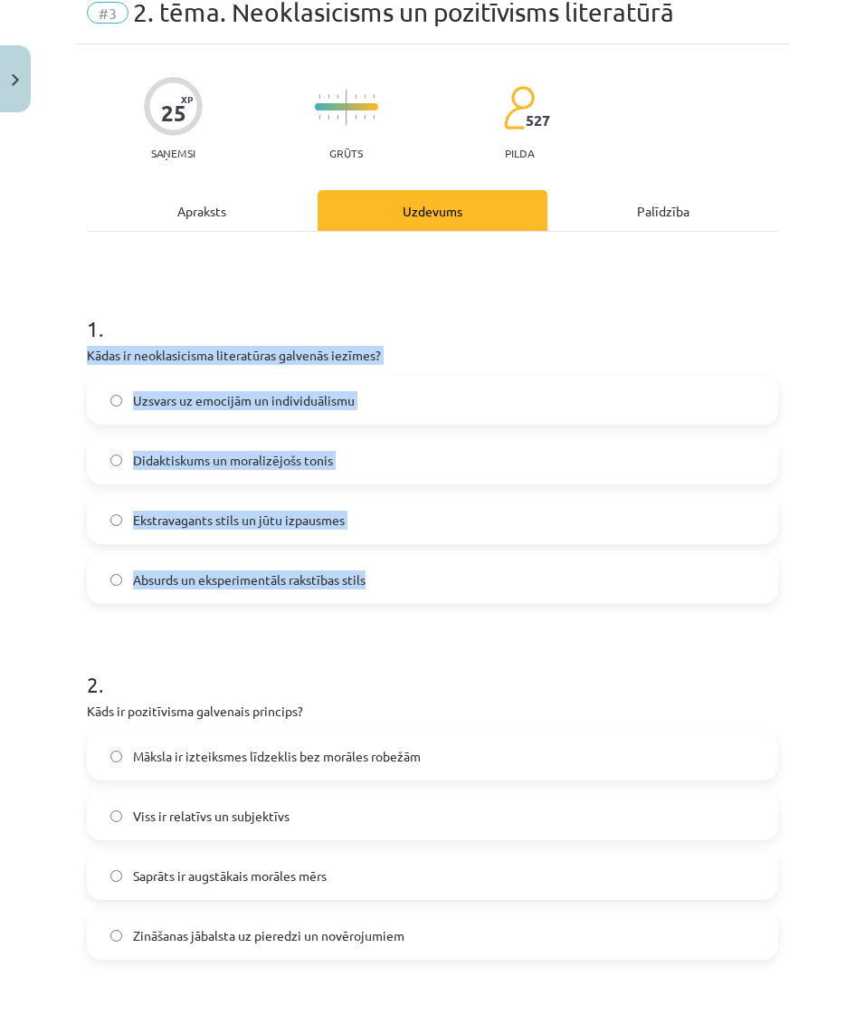
drag, startPoint x: 86, startPoint y: 352, endPoint x: 487, endPoint y: 587, distance: 464.5
copy div "Kādas ir neoklasicisma literatūras galvenās iezīmes? Uzsvars uz emocijām un ind…"
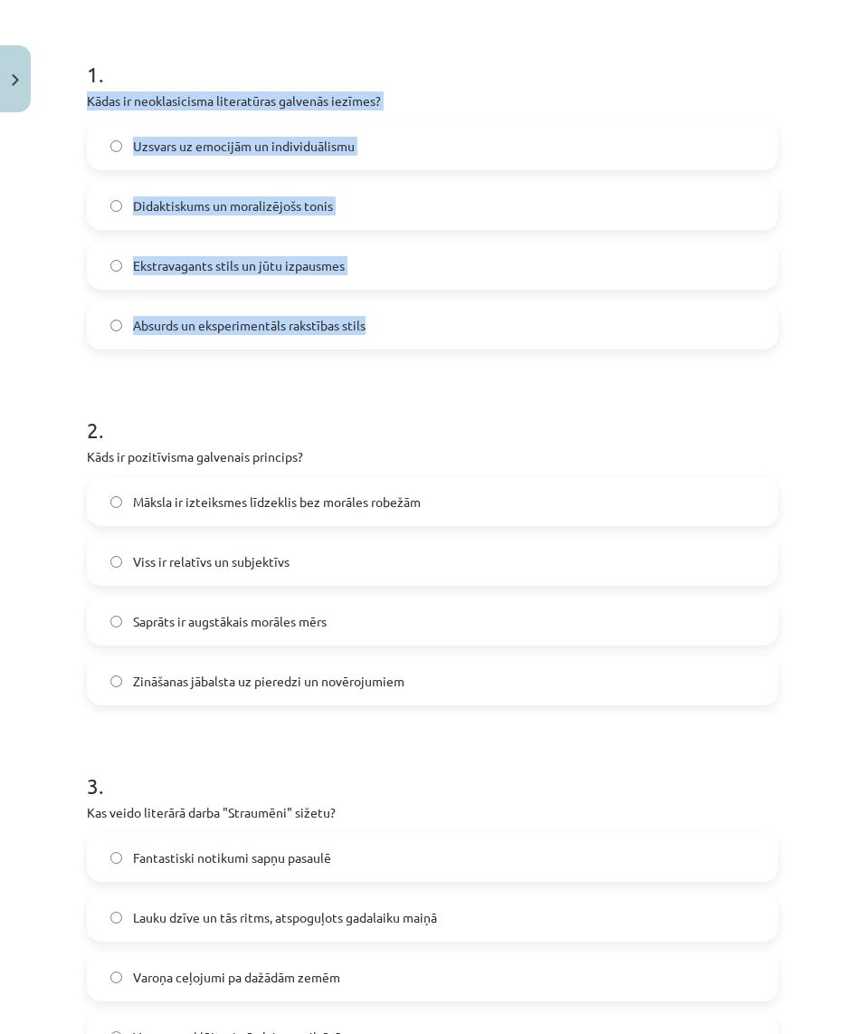
scroll to position [334, 0]
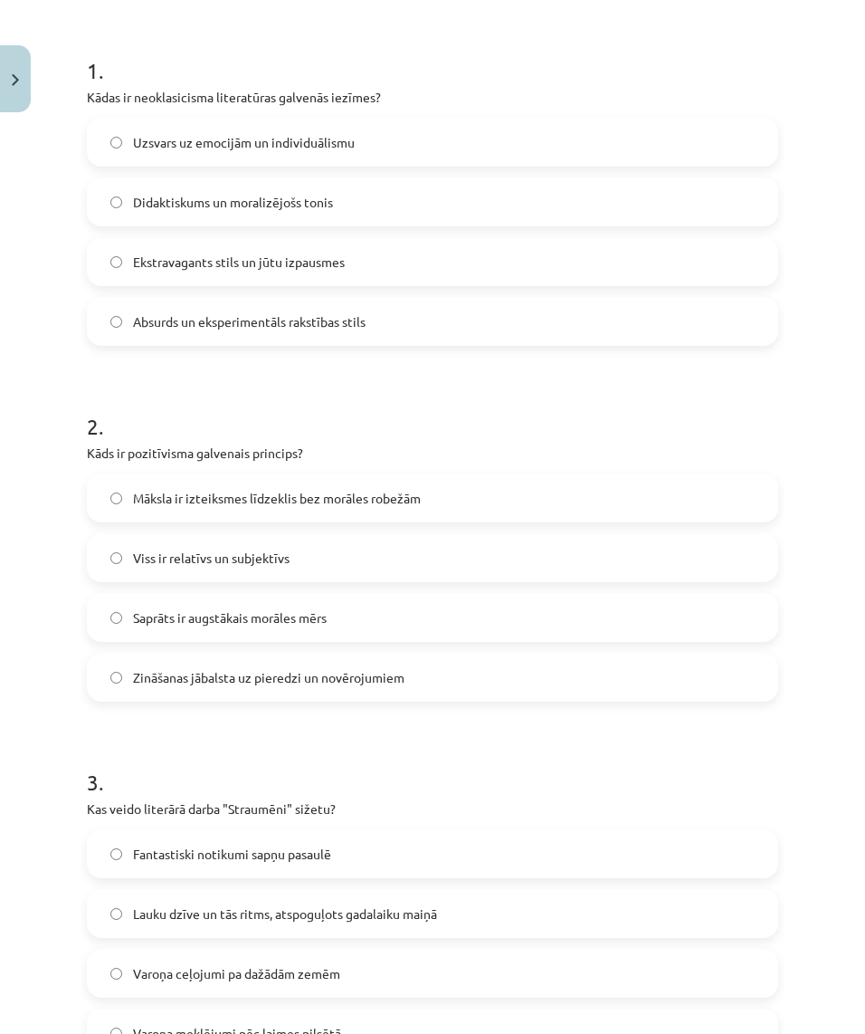
click at [286, 465] on div "2 . Kāds ir pozitīvisma galvenais princips? Māksla ir izteiksmes līdzeklis bez …" at bounding box center [433, 542] width 692 height 320
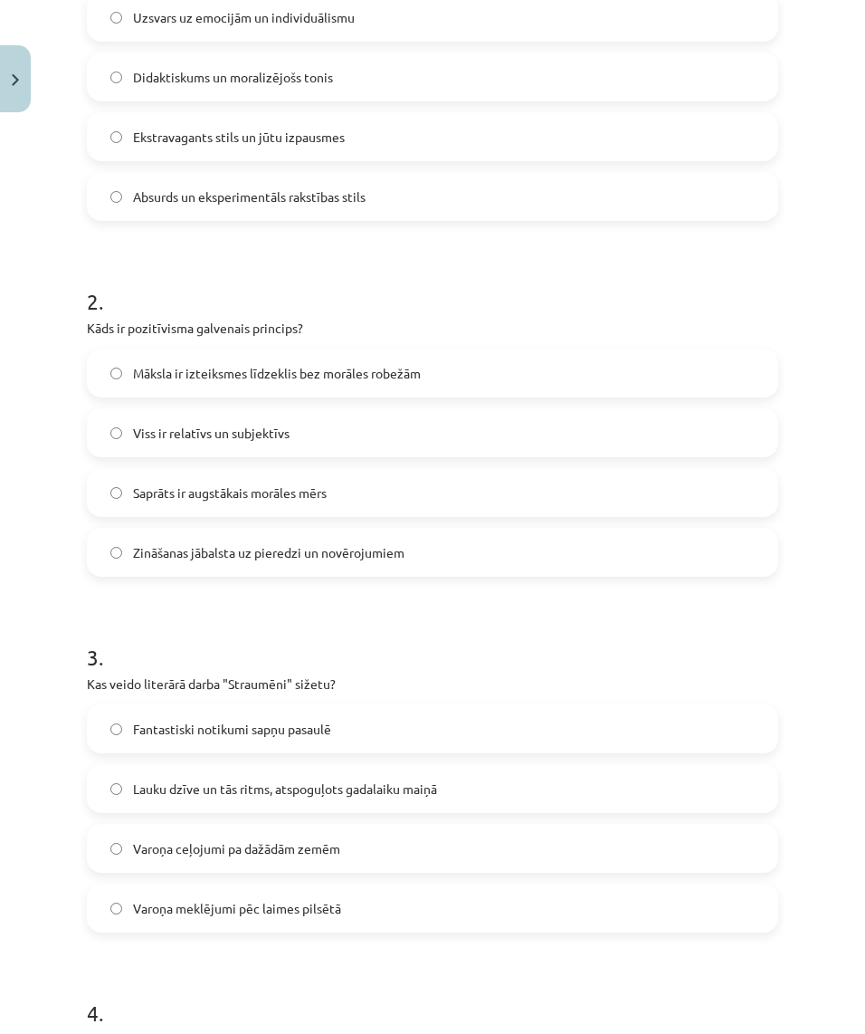
scroll to position [471, 0]
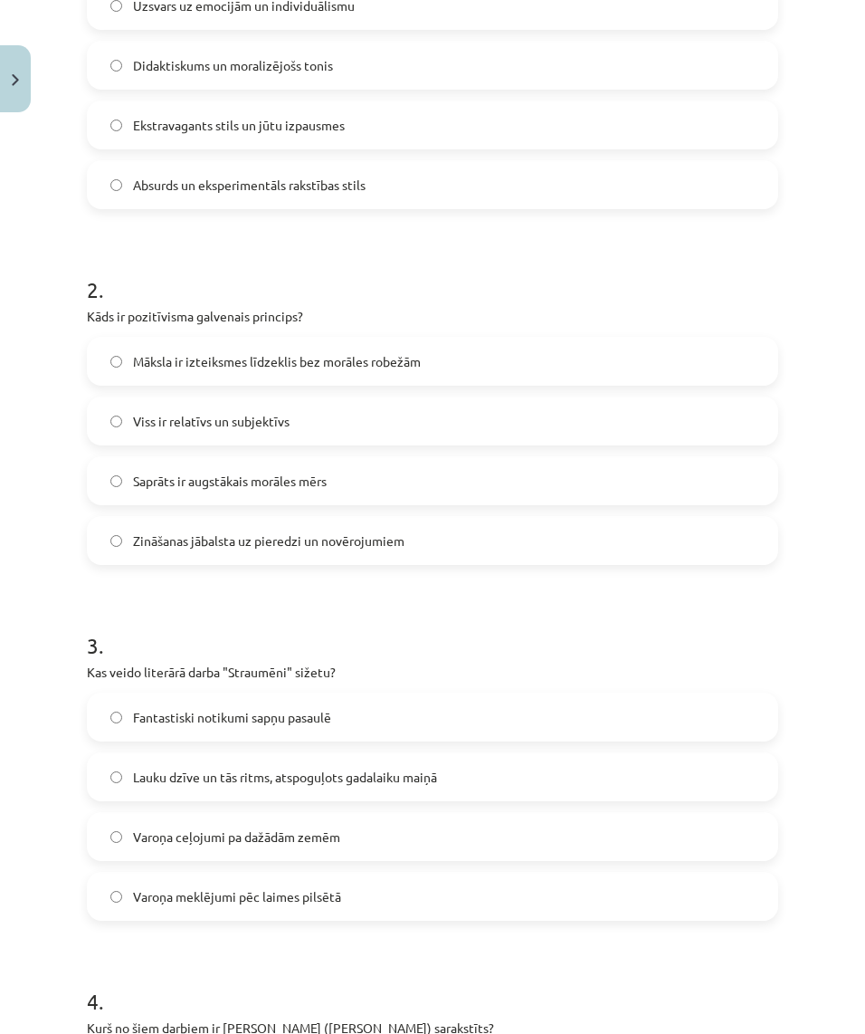
click at [284, 349] on label "Māksla ir izteiksmes līdzeklis bez morāles robežām" at bounding box center [433, 361] width 688 height 45
click at [86, 311] on div "25 XP Saņemsi Grūts 527 pilda Apraksts Uzdevums Palīdzība 1 . Kādas ir neoklasi…" at bounding box center [432, 723] width 713 height 2147
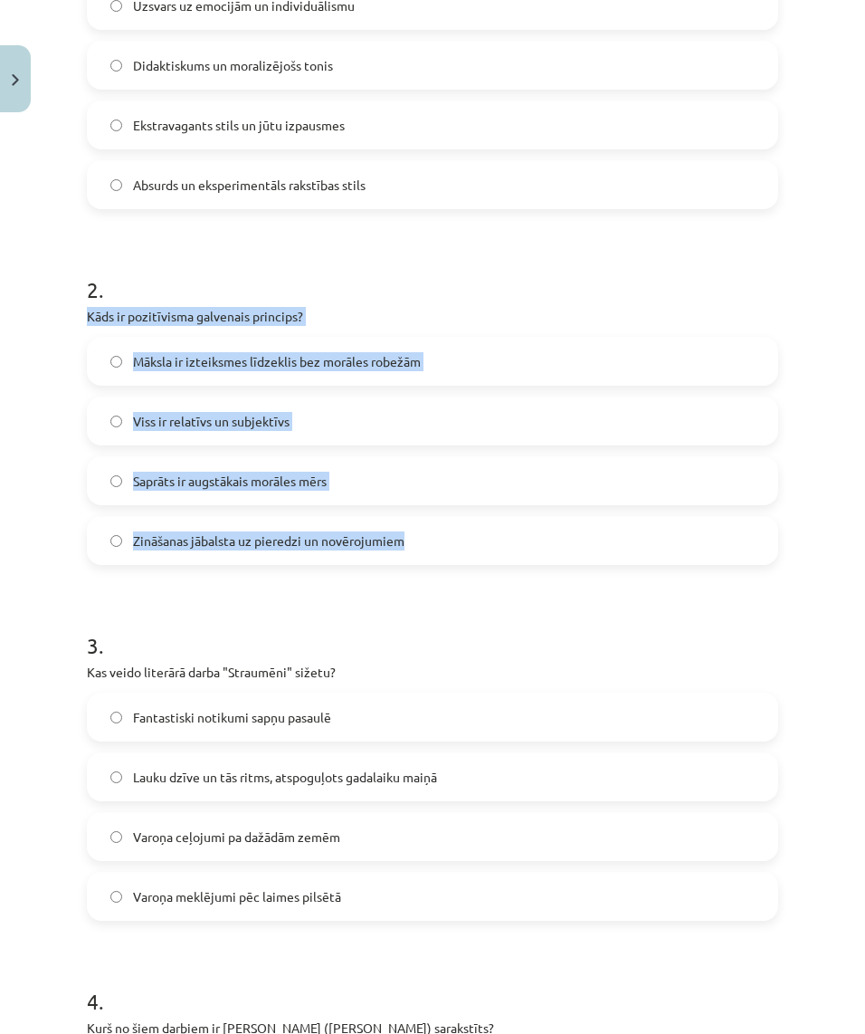
drag, startPoint x: 85, startPoint y: 312, endPoint x: 481, endPoint y: 556, distance: 464.5
click at [479, 557] on div "25 XP Saņemsi Grūts 527 pilda Apraksts Uzdevums Palīdzība 1 . Kādas ir neoklasi…" at bounding box center [432, 723] width 713 height 2147
copy div "Kāds ir pozitīvisma galvenais princips? Māksla ir izteiksmes līdzeklis bez morā…"
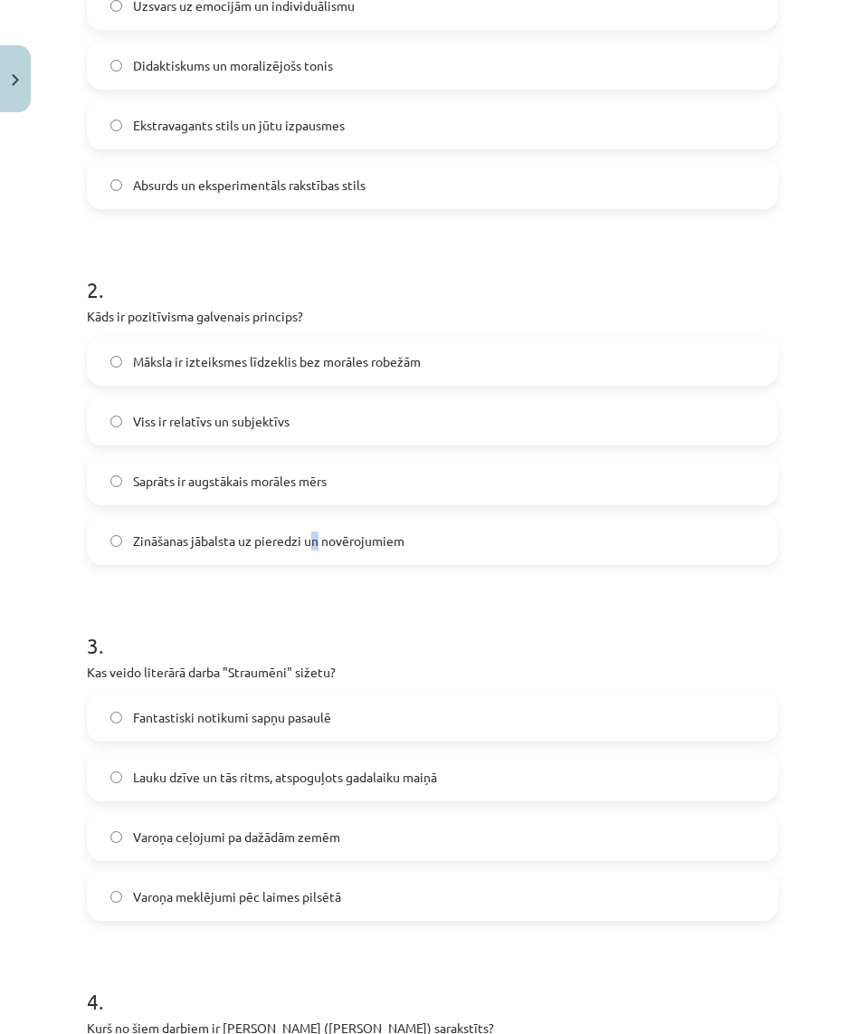
click at [316, 542] on span "Zināšanas jābalsta uz pieredzi un novērojumiem" at bounding box center [269, 540] width 272 height 19
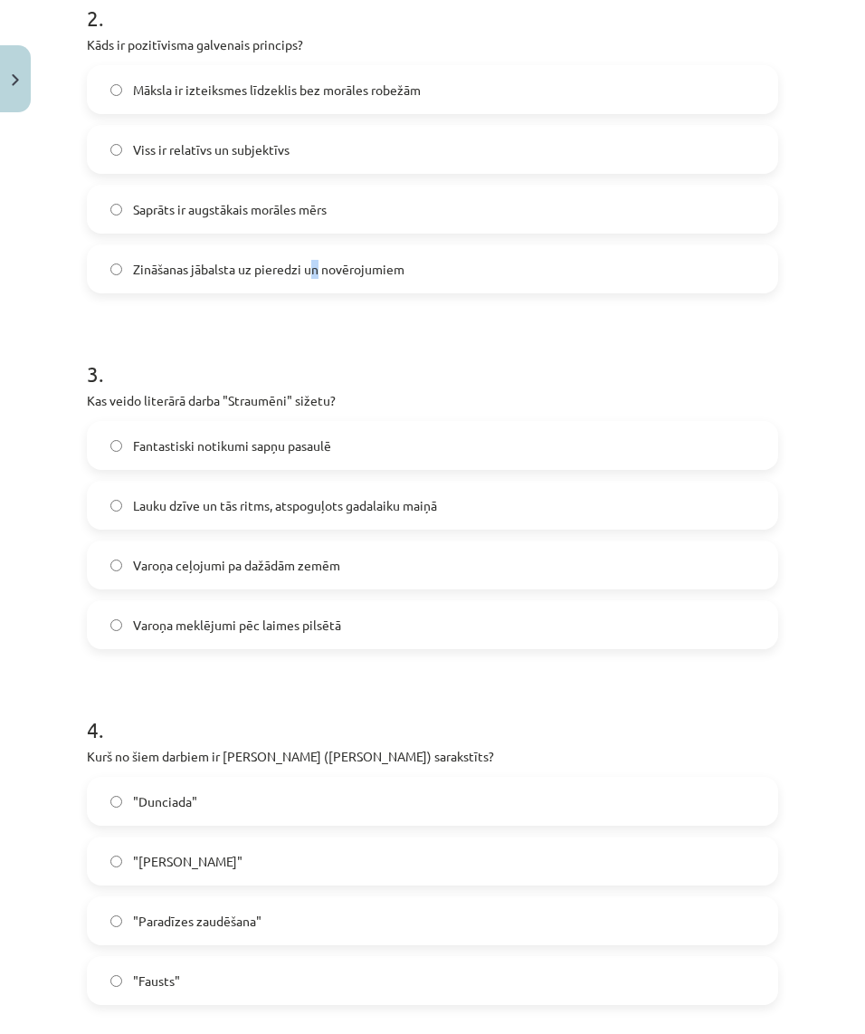
scroll to position [745, 0]
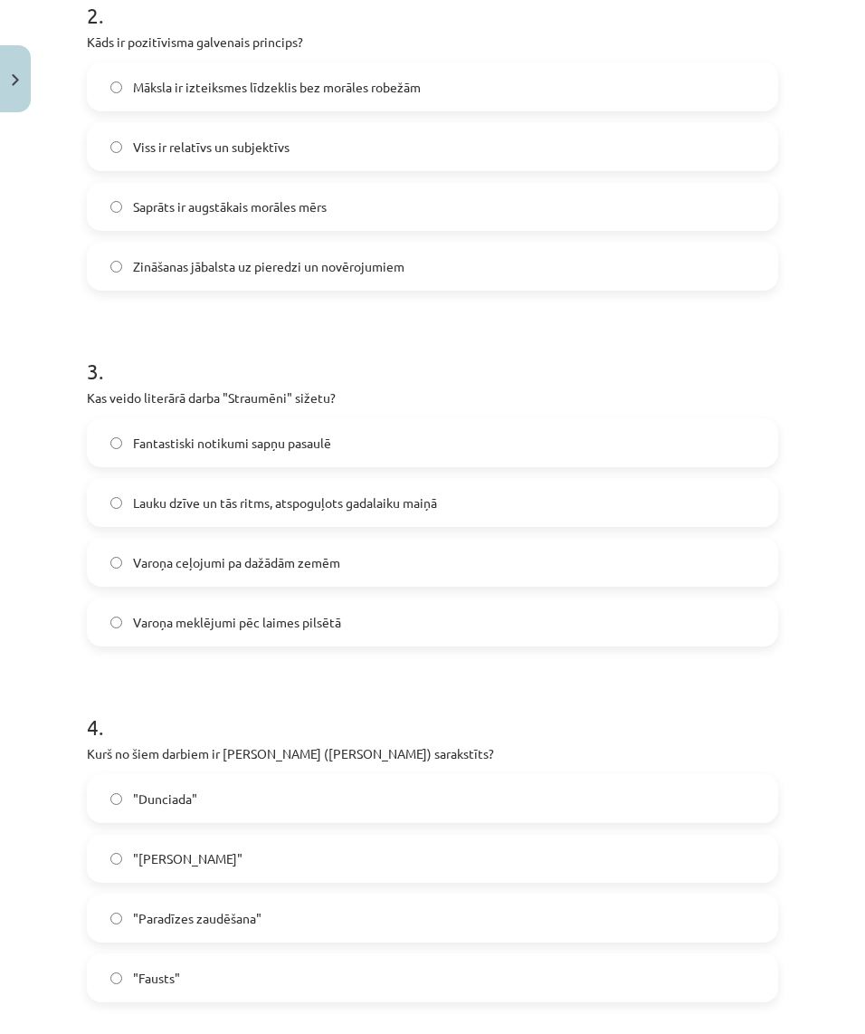
click at [397, 511] on span "Lauku dzīve un tās ritms, atspoguļots gadalaiku maiņā" at bounding box center [285, 502] width 304 height 19
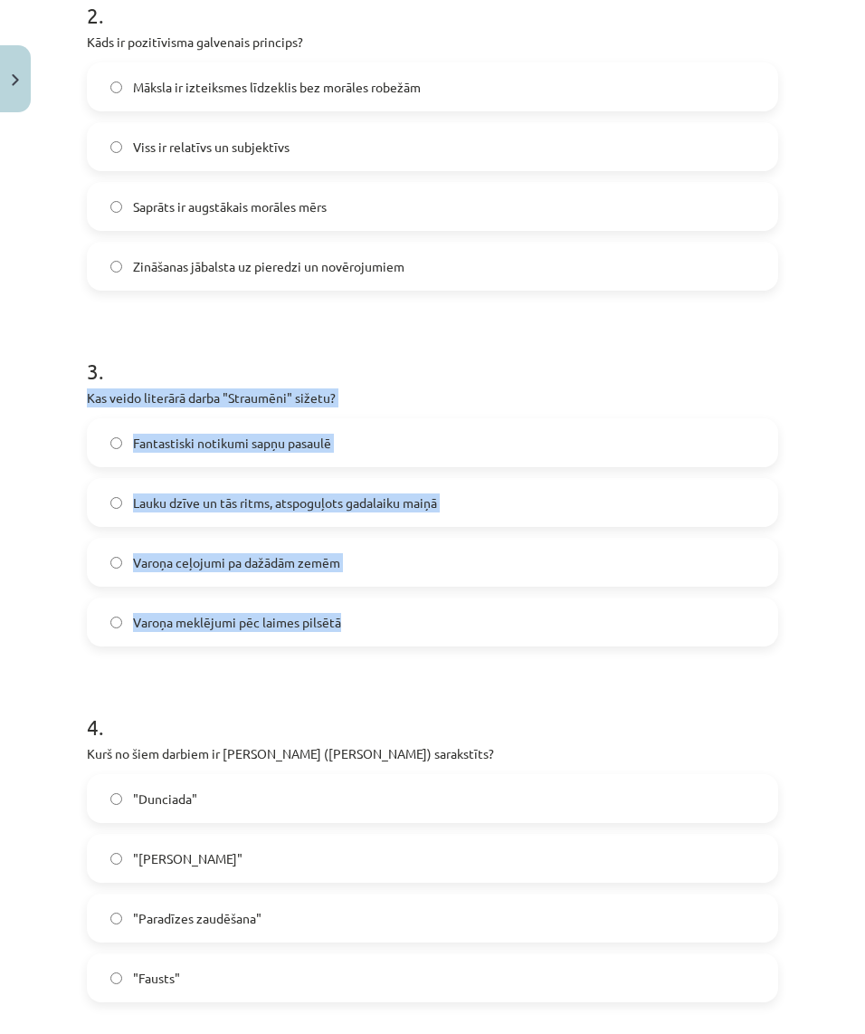
drag, startPoint x: 116, startPoint y: 420, endPoint x: 369, endPoint y: 616, distance: 320.6
click at [369, 616] on div "3 . Kas veido literārā darba "Straumēni" sižetu? Fantastiski notikumi sapņu pas…" at bounding box center [433, 487] width 692 height 320
copy div "Kas veido literārā darba "Straumēni" sižetu? Fantastiski notikumi sapņu pasaulē…"
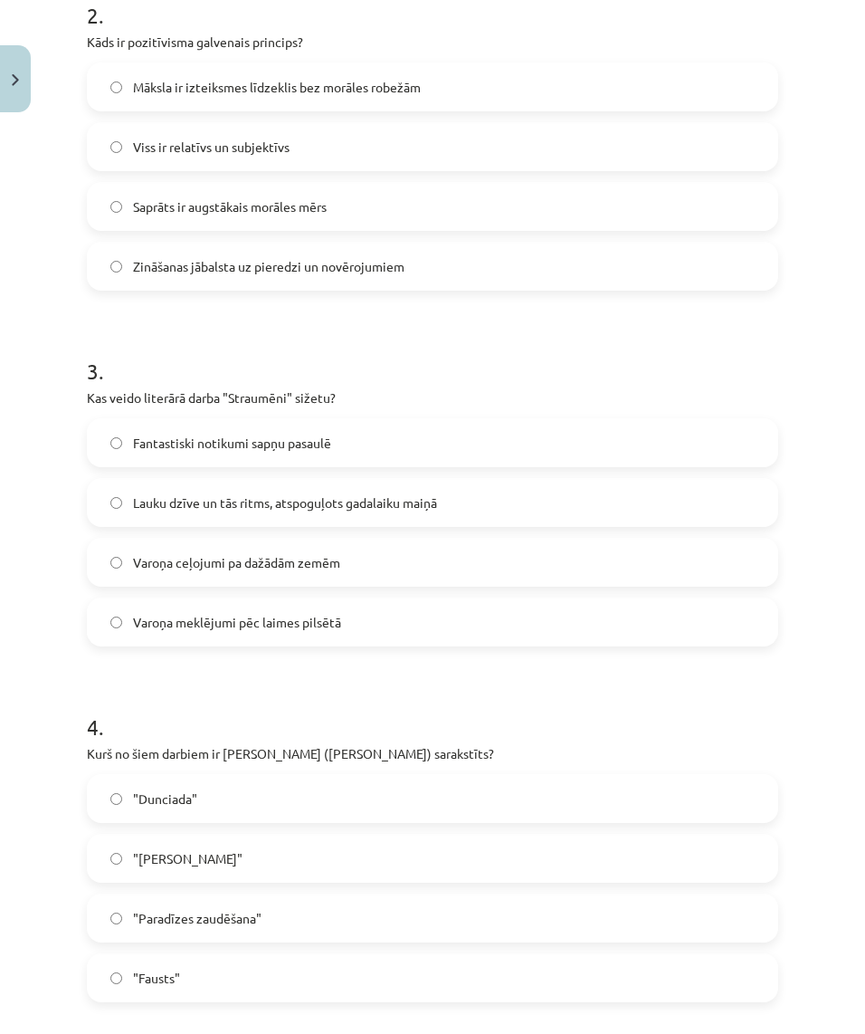
click at [397, 673] on form "1 . Kādas ir neoklasicisma literatūras galvenās iezīmes? Uzsvars uz emocijām un…" at bounding box center [433, 486] width 692 height 1742
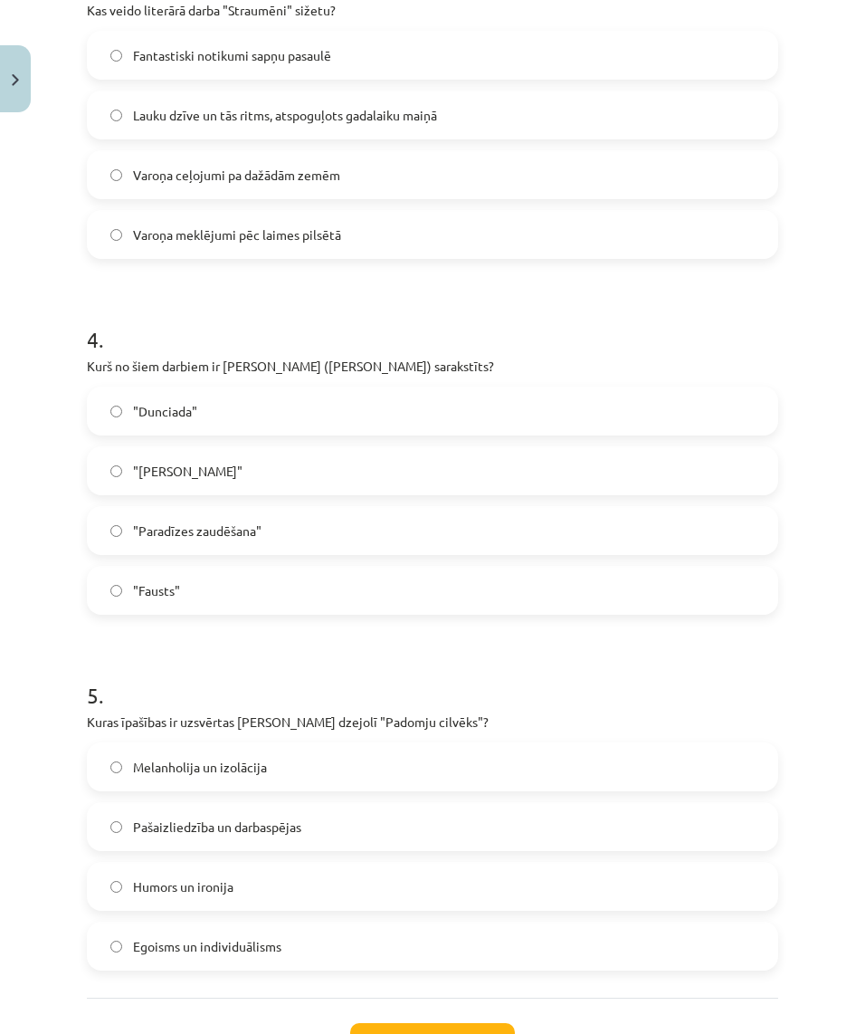
scroll to position [1136, 0]
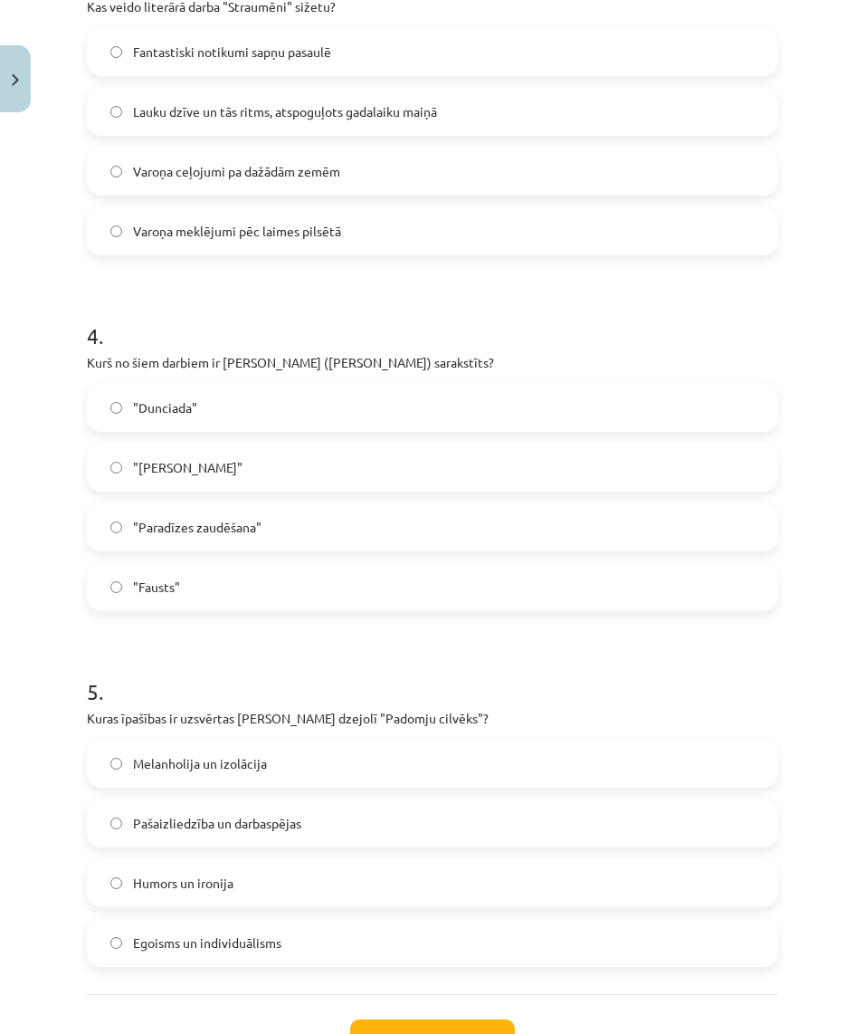
click at [285, 413] on label ""Dunciada"" at bounding box center [433, 407] width 688 height 45
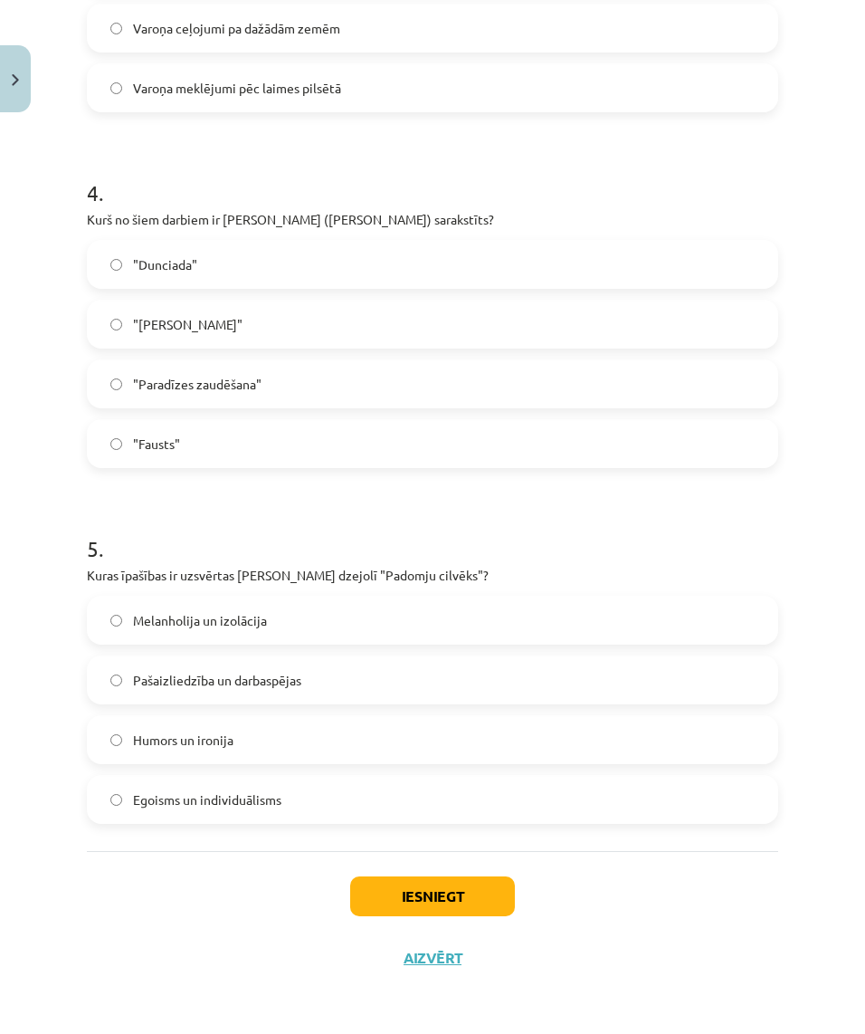
scroll to position [1282, 0]
click at [274, 619] on label "Melanholija un izolācija" at bounding box center [433, 619] width 688 height 45
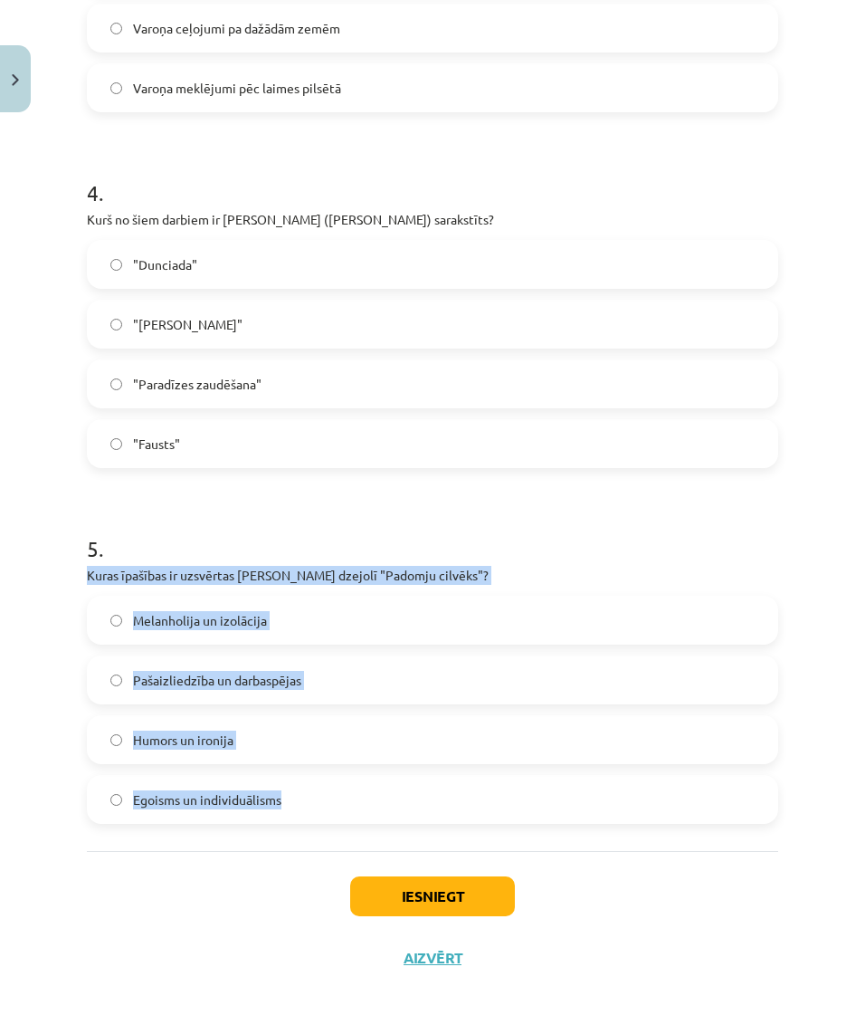
drag, startPoint x: 86, startPoint y: 568, endPoint x: 348, endPoint y: 808, distance: 355.6
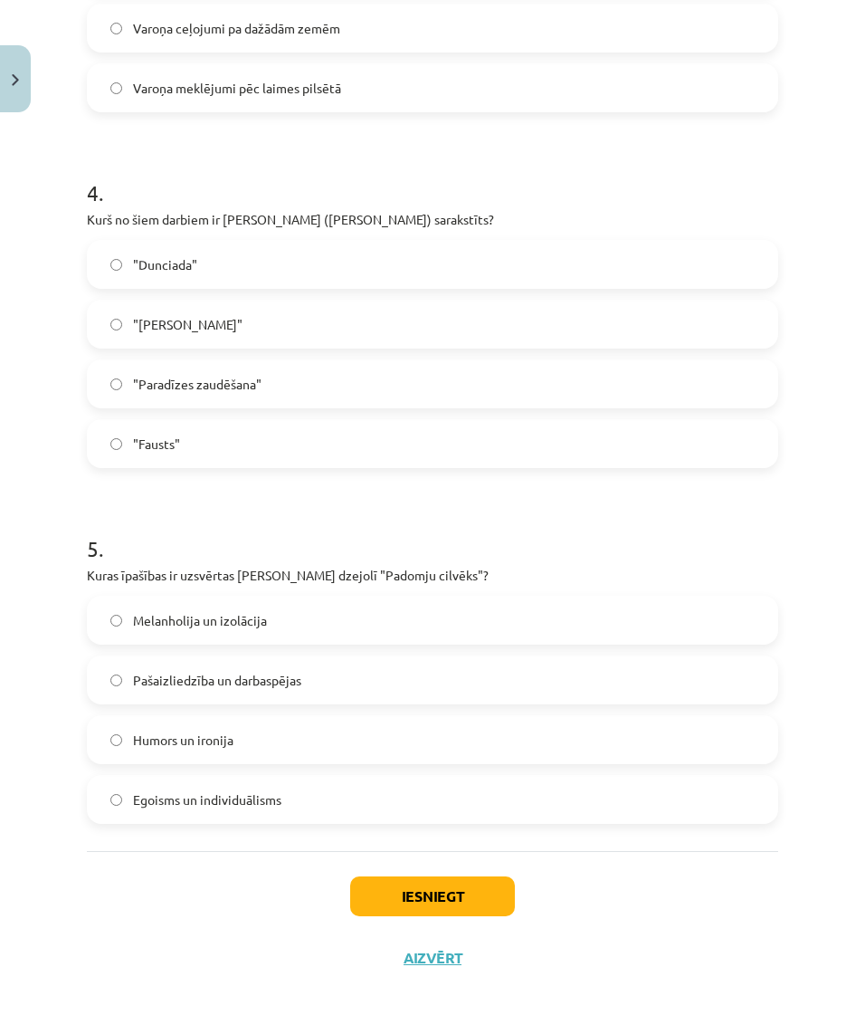
click at [348, 670] on label "Pašaizliedzība un darbaspējas" at bounding box center [433, 679] width 688 height 45
click at [446, 894] on button "Iesniegt" at bounding box center [432, 896] width 165 height 40
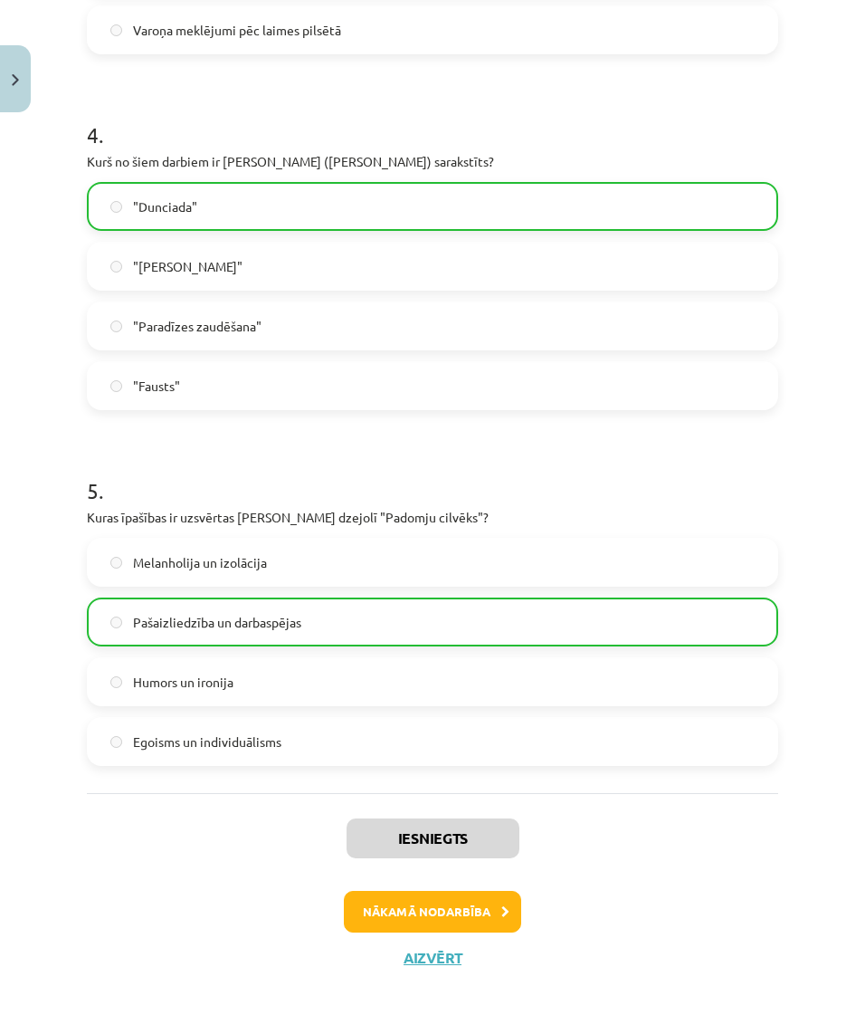
scroll to position [1339, 0]
click at [470, 894] on button "Nākamā nodarbība" at bounding box center [432, 912] width 177 height 42
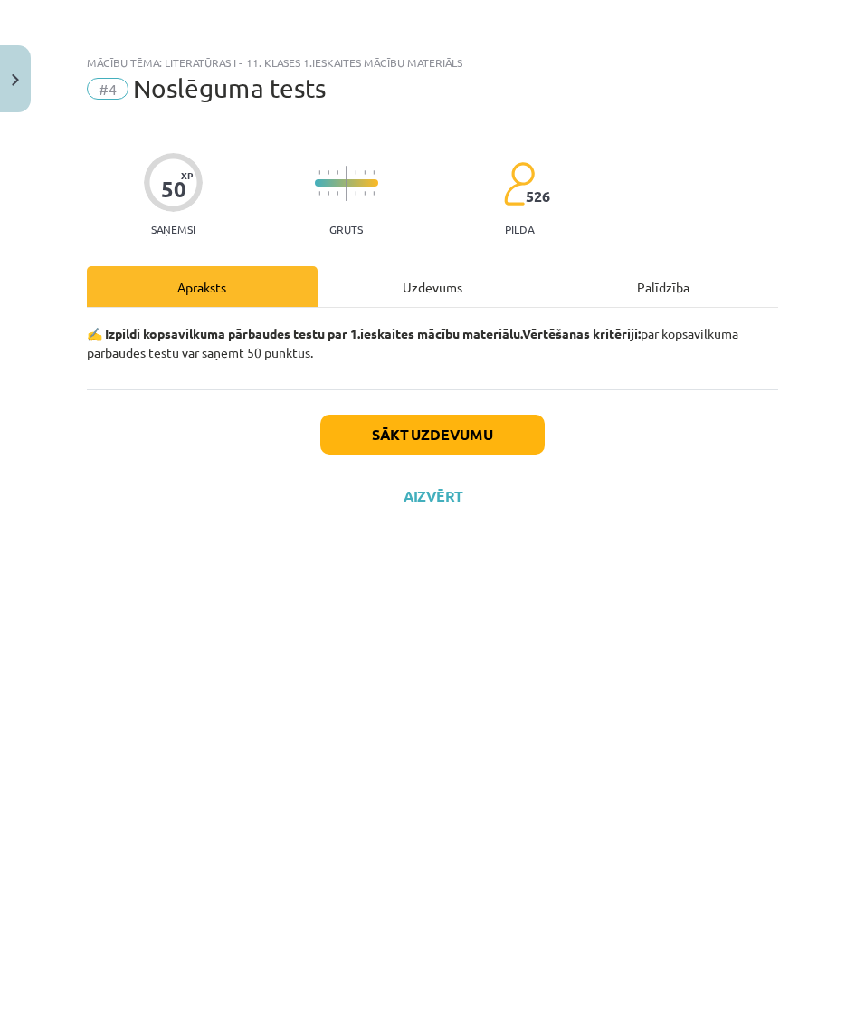
click at [503, 428] on button "Sākt uzdevumu" at bounding box center [432, 435] width 224 height 40
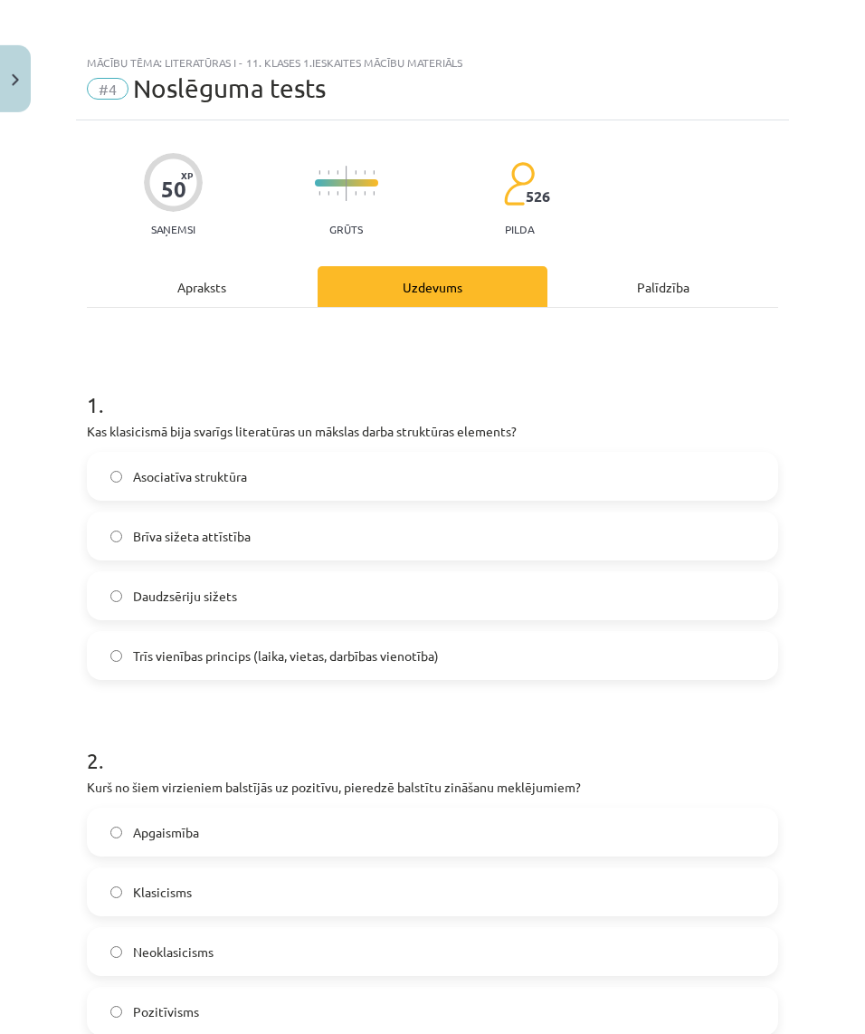
click at [312, 660] on span "Trīs vienības princips (laika, vietas, darbības vienotība)" at bounding box center [286, 655] width 306 height 19
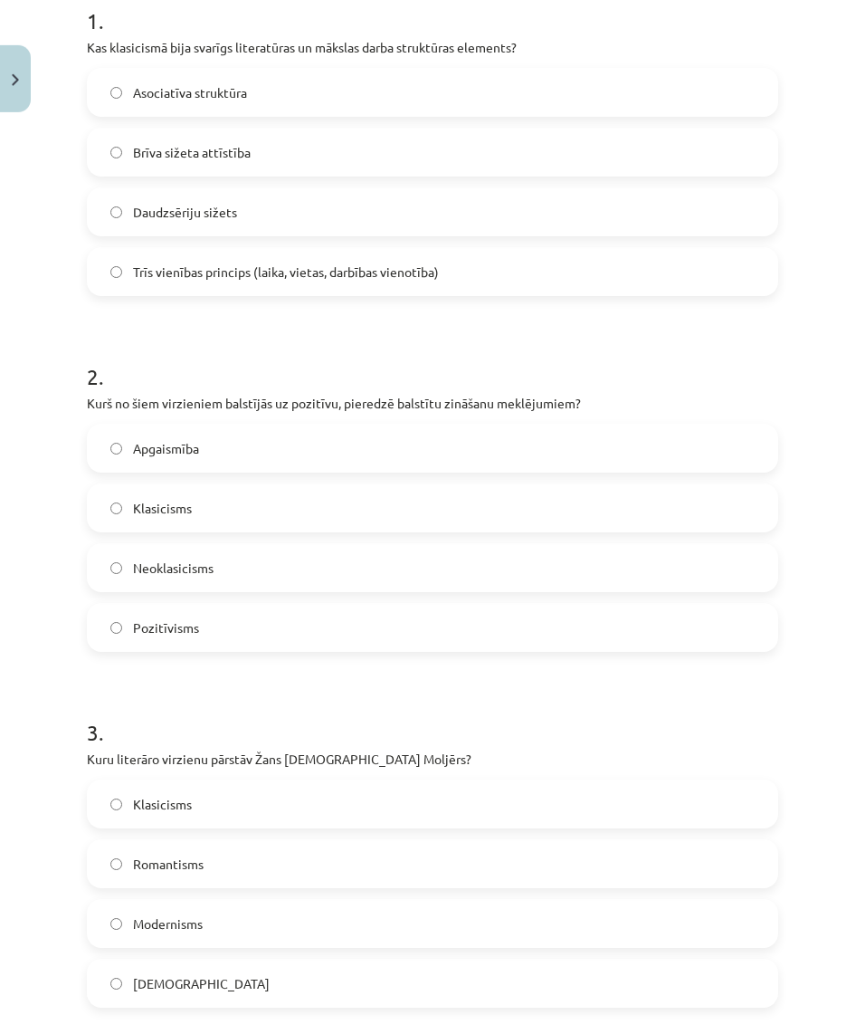
scroll to position [382, 0]
click at [233, 627] on label "Pozitīvisms" at bounding box center [433, 627] width 688 height 45
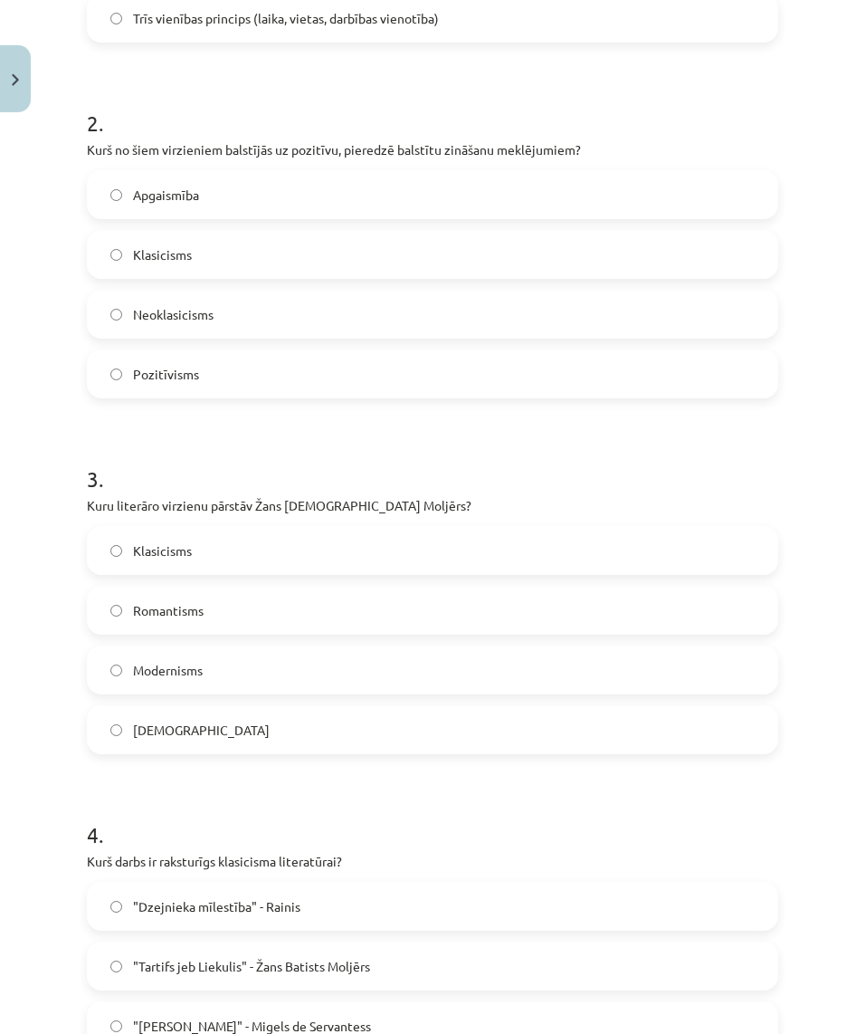
scroll to position [640, 0]
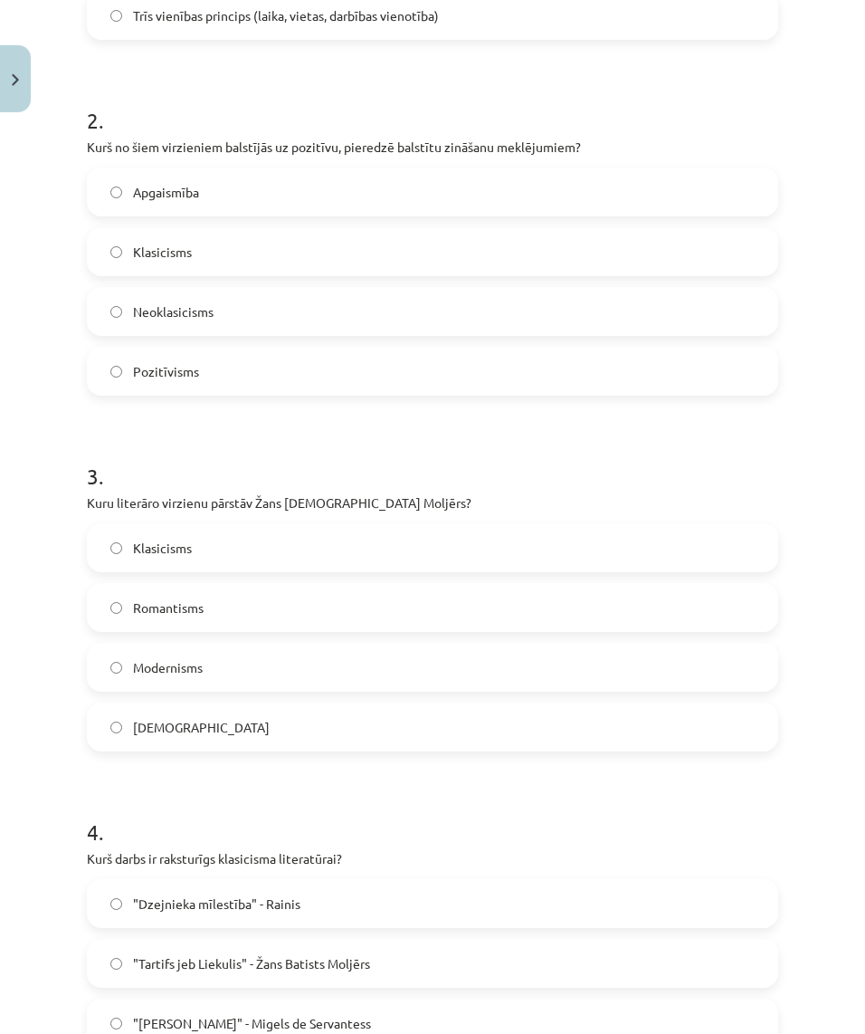
click at [295, 565] on label "Klasicisms" at bounding box center [433, 547] width 688 height 45
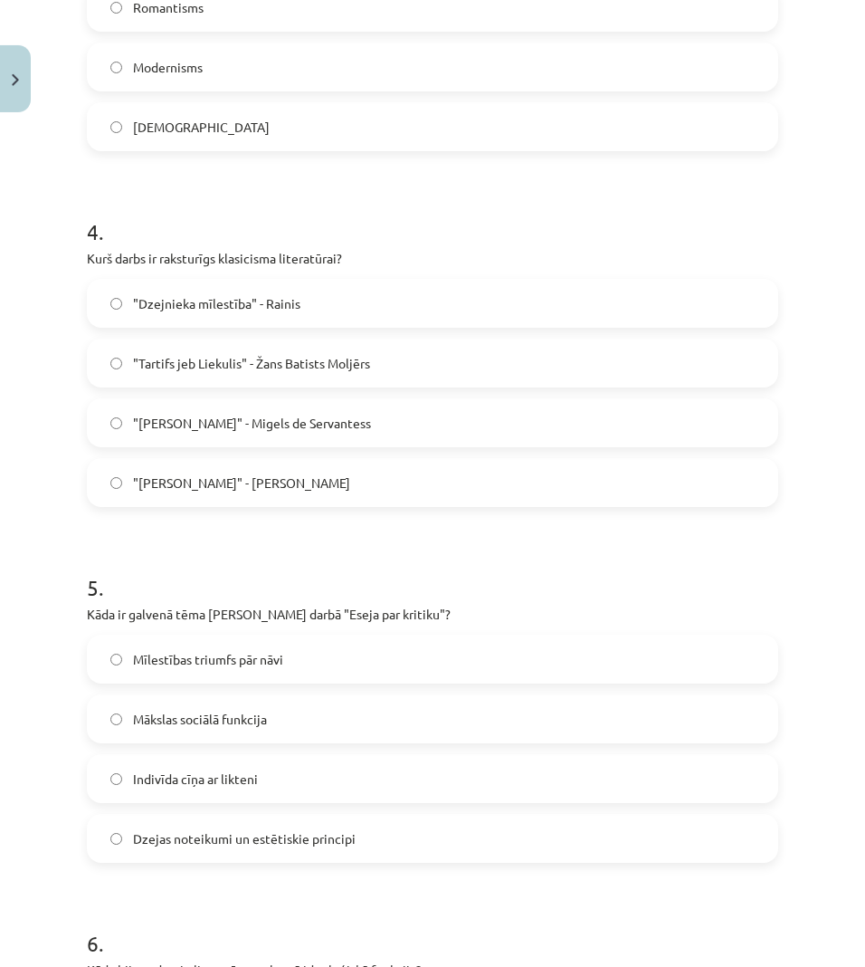
scroll to position [1255, 0]
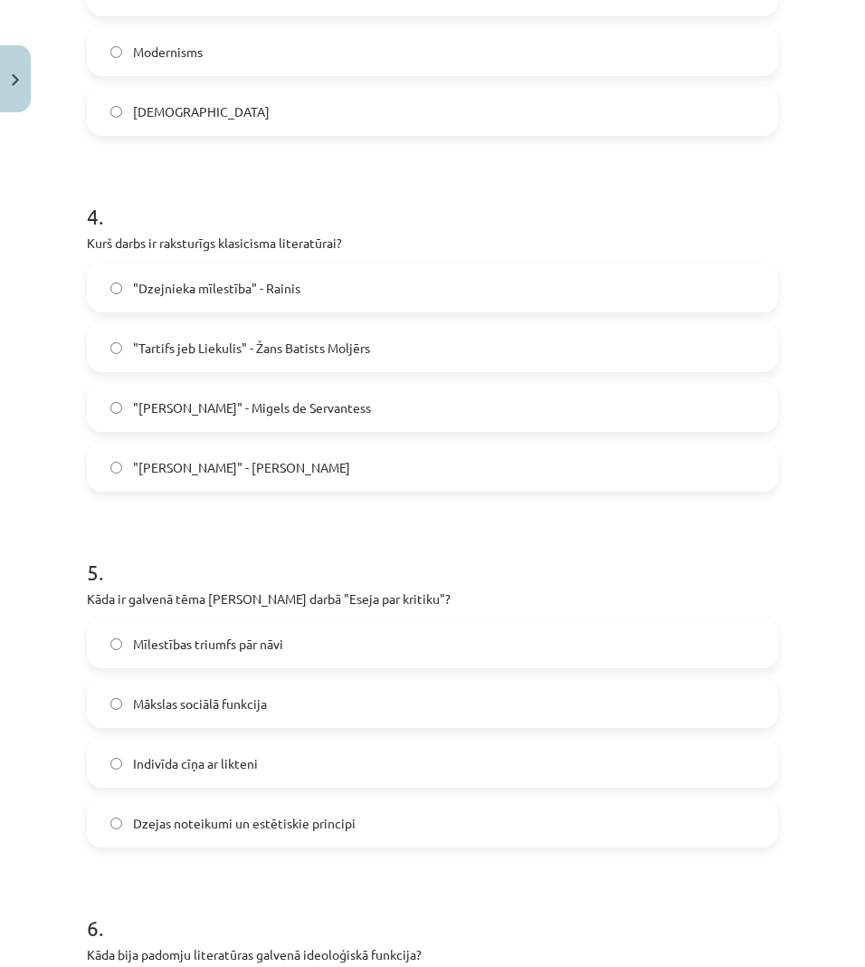
click at [393, 353] on label ""Tartifs jeb Liekulis" - Žans Batists Moljērs" at bounding box center [433, 347] width 688 height 45
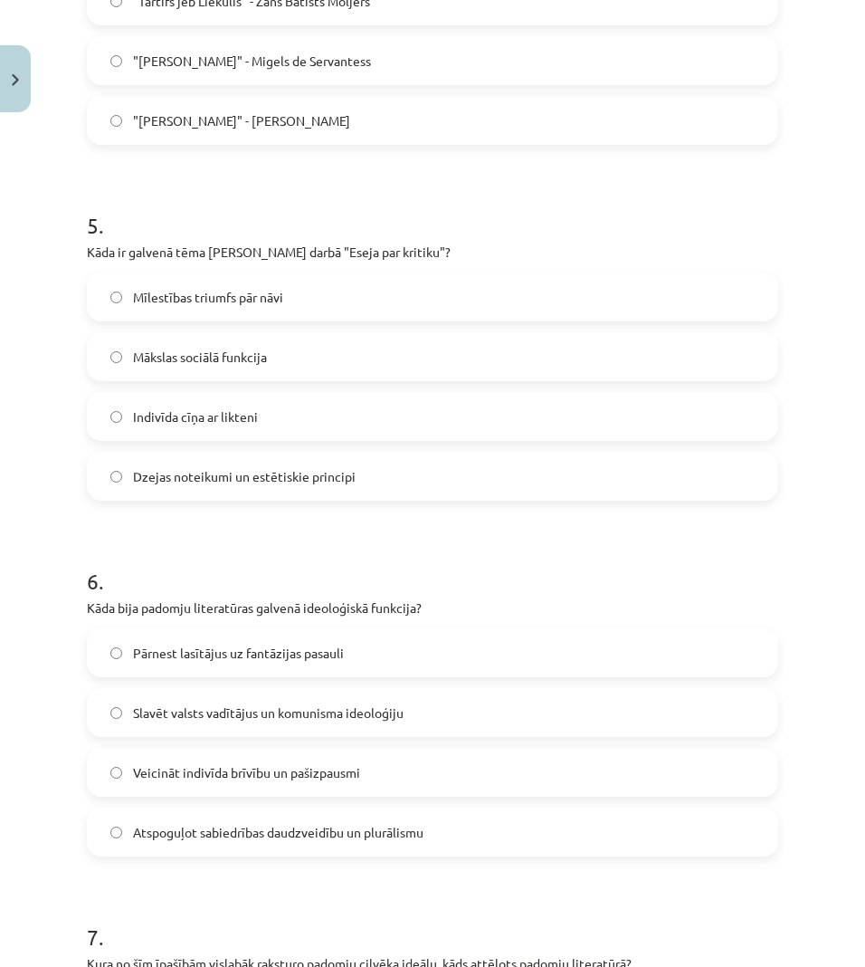
scroll to position [1605, 0]
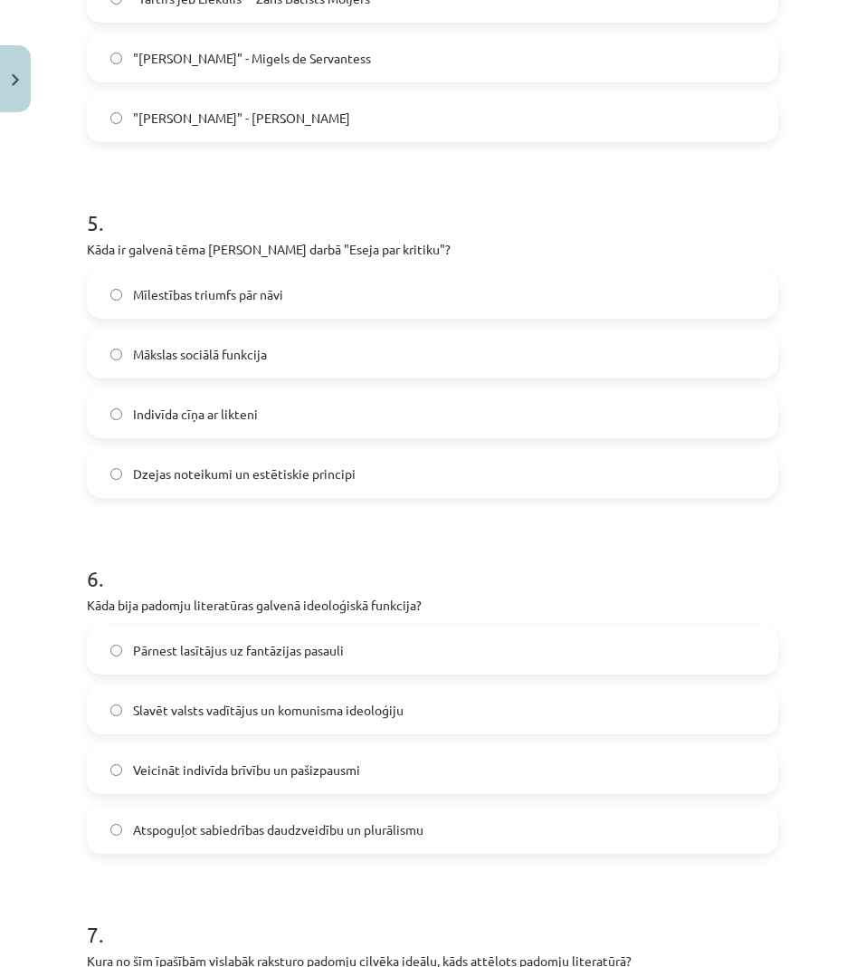
click at [294, 403] on label "Indivīda cīņa ar likteni" at bounding box center [433, 413] width 688 height 45
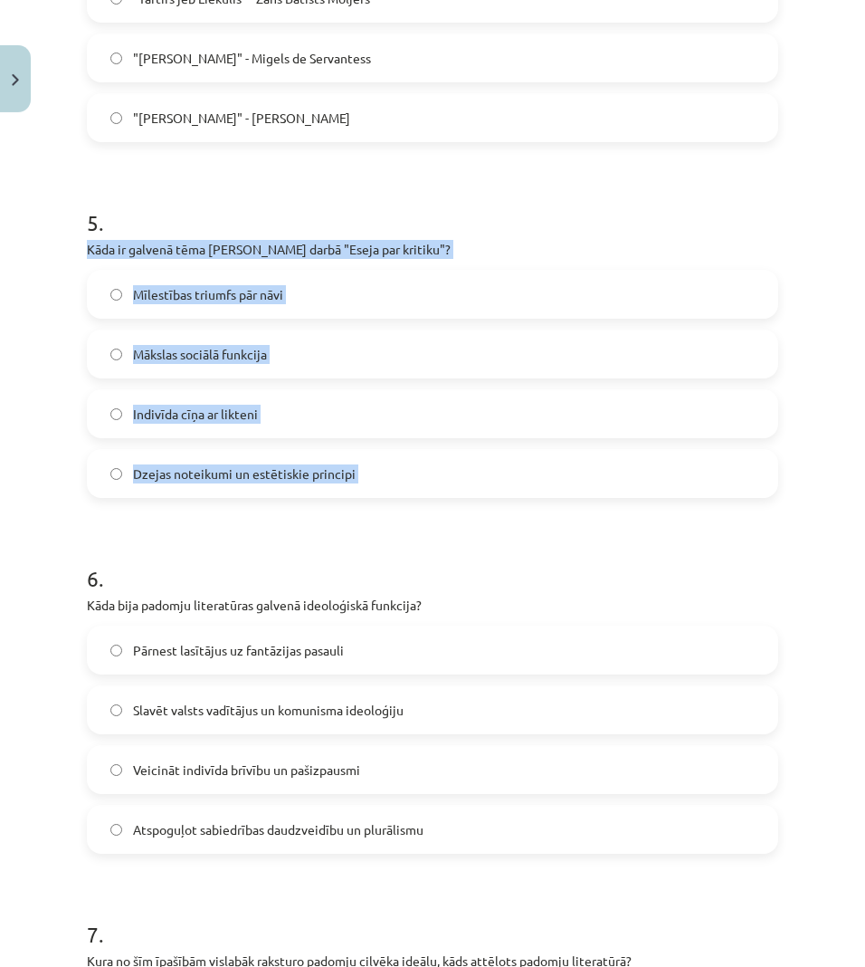
drag, startPoint x: 89, startPoint y: 254, endPoint x: 403, endPoint y: 503, distance: 400.8
click at [403, 503] on div "50 XP Saņemsi Grūts 526 pilda Apraksts Uzdevums Palīdzība 1 . Kas klasicismā bi…" at bounding box center [432, 479] width 713 height 3926
click at [365, 473] on label "Dzejas noteikumi un estētiskie principi" at bounding box center [433, 473] width 688 height 45
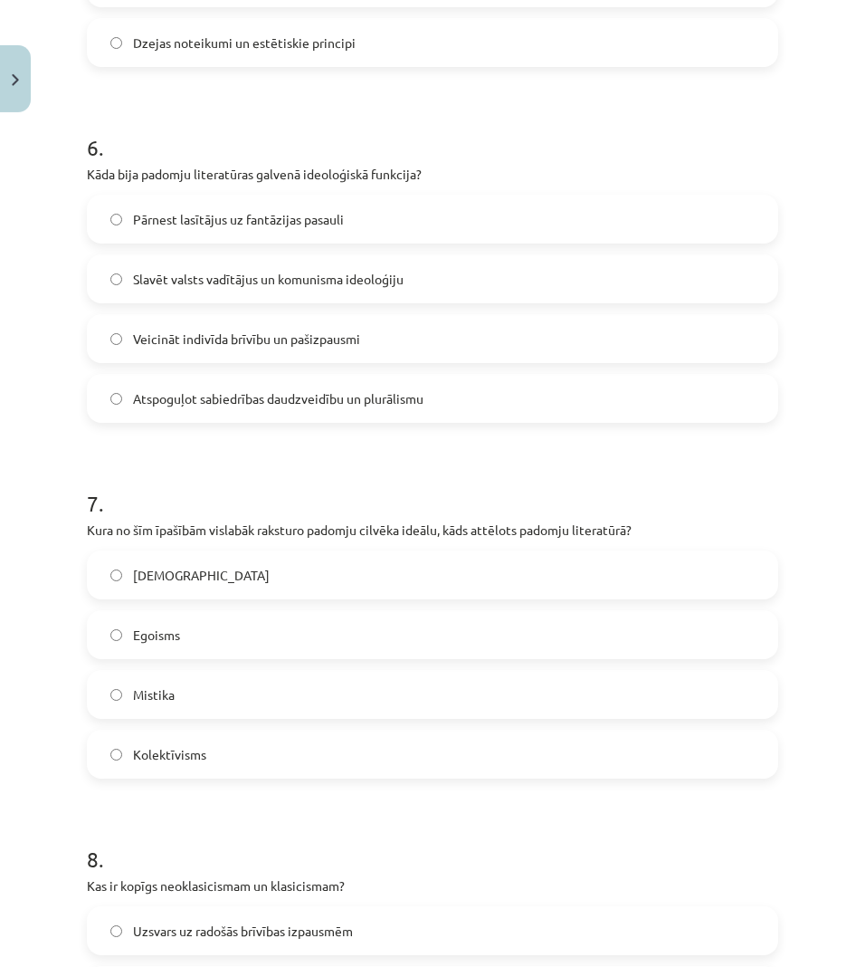
scroll to position [2041, 0]
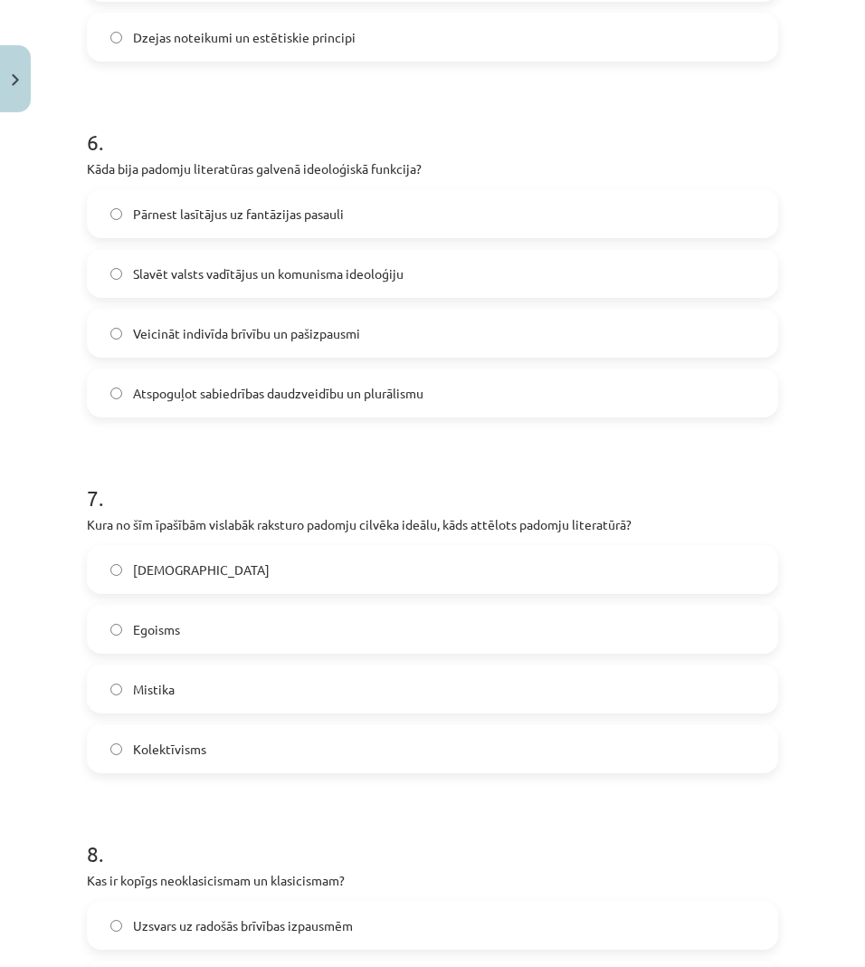
click at [351, 268] on span "Slavēt valsts vadītājus un komunisma ideoloģiju" at bounding box center [268, 273] width 271 height 19
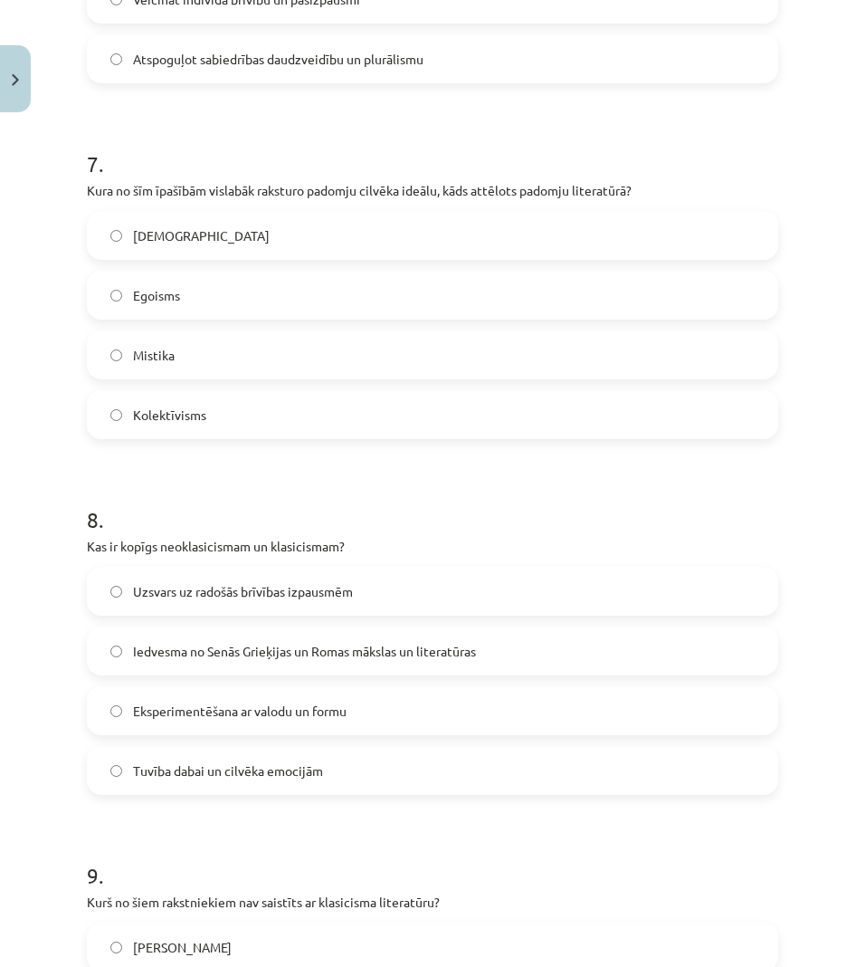
scroll to position [2380, 0]
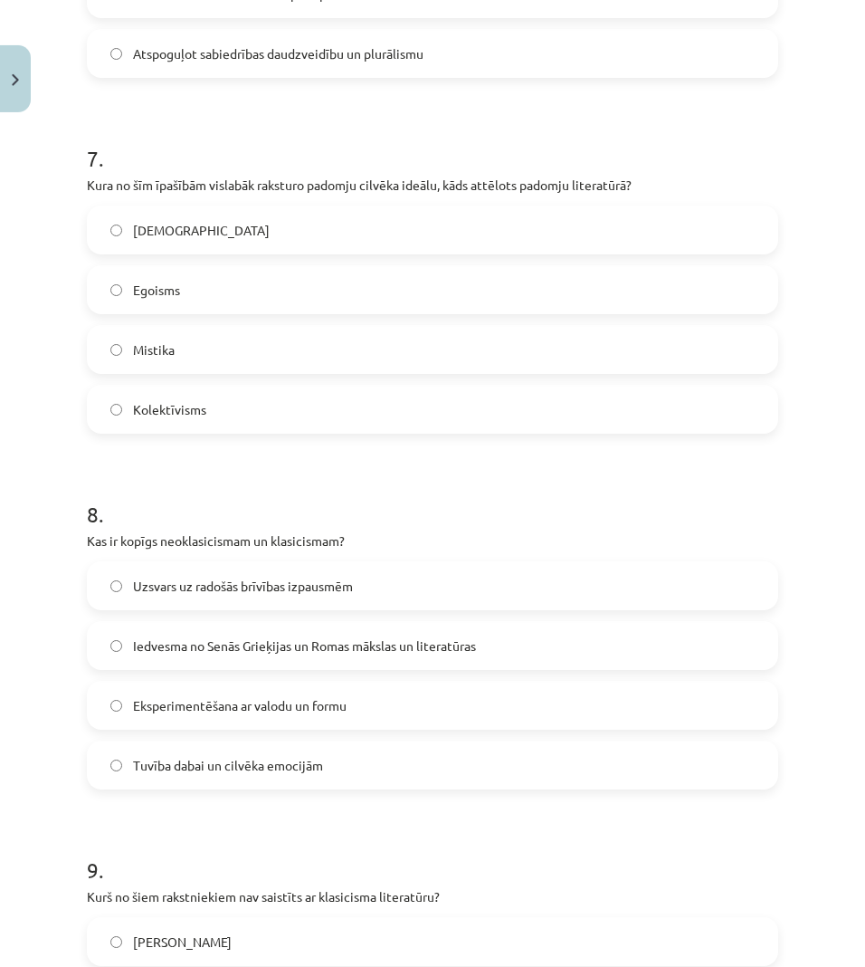
click at [248, 292] on label "Egoisms" at bounding box center [433, 289] width 688 height 45
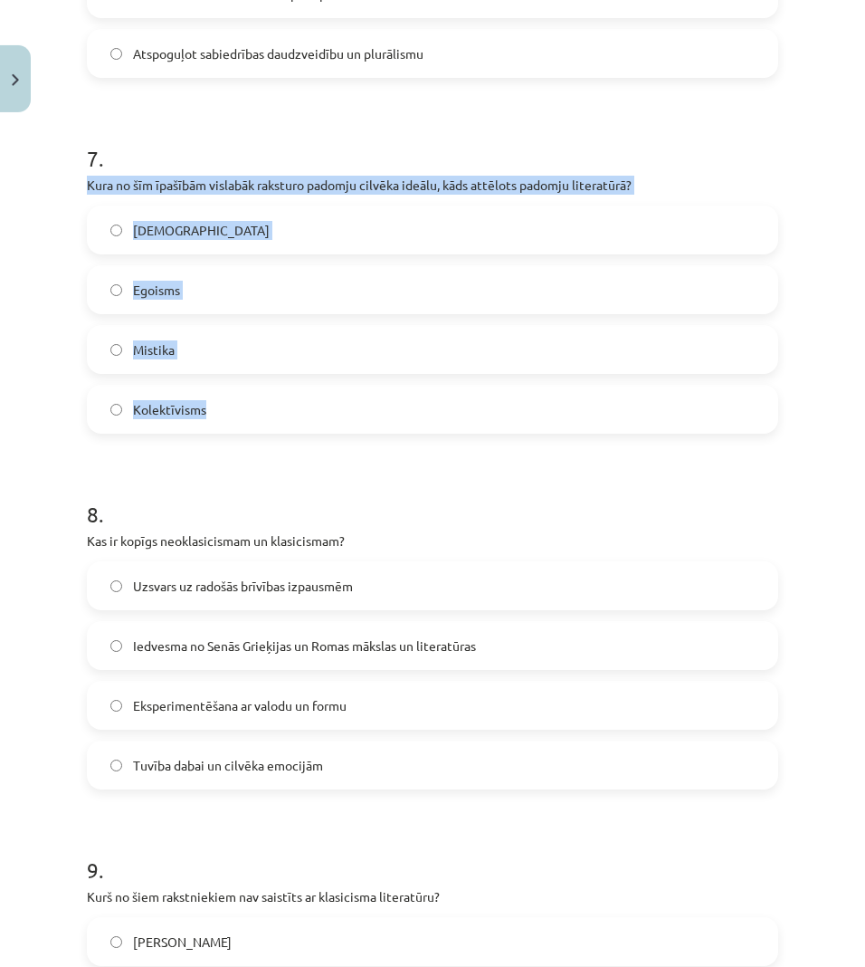
drag, startPoint x: 84, startPoint y: 182, endPoint x: 281, endPoint y: 422, distance: 310.0
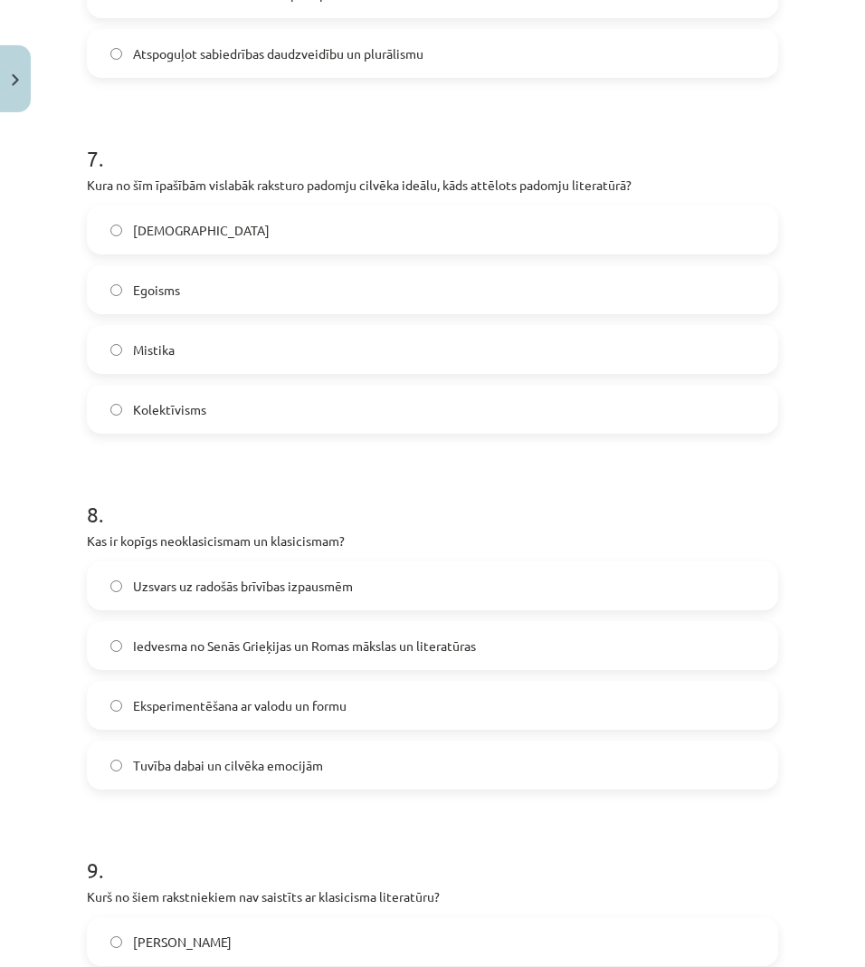
click at [271, 405] on label "Kolektīvisms" at bounding box center [433, 408] width 688 height 45
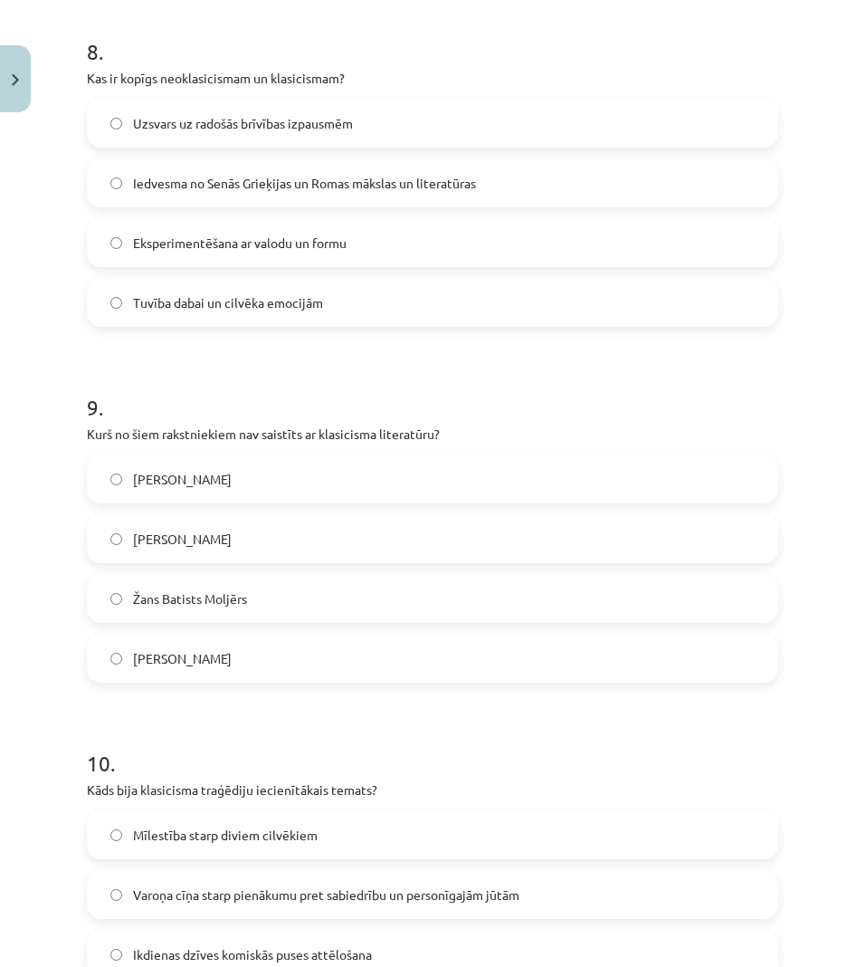
scroll to position [2842, 0]
click at [300, 195] on label "Iedvesma no Senās Grieķijas un Romas mākslas un literatūras" at bounding box center [433, 183] width 688 height 45
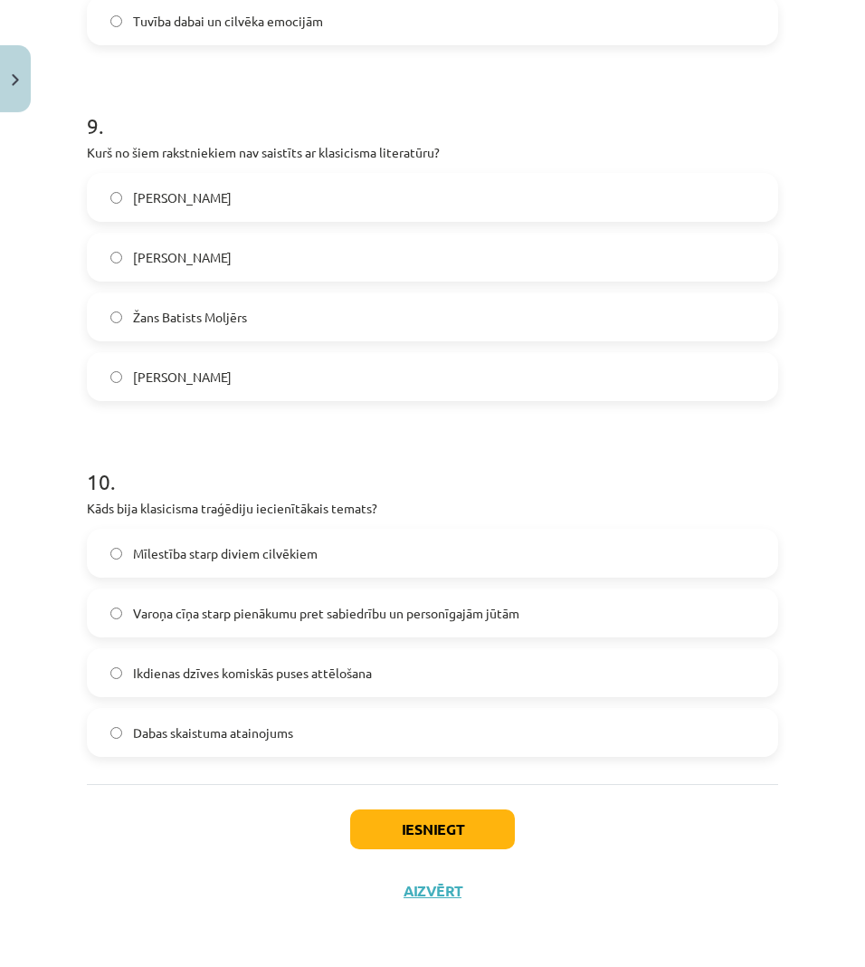
scroll to position [3127, 0]
click at [183, 251] on span "[PERSON_NAME]" at bounding box center [182, 257] width 99 height 19
click at [151, 189] on span "[PERSON_NAME]" at bounding box center [182, 197] width 99 height 19
drag, startPoint x: 89, startPoint y: 150, endPoint x: 308, endPoint y: 382, distance: 318.9
click at [307, 384] on div "9 . Kurš no šiem rakstniekiem nav saistīts ar klasicisma literatūru? [PERSON_NA…" at bounding box center [433, 241] width 692 height 320
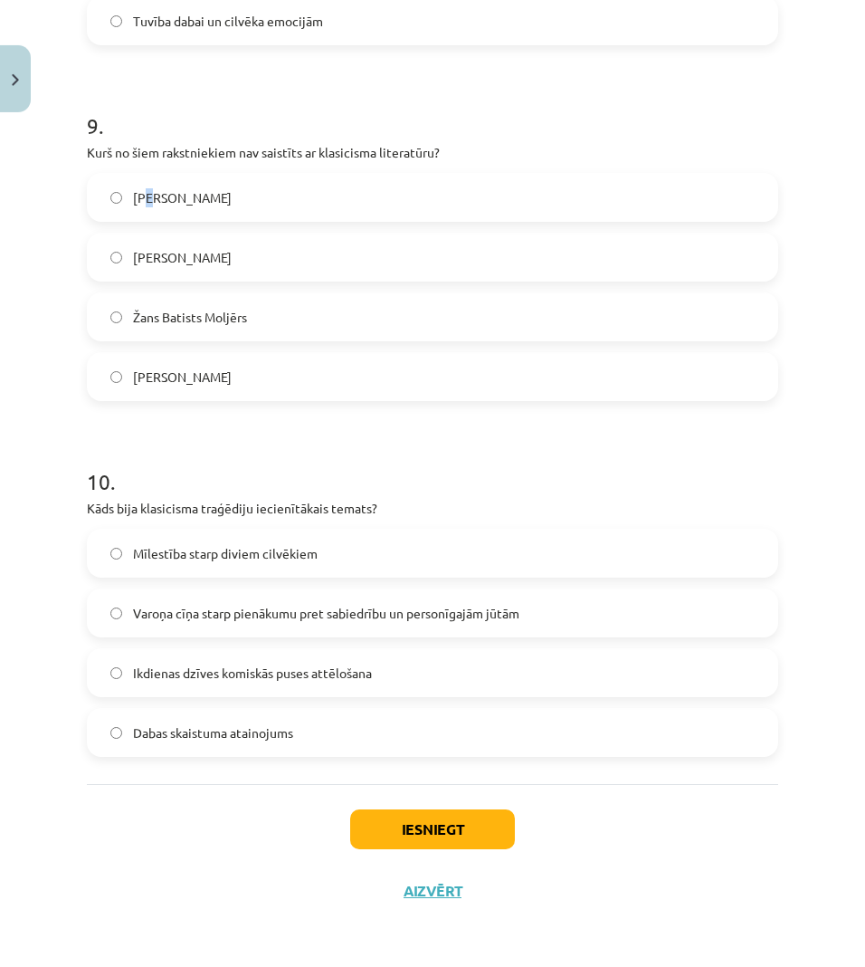
click at [253, 258] on label "[PERSON_NAME]" at bounding box center [433, 256] width 688 height 45
click at [343, 615] on span "Varoņa cīņa starp pienākumu pret sabiedrību un personīgajām jūtām" at bounding box center [326, 613] width 386 height 19
click at [395, 832] on button "Iesniegt" at bounding box center [432, 829] width 165 height 40
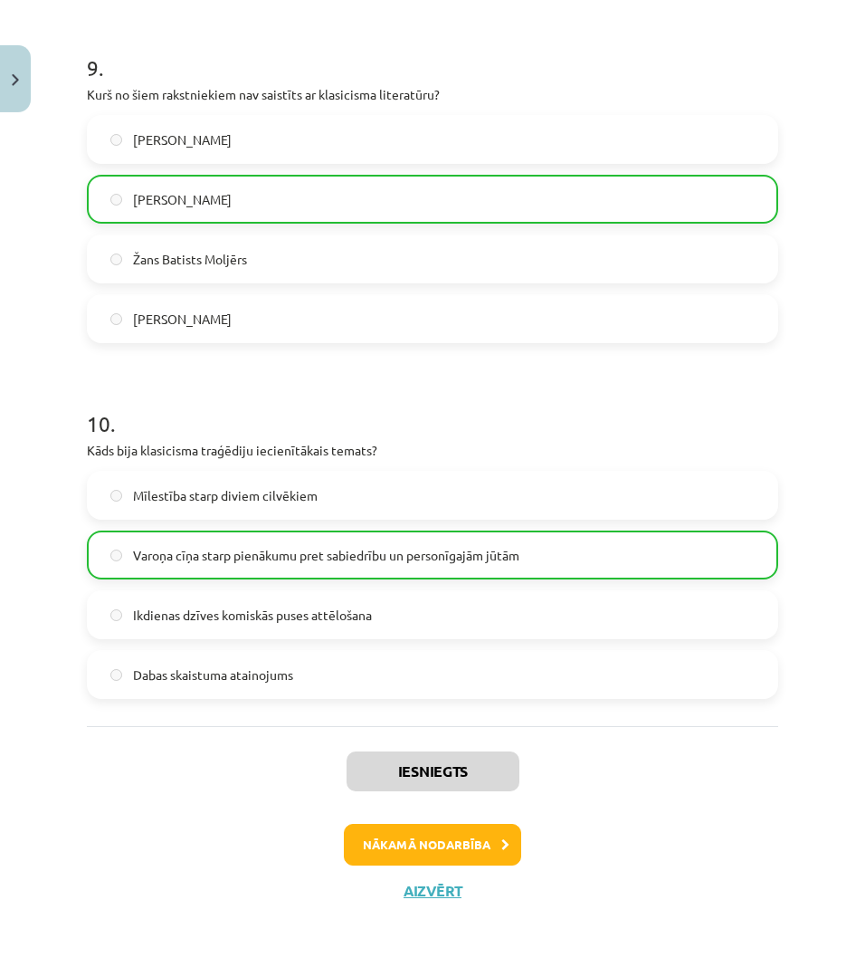
scroll to position [3184, 0]
click at [478, 832] on button "Nākamā nodarbība" at bounding box center [432, 845] width 177 height 42
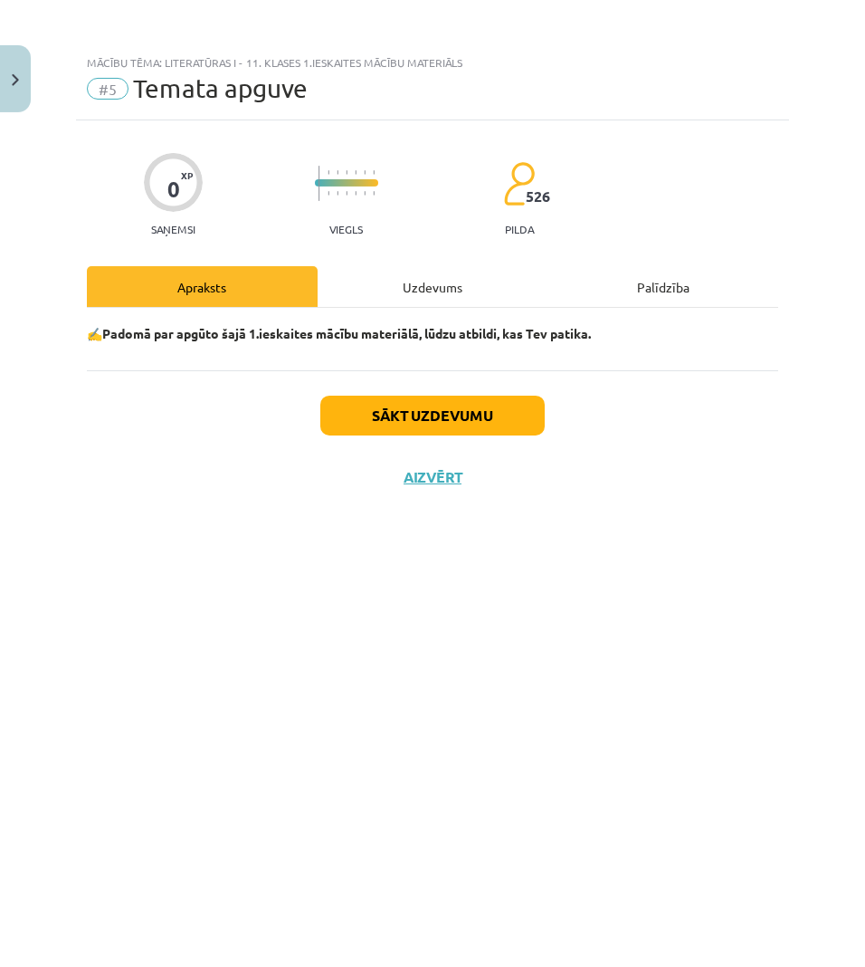
scroll to position [0, 0]
click at [483, 414] on button "Sākt uzdevumu" at bounding box center [432, 416] width 224 height 40
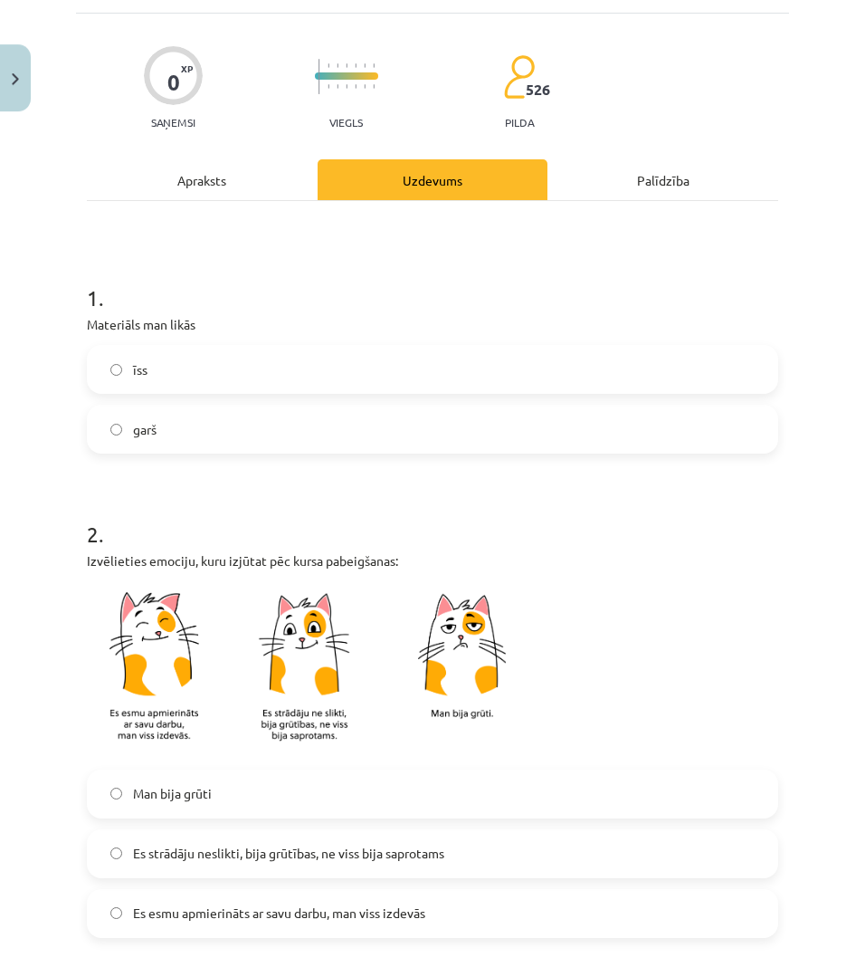
click at [226, 356] on label "īss" at bounding box center [433, 370] width 688 height 45
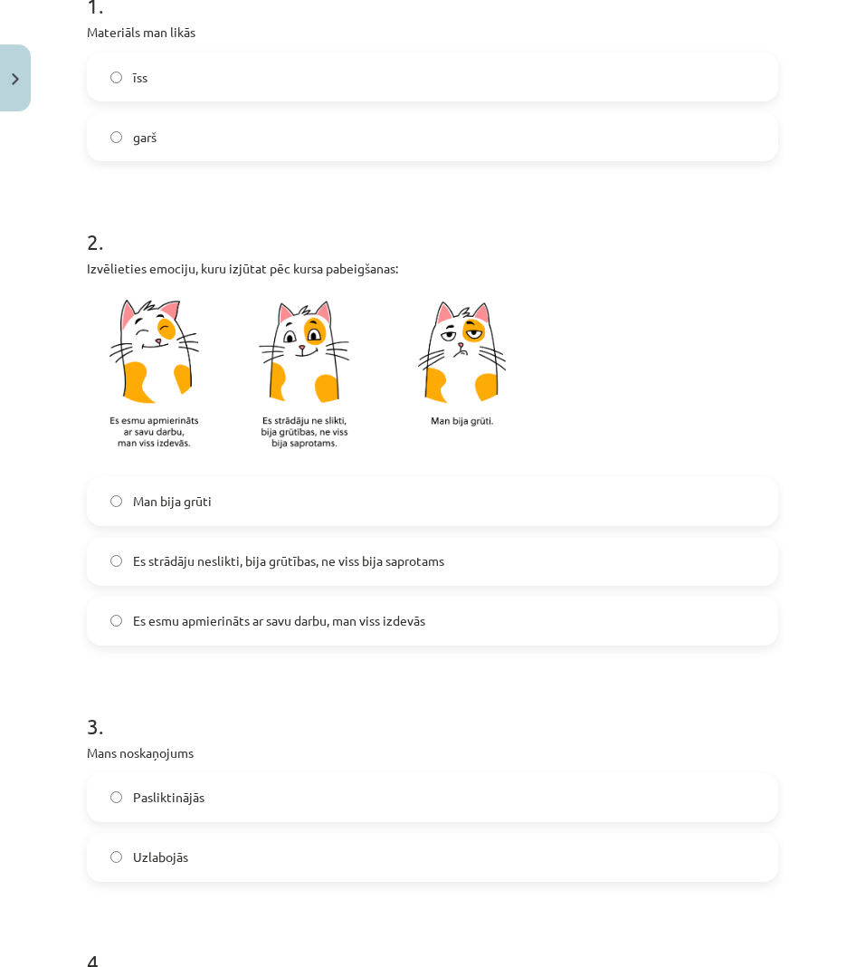
click at [374, 564] on span "Es strādāju neslikti, bija grūtības, ne viss bija saprotams" at bounding box center [288, 561] width 311 height 19
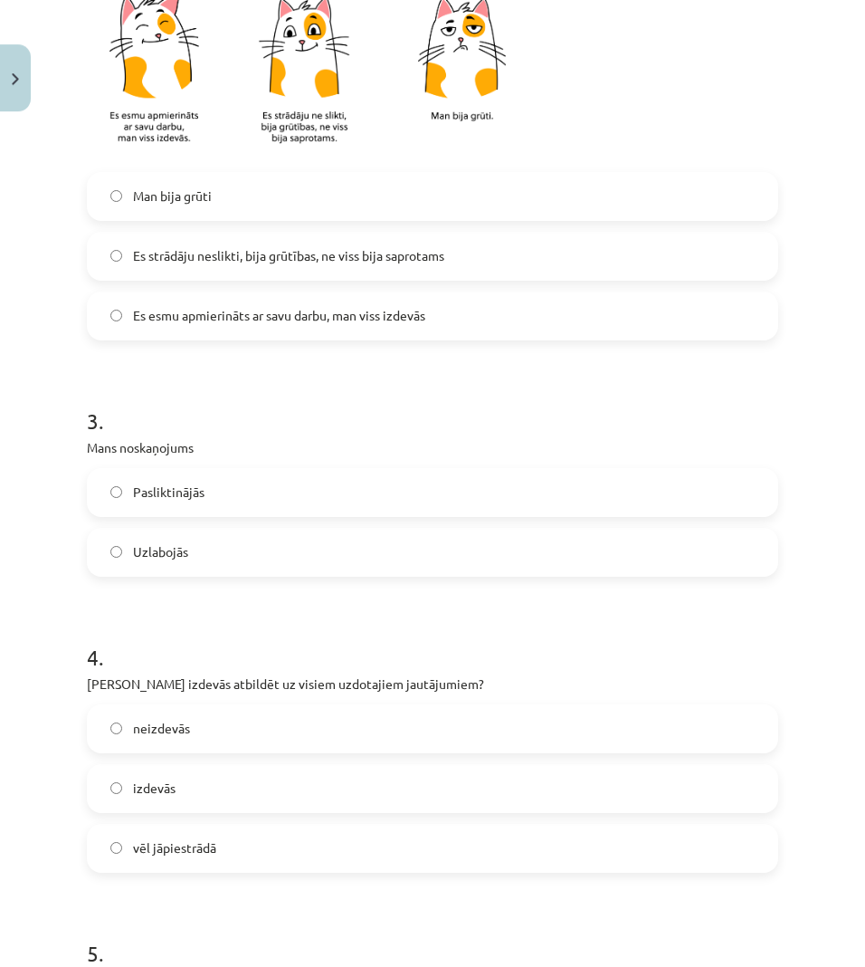
click at [272, 554] on label "Uzlabojās" at bounding box center [433, 552] width 688 height 45
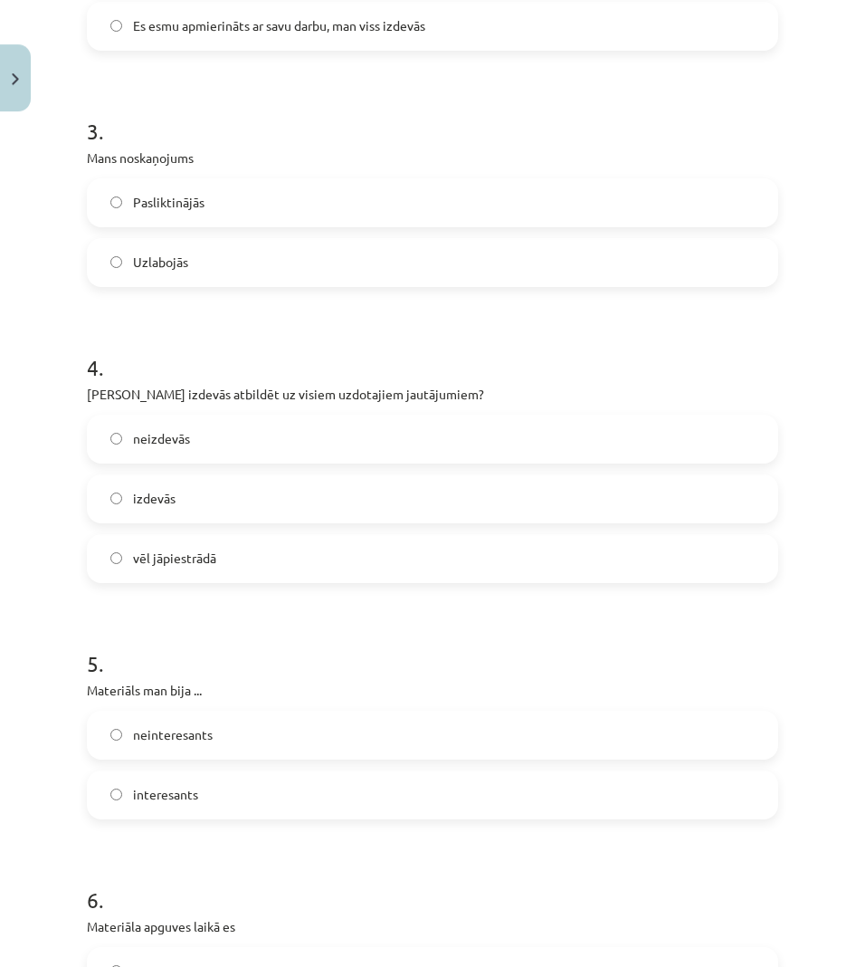
scroll to position [995, 0]
click at [330, 492] on label "izdevās" at bounding box center [433, 497] width 688 height 45
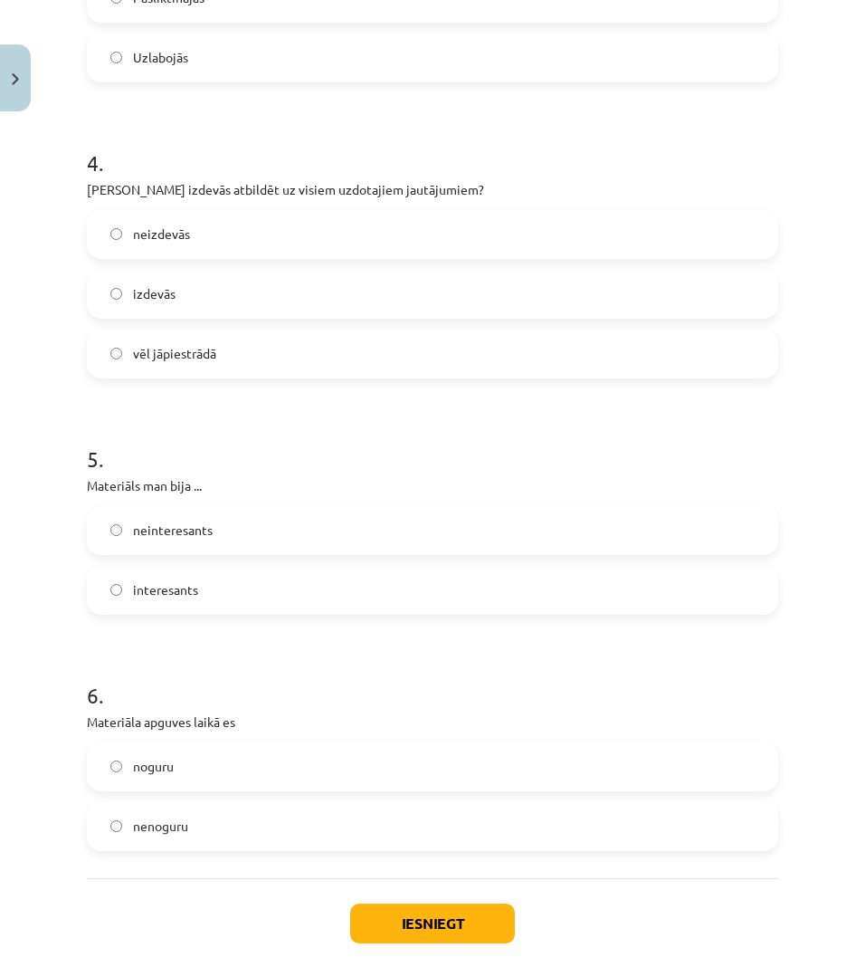
scroll to position [1198, 0]
click at [313, 352] on label "vēl jāpiestrādā" at bounding box center [433, 353] width 688 height 45
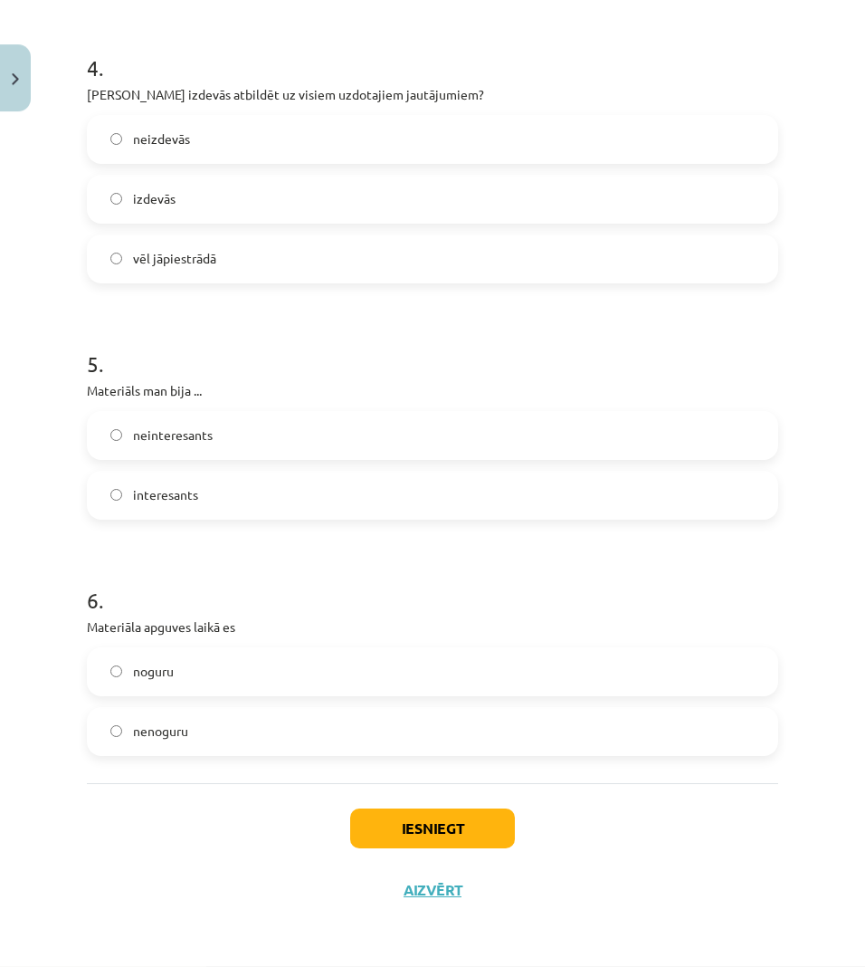
scroll to position [1295, 0]
click at [253, 482] on label "interesants" at bounding box center [433, 495] width 688 height 45
click at [270, 737] on label "nenoguru" at bounding box center [433, 732] width 688 height 45
click at [389, 817] on button "Iesniegt" at bounding box center [432, 829] width 165 height 40
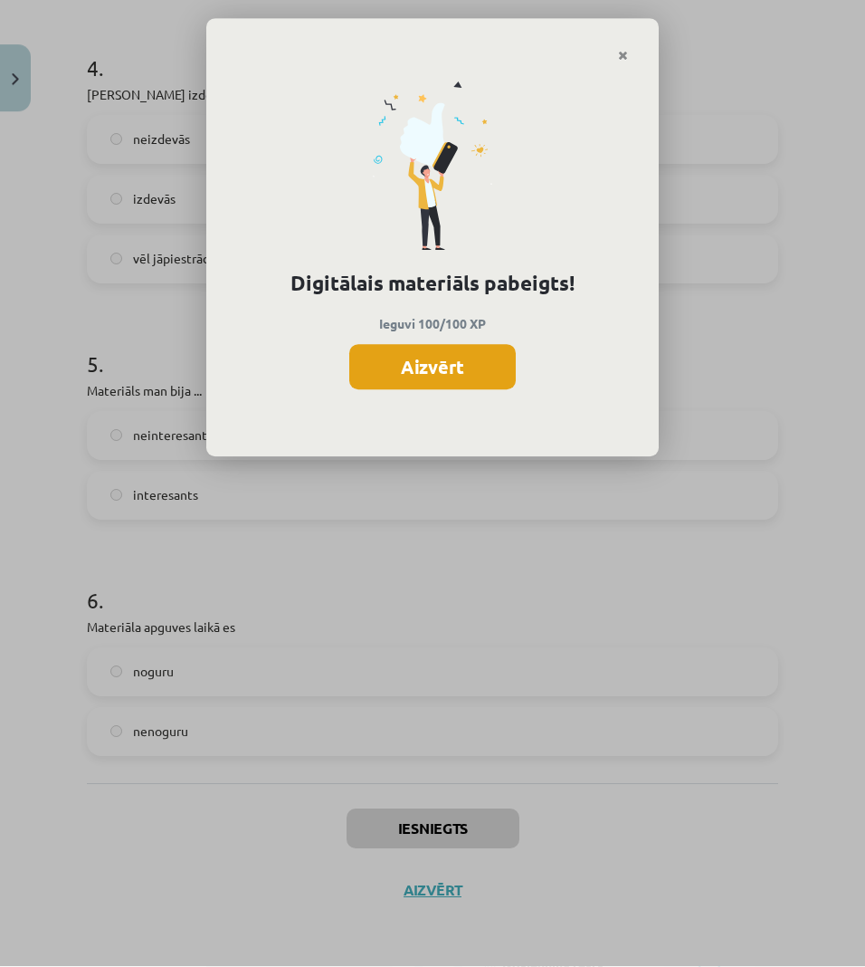
click at [435, 376] on button "Aizvērt" at bounding box center [432, 367] width 167 height 45
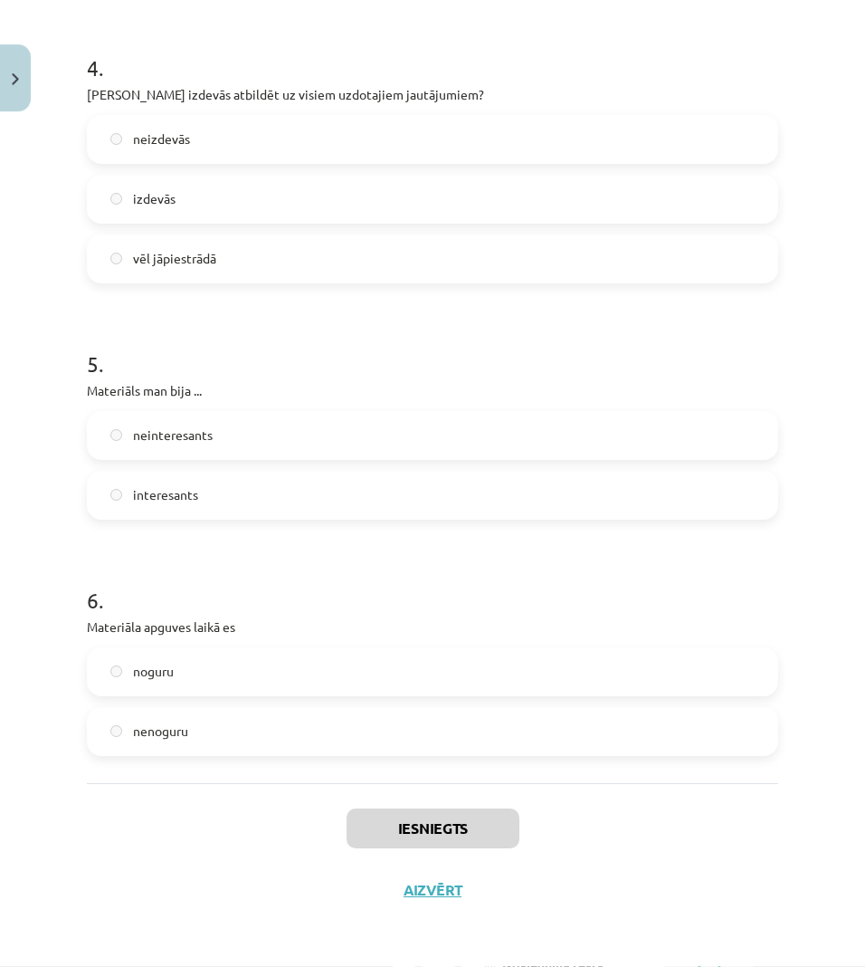
click at [443, 882] on button "Aizvērt" at bounding box center [432, 891] width 69 height 18
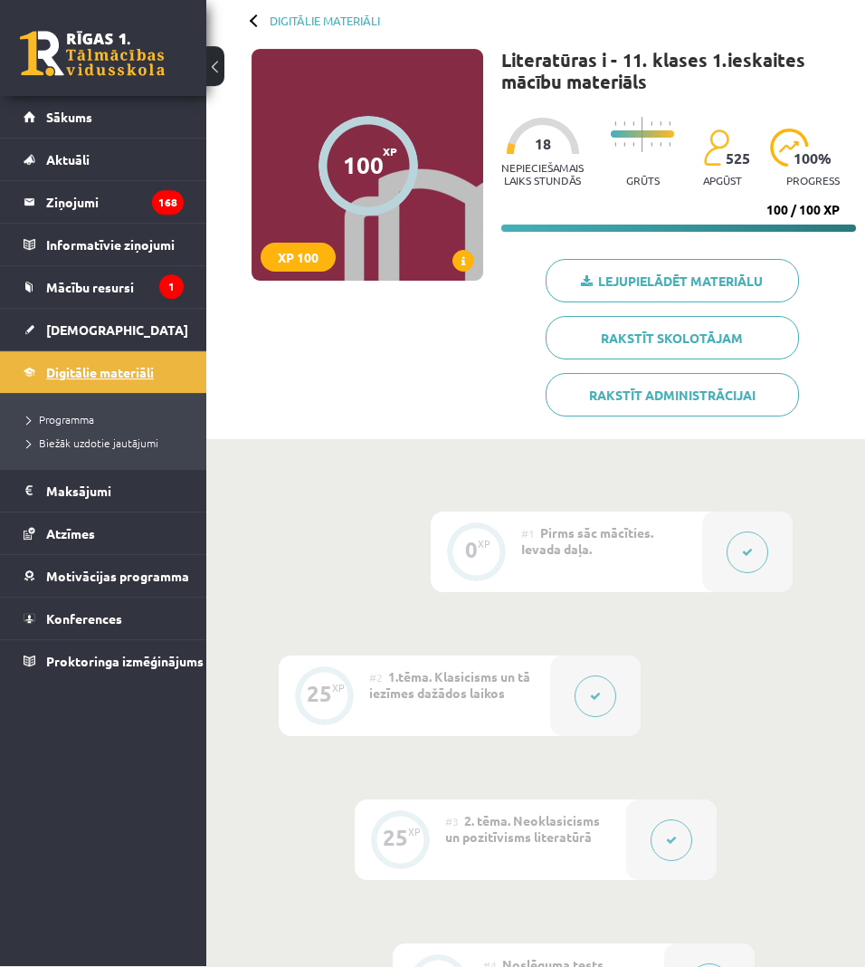
click at [121, 368] on span "Digitālie materiāli" at bounding box center [100, 373] width 108 height 16
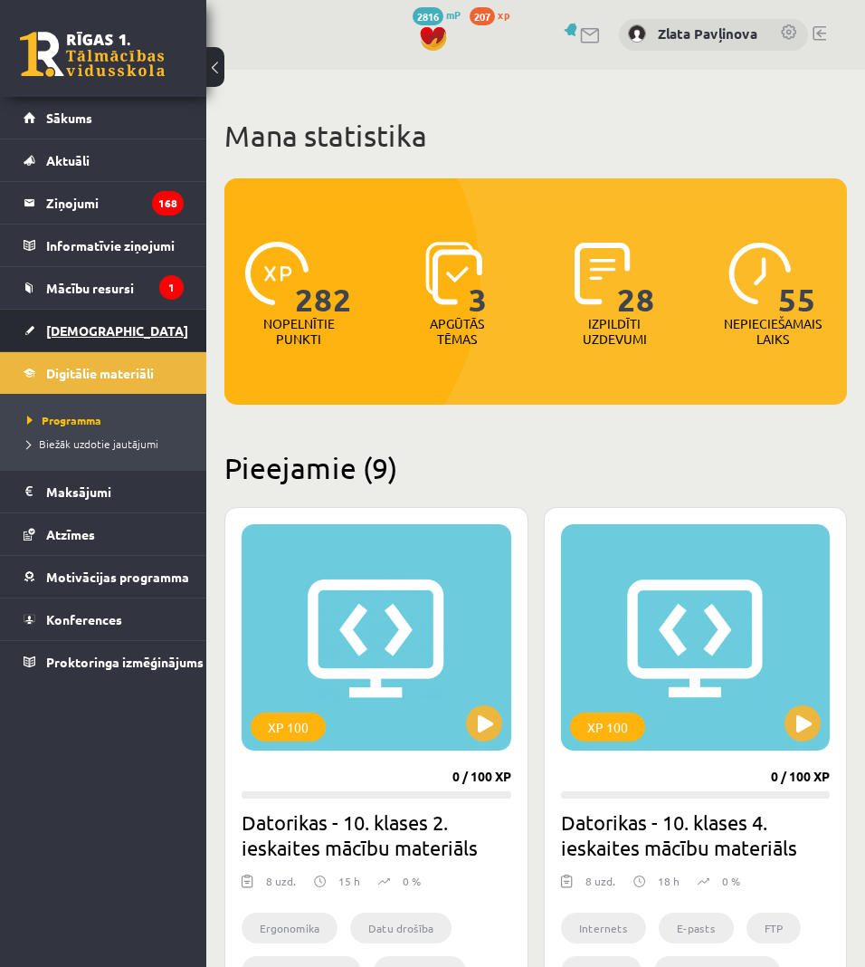
click at [75, 331] on span "[DEMOGRAPHIC_DATA]" at bounding box center [117, 330] width 142 height 16
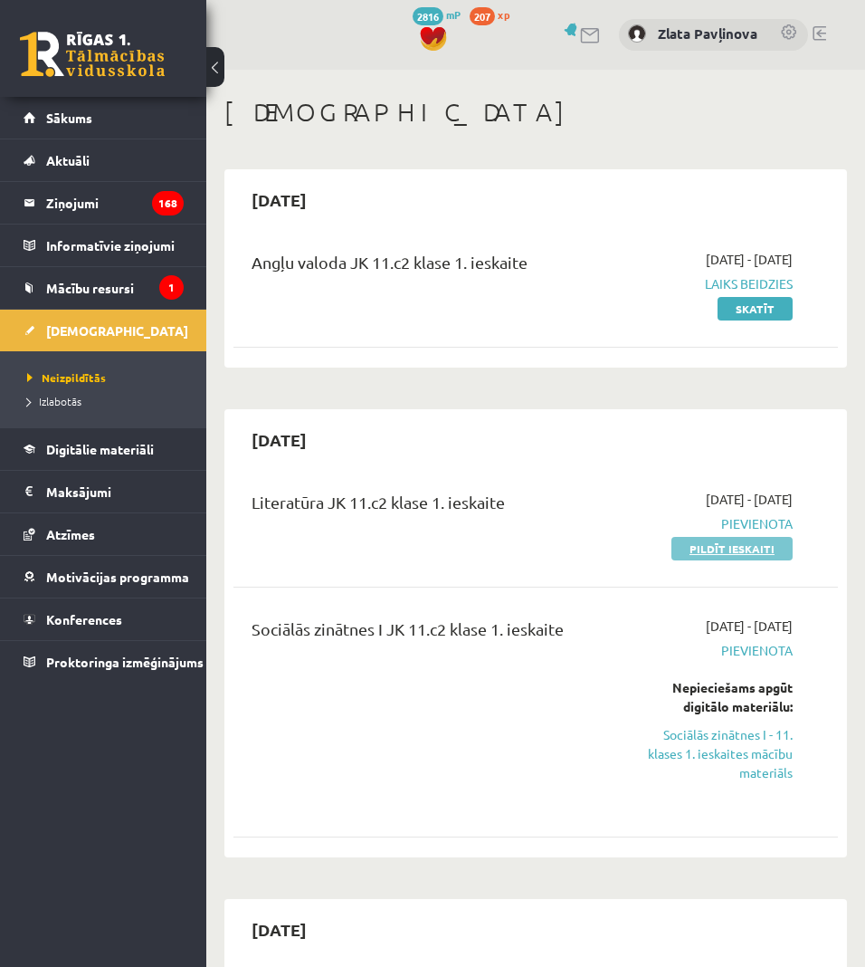
click at [744, 549] on link "Pildīt ieskaiti" at bounding box center [732, 549] width 121 height 24
click at [79, 441] on link "Digitālie materiāli" at bounding box center [104, 449] width 160 height 42
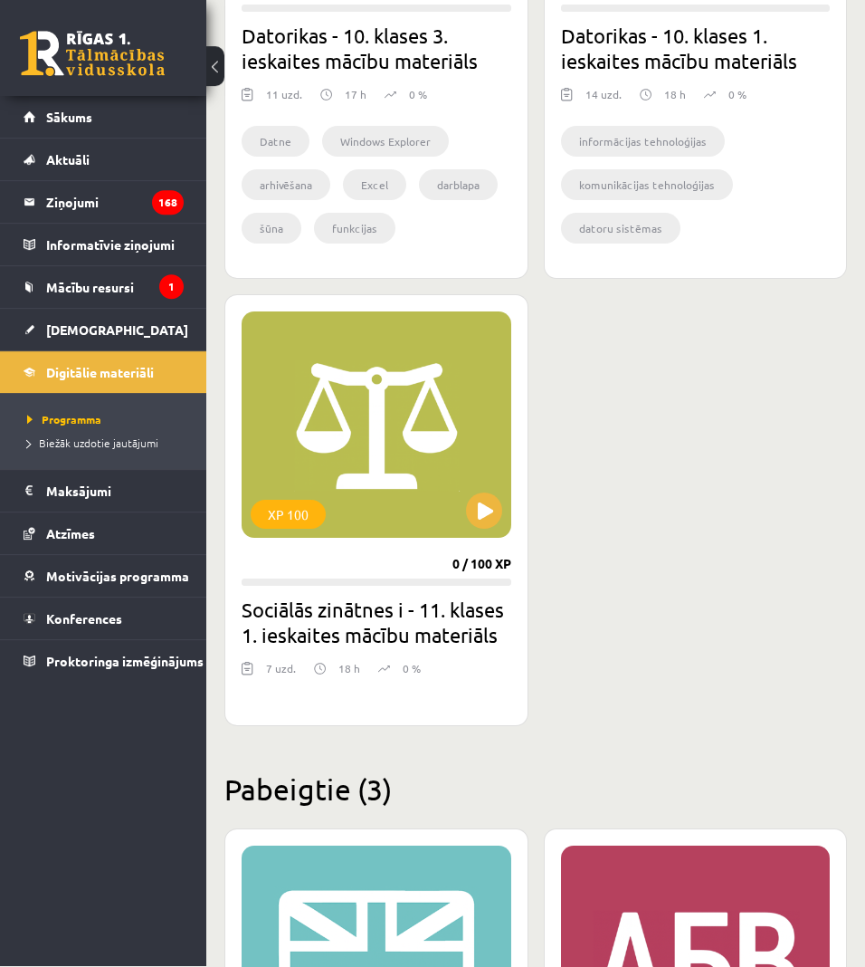
scroll to position [2297, 0]
click at [472, 512] on button at bounding box center [484, 511] width 36 height 36
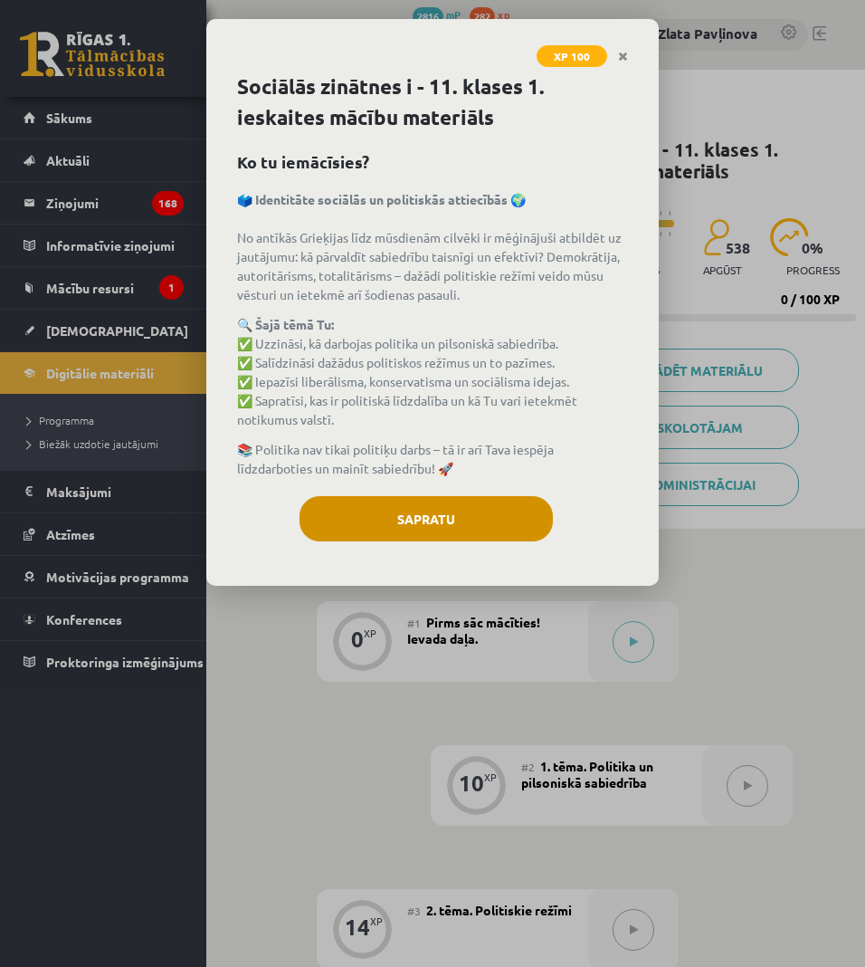
click at [502, 528] on button "Sapratu" at bounding box center [426, 518] width 253 height 45
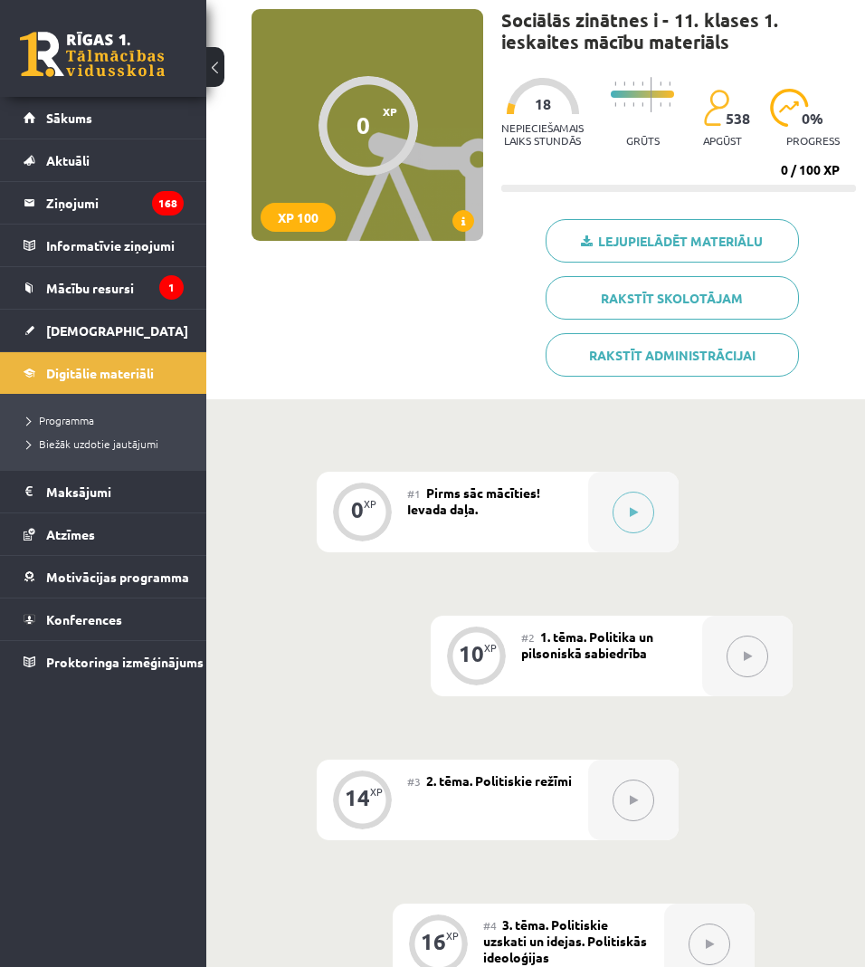
scroll to position [134, 0]
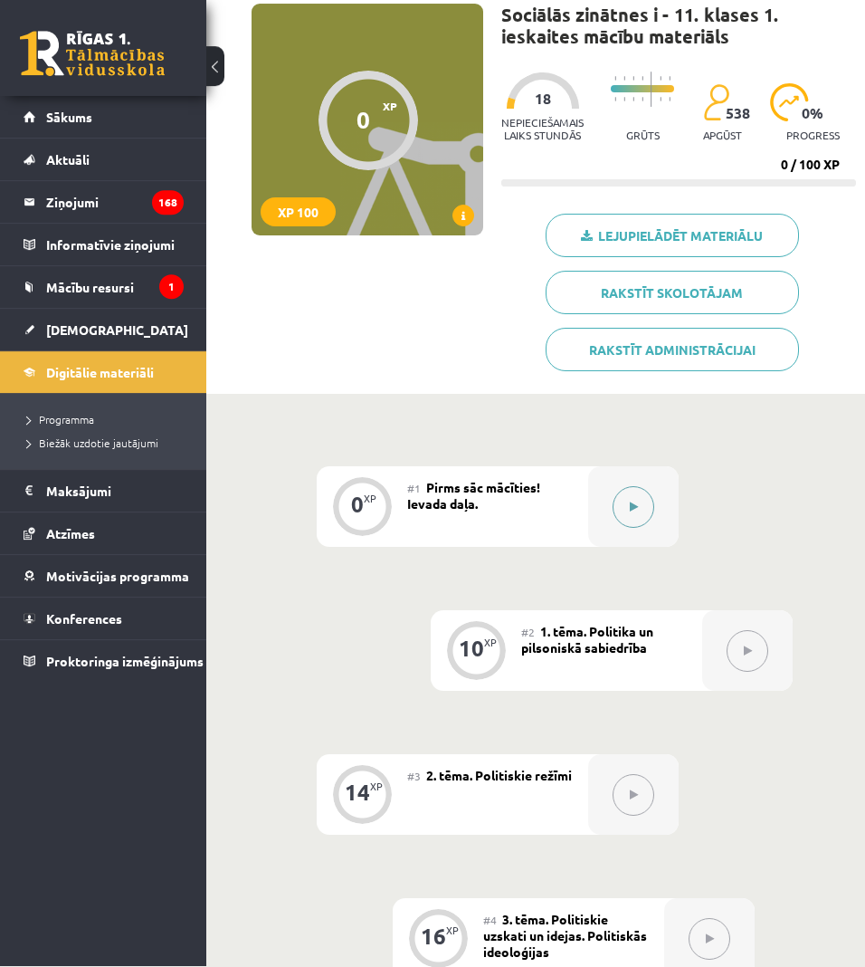
click at [634, 491] on button at bounding box center [634, 508] width 42 height 42
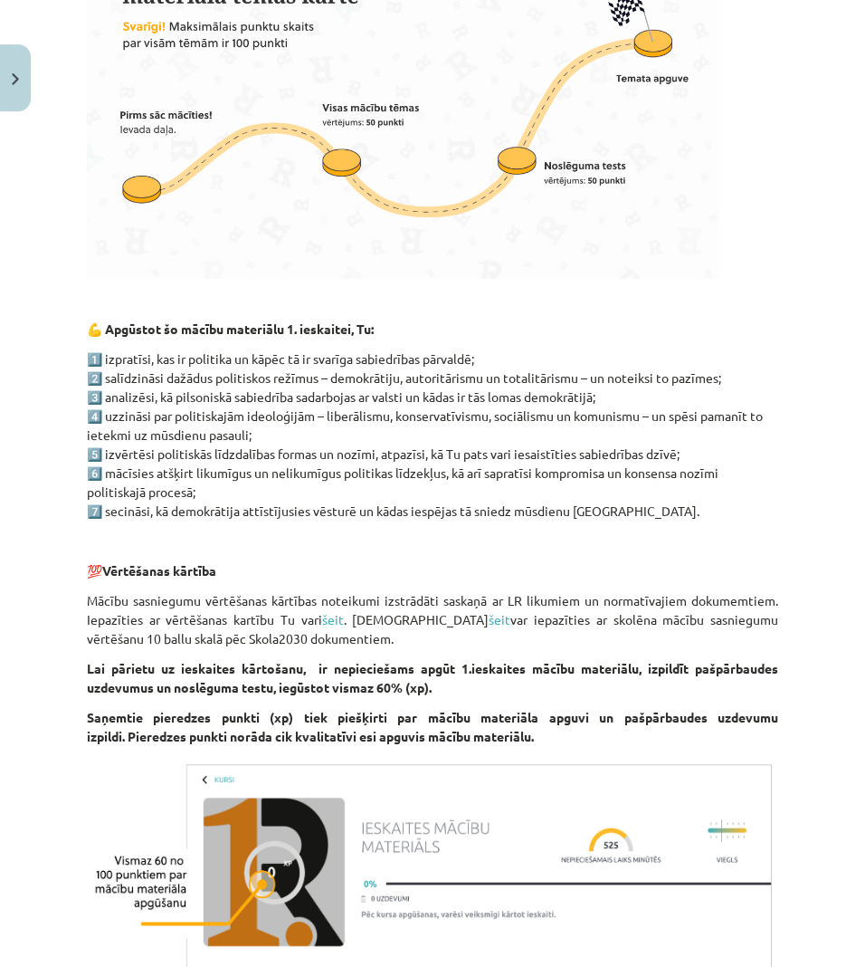
scroll to position [596, 0]
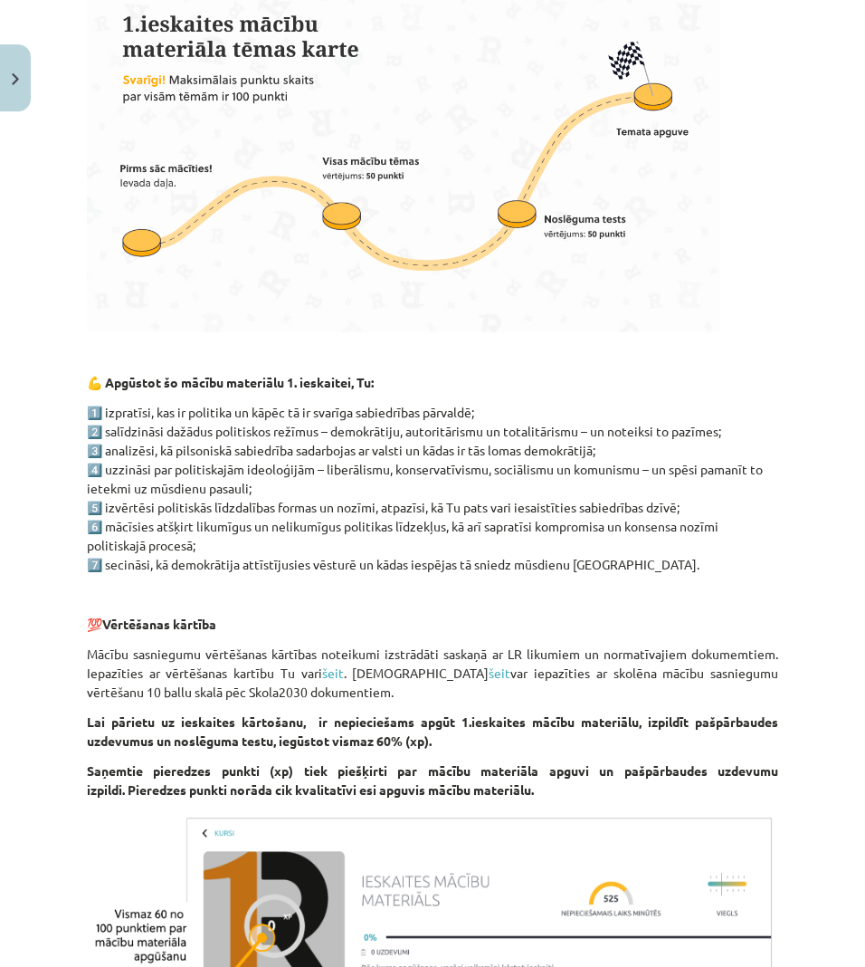
click at [8, 77] on button "Close" at bounding box center [15, 78] width 31 height 67
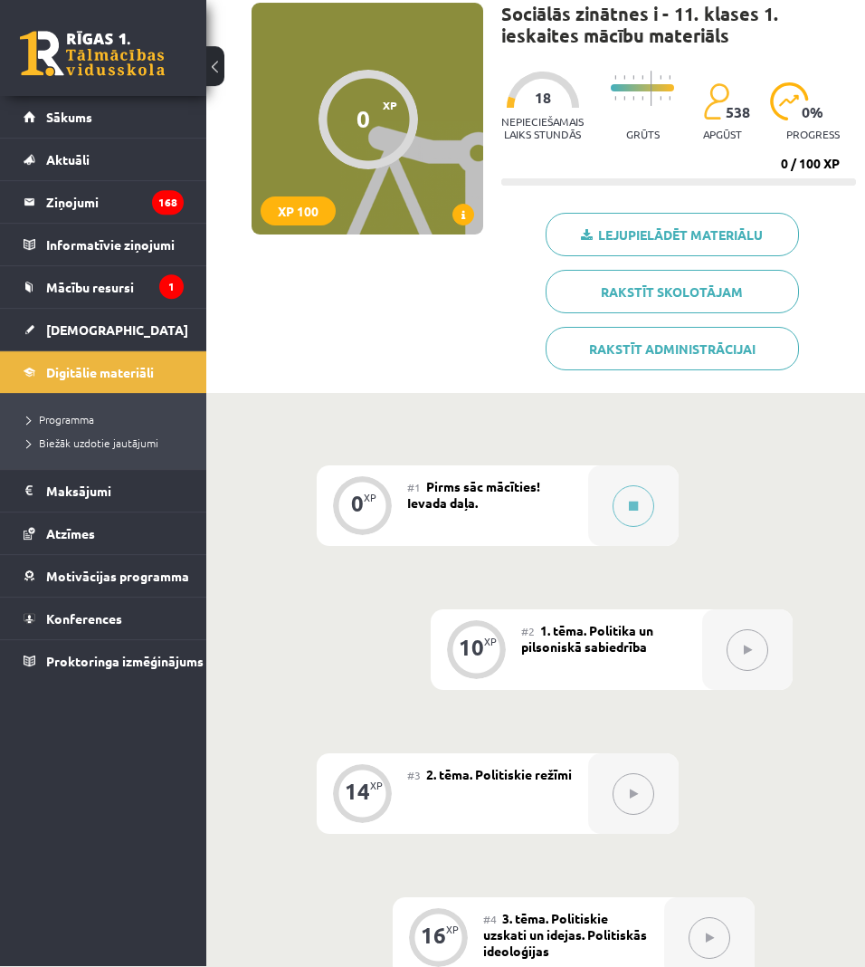
click at [768, 639] on button at bounding box center [748, 651] width 42 height 42
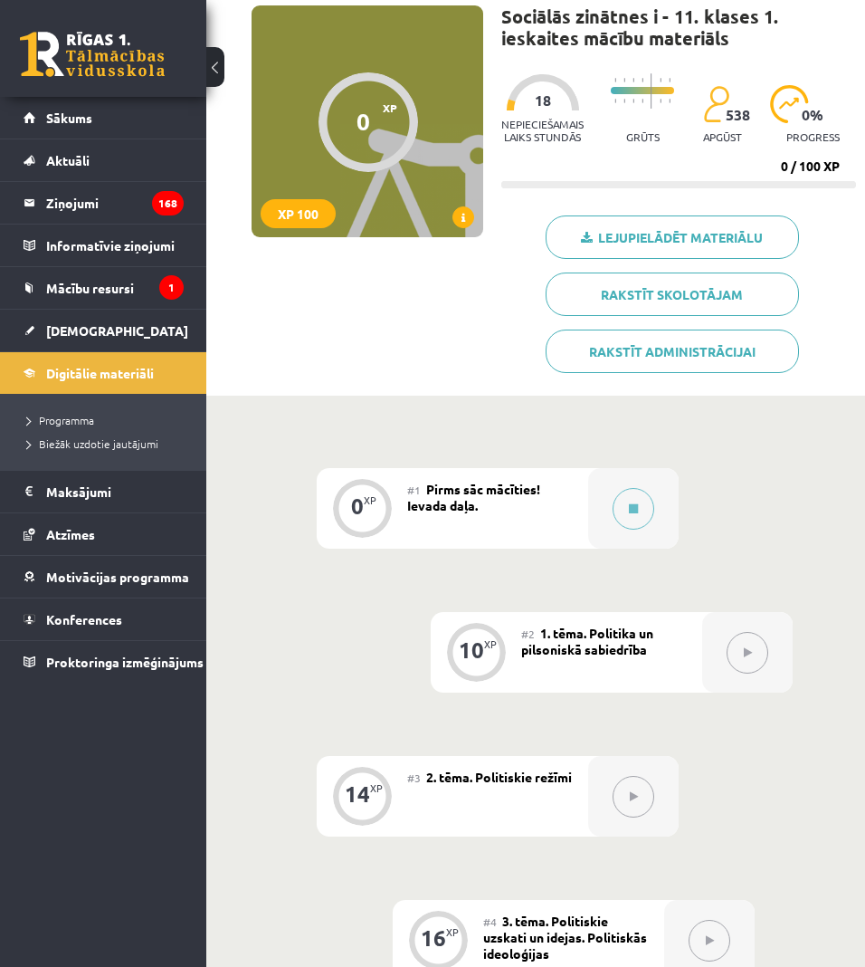
scroll to position [130, 0]
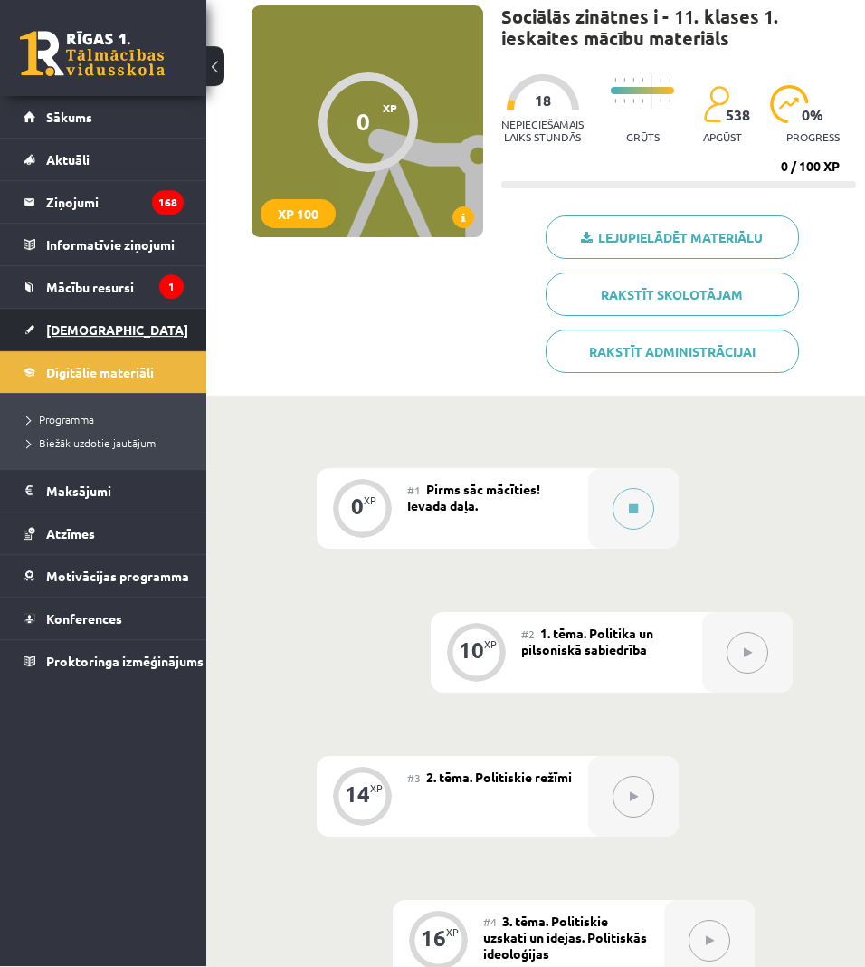
click at [91, 323] on span "[DEMOGRAPHIC_DATA]" at bounding box center [117, 330] width 142 height 16
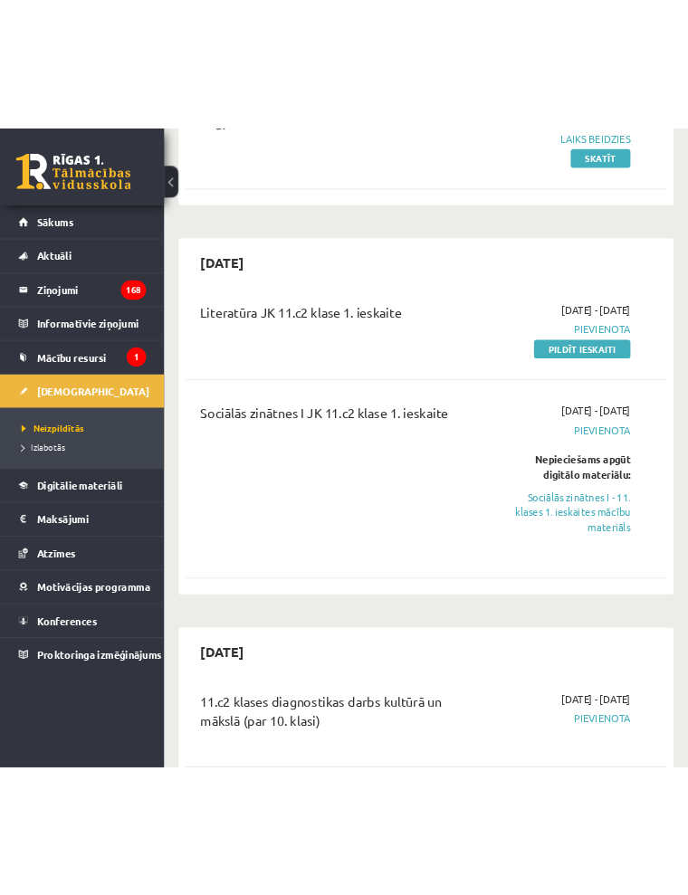
scroll to position [272, 0]
